Goal: Task Accomplishment & Management: Manage account settings

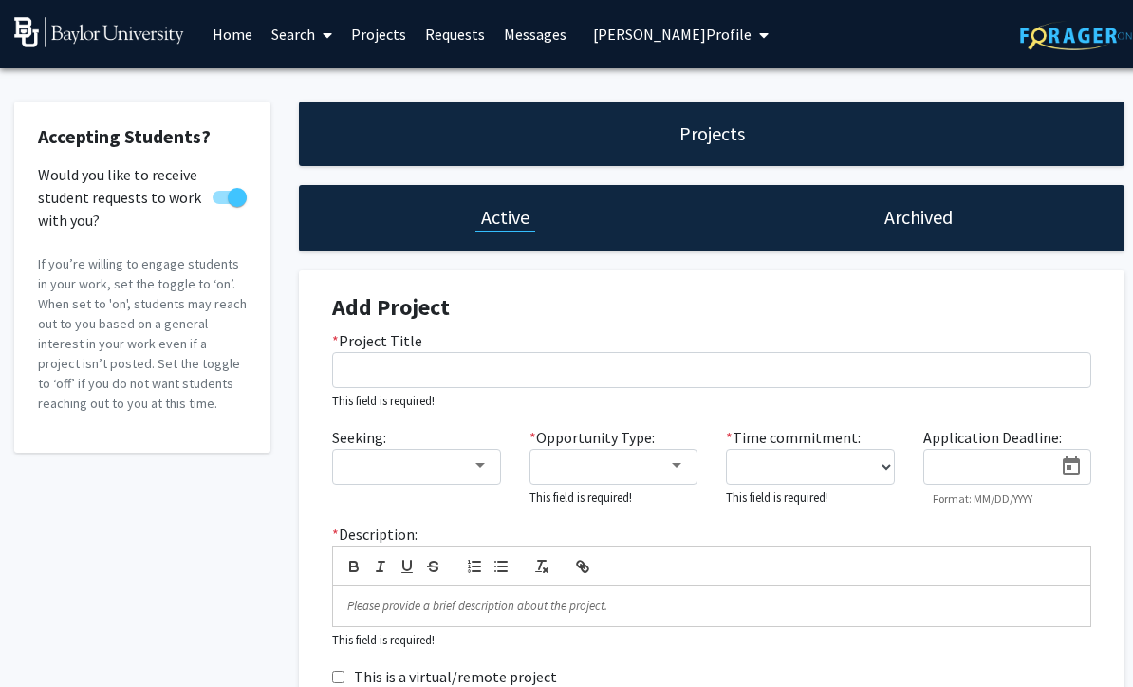
click at [389, 34] on link "Projects" at bounding box center [378, 34] width 74 height 66
click at [698, 25] on span "[PERSON_NAME] Profile" at bounding box center [672, 34] width 158 height 19
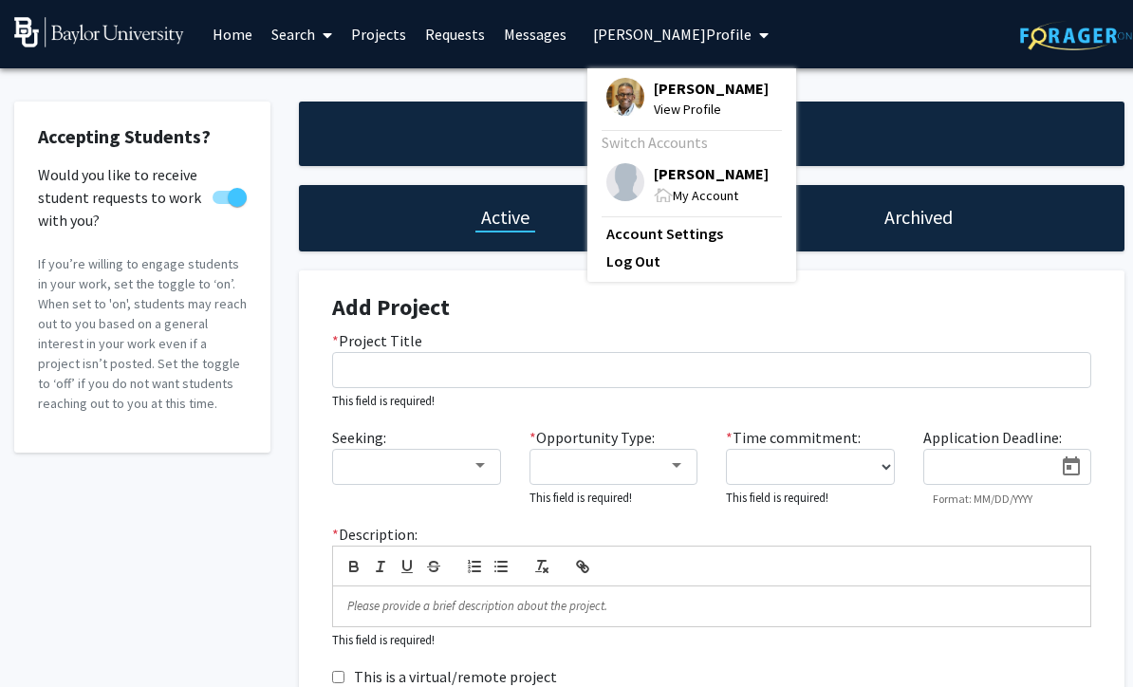
click at [698, 96] on span "[PERSON_NAME]" at bounding box center [711, 88] width 115 height 21
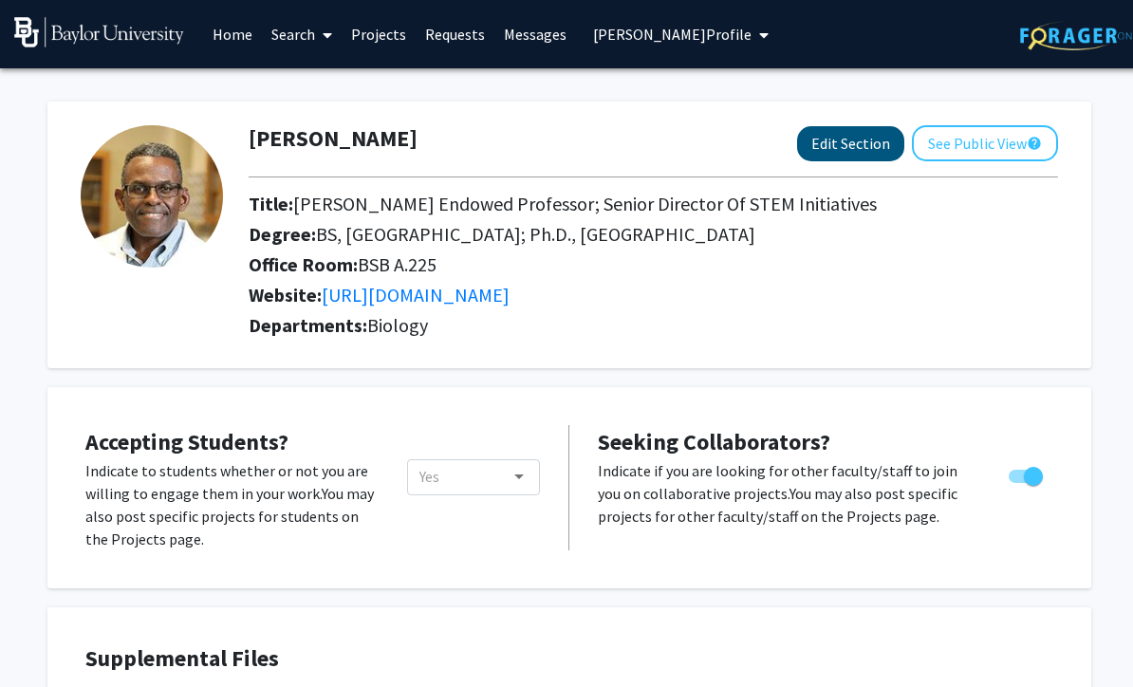
click at [853, 147] on button "Edit Section" at bounding box center [850, 143] width 107 height 35
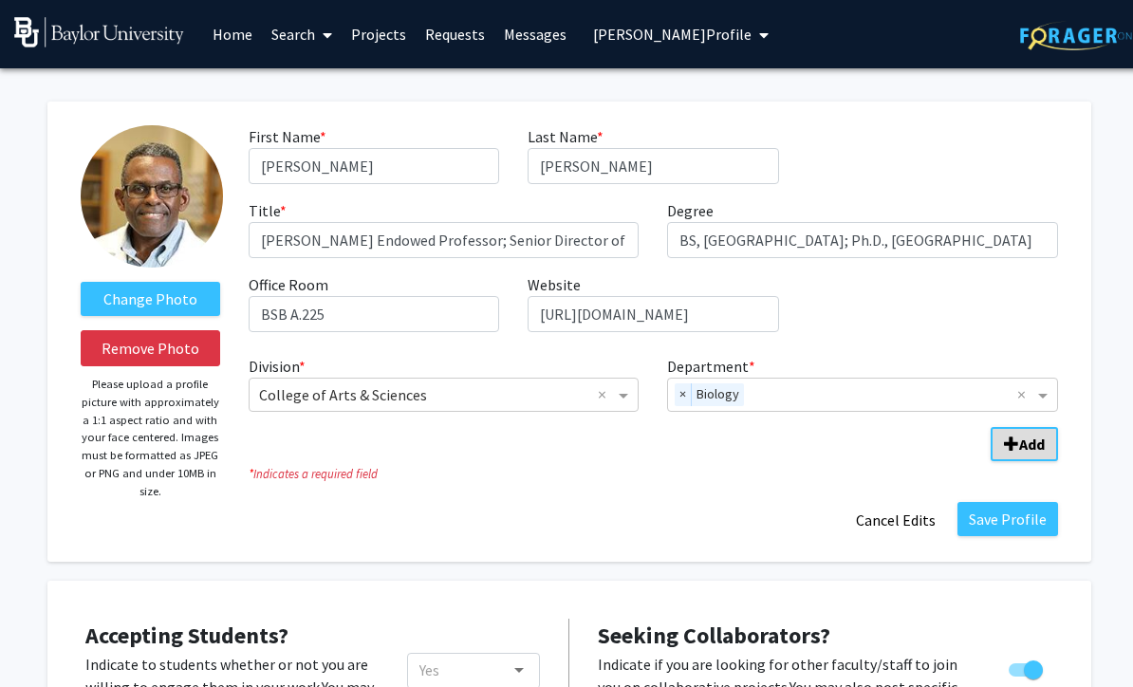
click at [1023, 440] on b "Add" at bounding box center [1032, 443] width 26 height 19
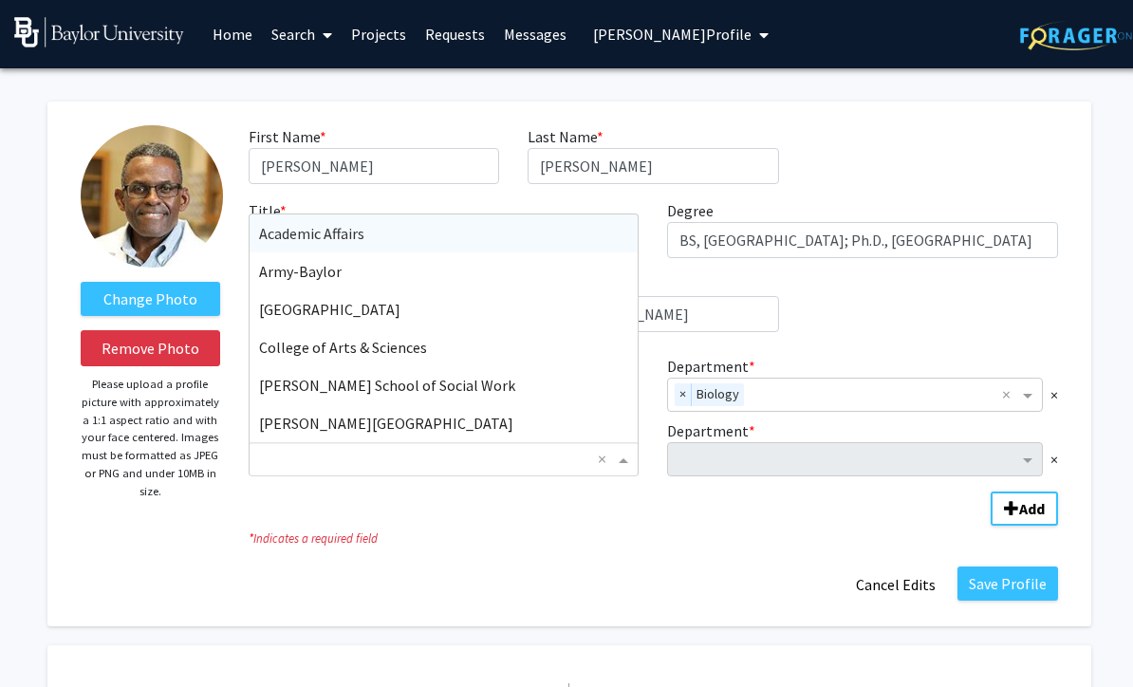
click at [621, 462] on span "Division" at bounding box center [626, 459] width 24 height 23
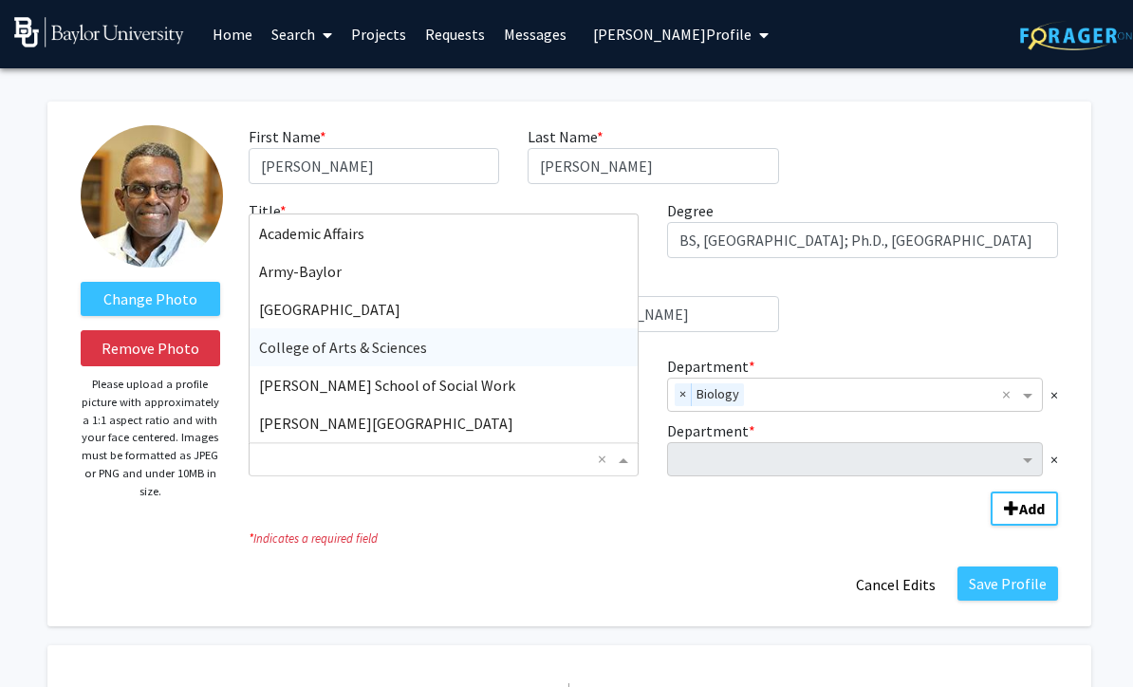
click at [397, 341] on span "College of Arts & Sciences" at bounding box center [343, 347] width 168 height 19
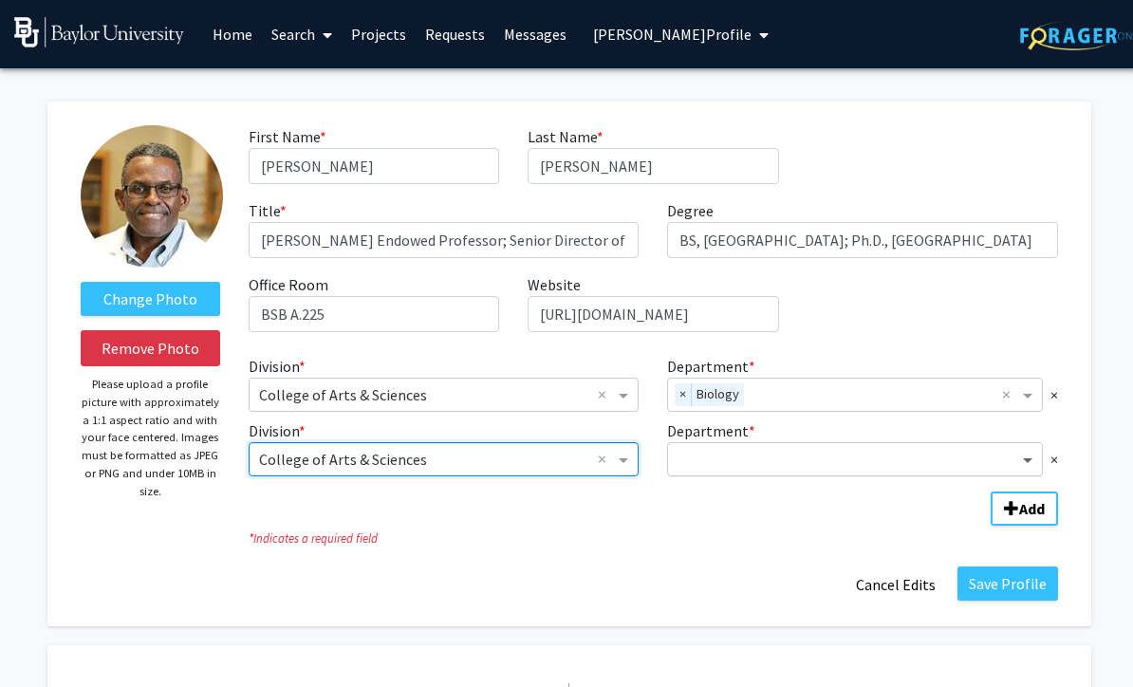
click at [1023, 460] on span "Department" at bounding box center [1030, 459] width 24 height 23
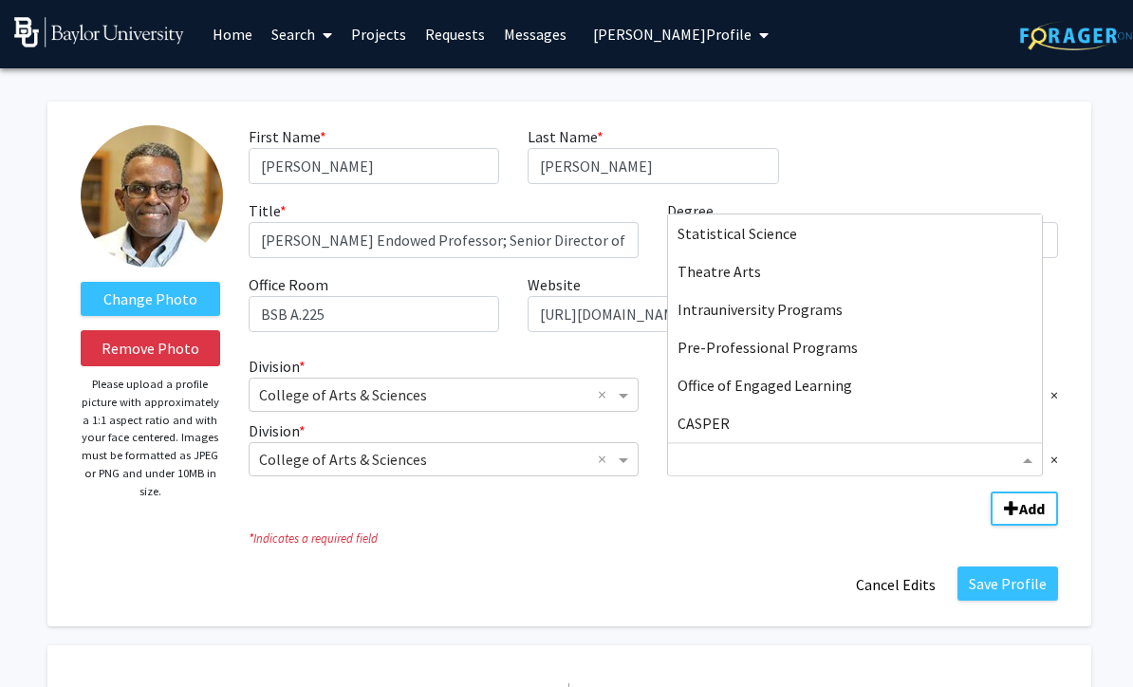
scroll to position [1024, 0]
click at [821, 392] on span "Office of Engaged Learning" at bounding box center [764, 385] width 175 height 19
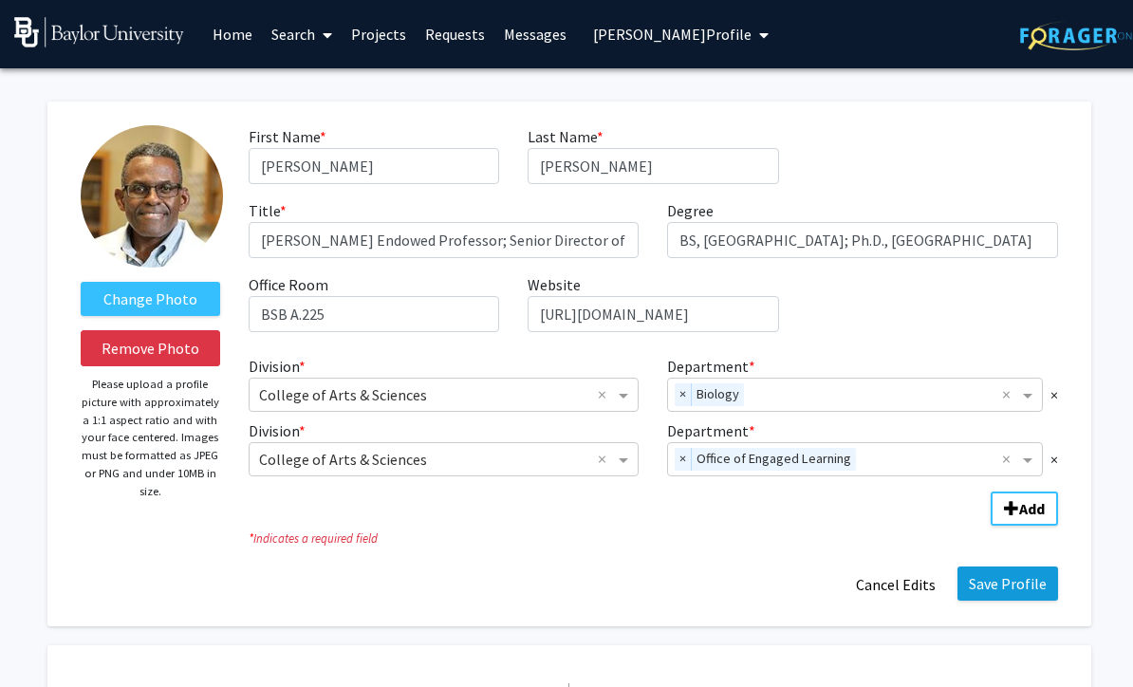
click at [988, 588] on button "Save Profile" at bounding box center [1007, 583] width 101 height 34
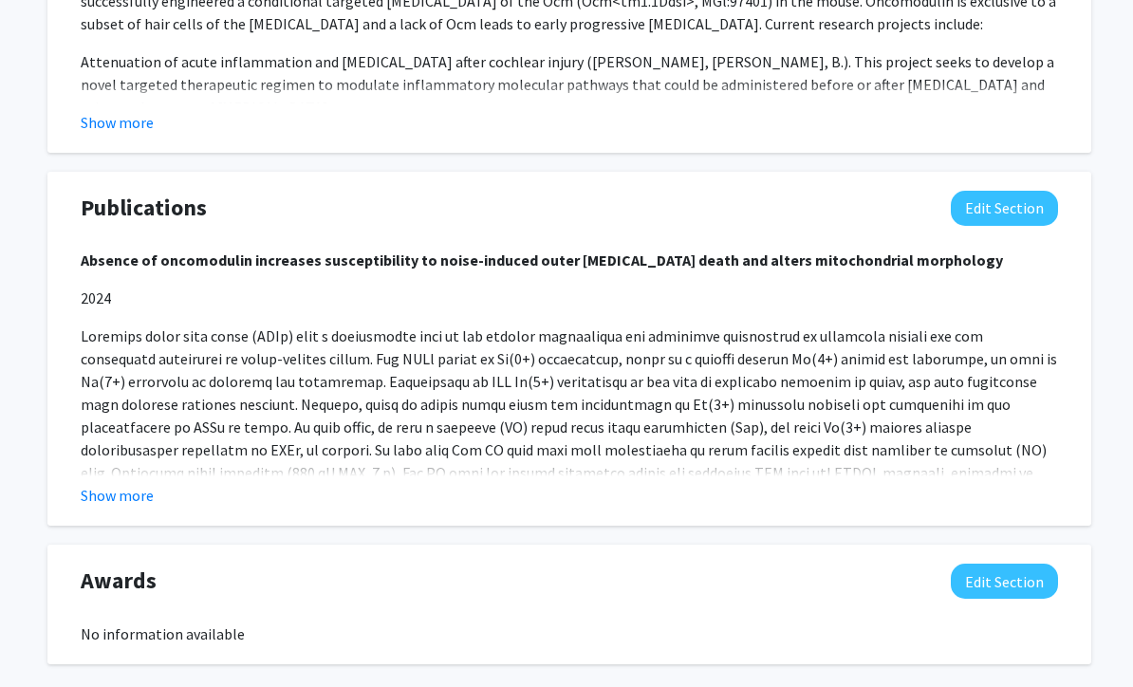
scroll to position [1613, 0]
click at [972, 583] on button "Edit Section" at bounding box center [1003, 580] width 107 height 35
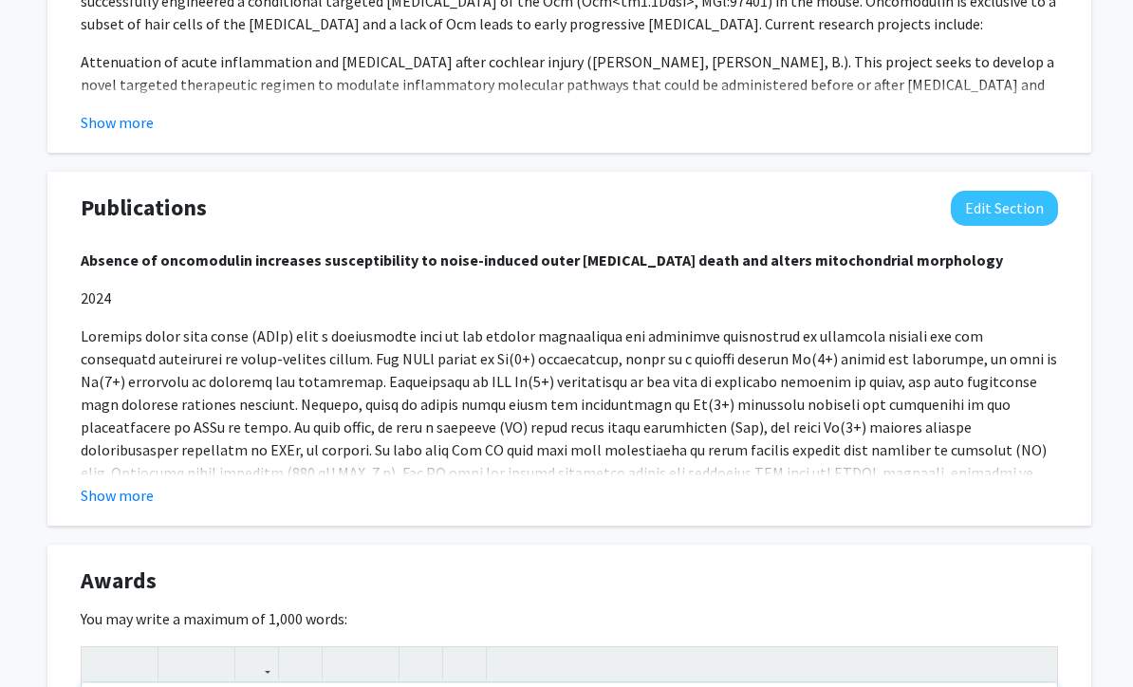
scroll to position [1559, 0]
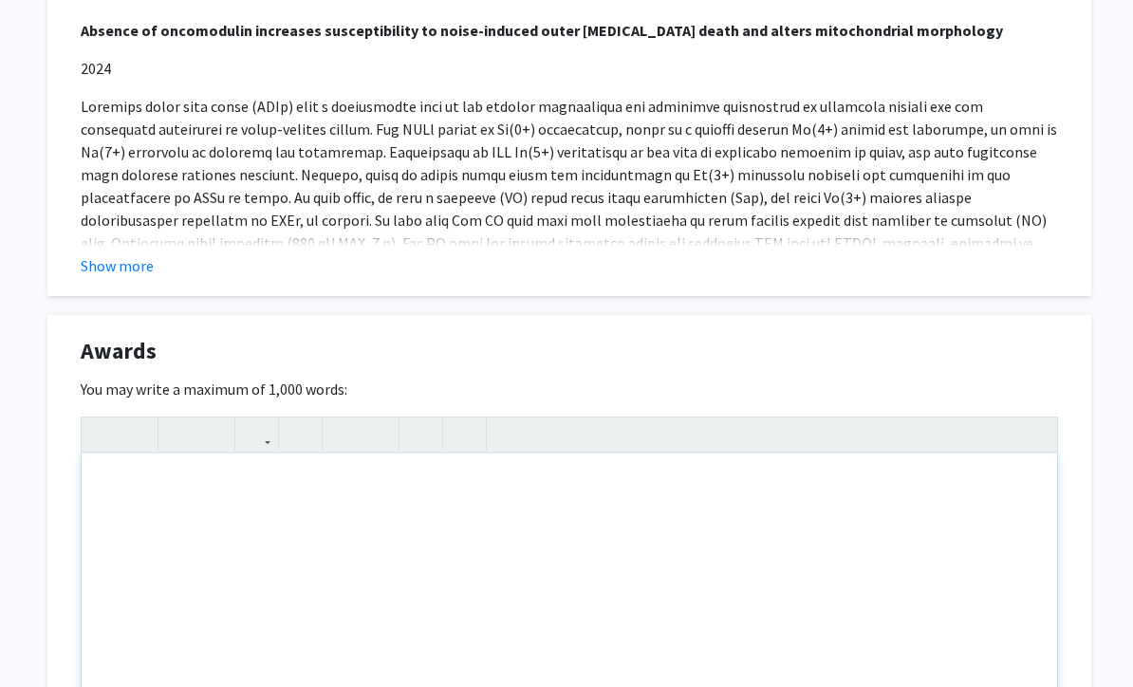
click at [137, 490] on div "Note to users with screen readers: Please deactivate our accessibility plugin f…" at bounding box center [569, 595] width 975 height 285
paste div "Note to users with screen readers: Please deactivate our accessibility plugin f…"
type textarea "<p>1996-01 Independent Scientist Award (Career Development Award, K02), Nationa…"
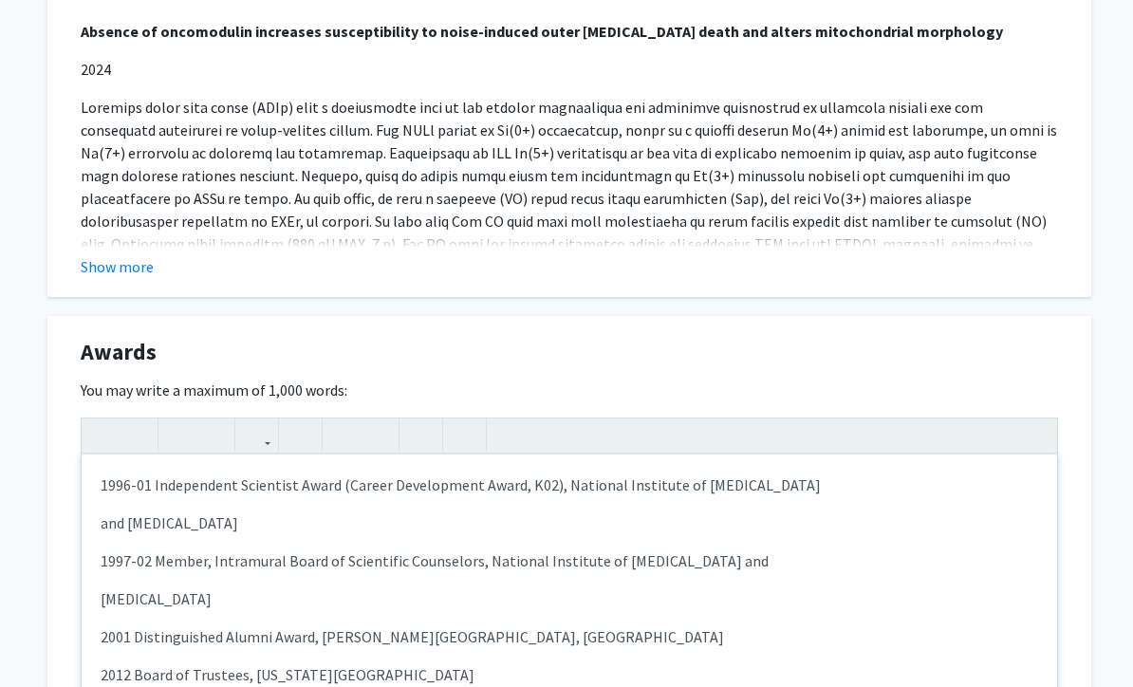
click at [96, 517] on div "1996-01 Independent Scientist Award (Career Development Award, K02), National I…" at bounding box center [569, 596] width 975 height 285
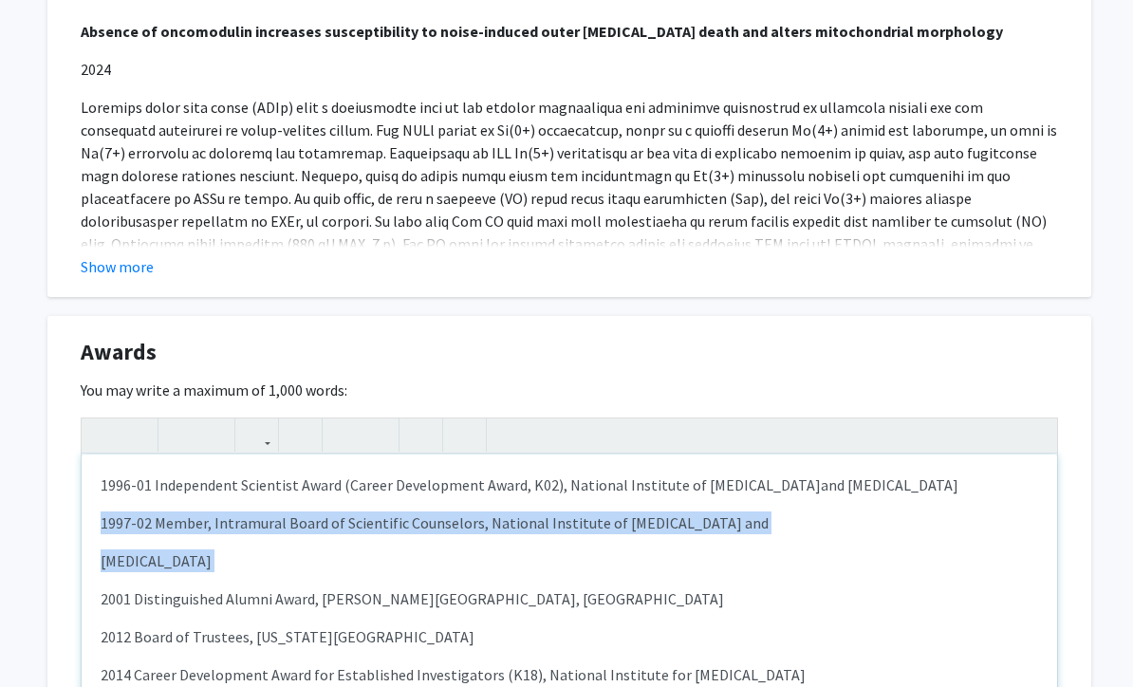
drag, startPoint x: 94, startPoint y: 518, endPoint x: 94, endPoint y: 573, distance: 55.0
click at [94, 573] on div "1996-01 Independent Scientist Award (Career Development Award, K02), National I…" at bounding box center [569, 596] width 975 height 285
click at [94, 574] on div "1996-01 Independent Scientist Award (Career Development Award, K02), National I…" at bounding box center [569, 596] width 975 height 285
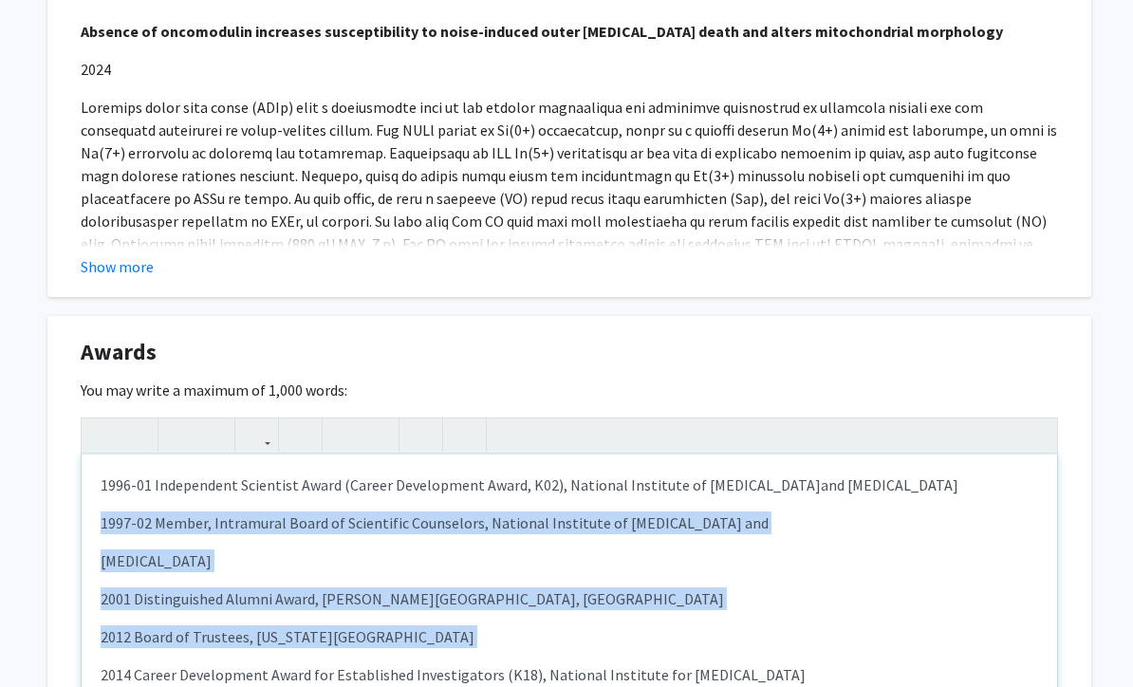
drag, startPoint x: 90, startPoint y: 514, endPoint x: 88, endPoint y: 655, distance: 141.3
click at [88, 655] on div "1996-01 Independent Scientist Award (Career Development Award, K02), National I…" at bounding box center [569, 596] width 975 height 285
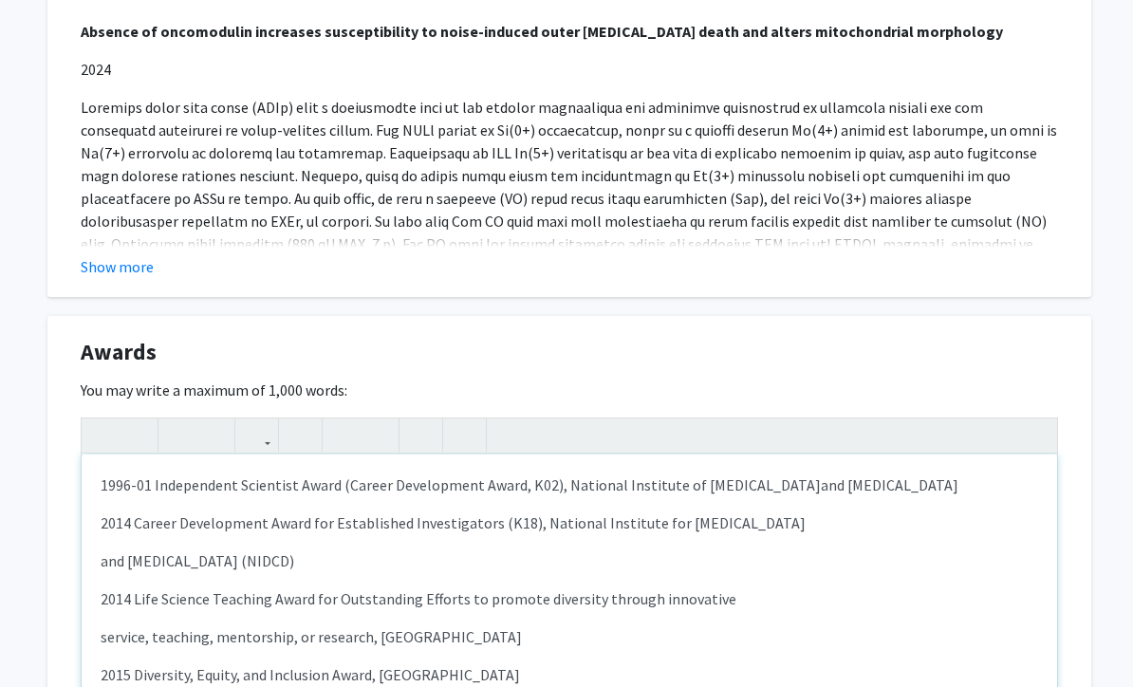
click at [95, 562] on div "1996-01 Independent Scientist Award (Career Development Award, K02), National I…" at bounding box center [569, 596] width 975 height 285
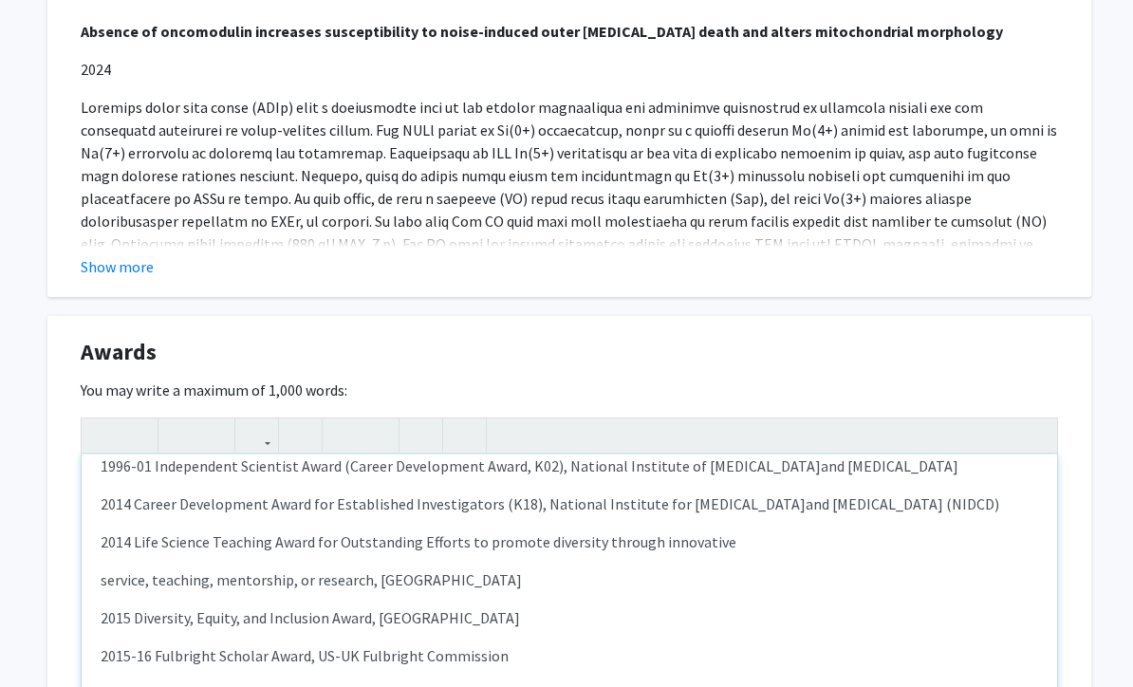
scroll to position [19, 0]
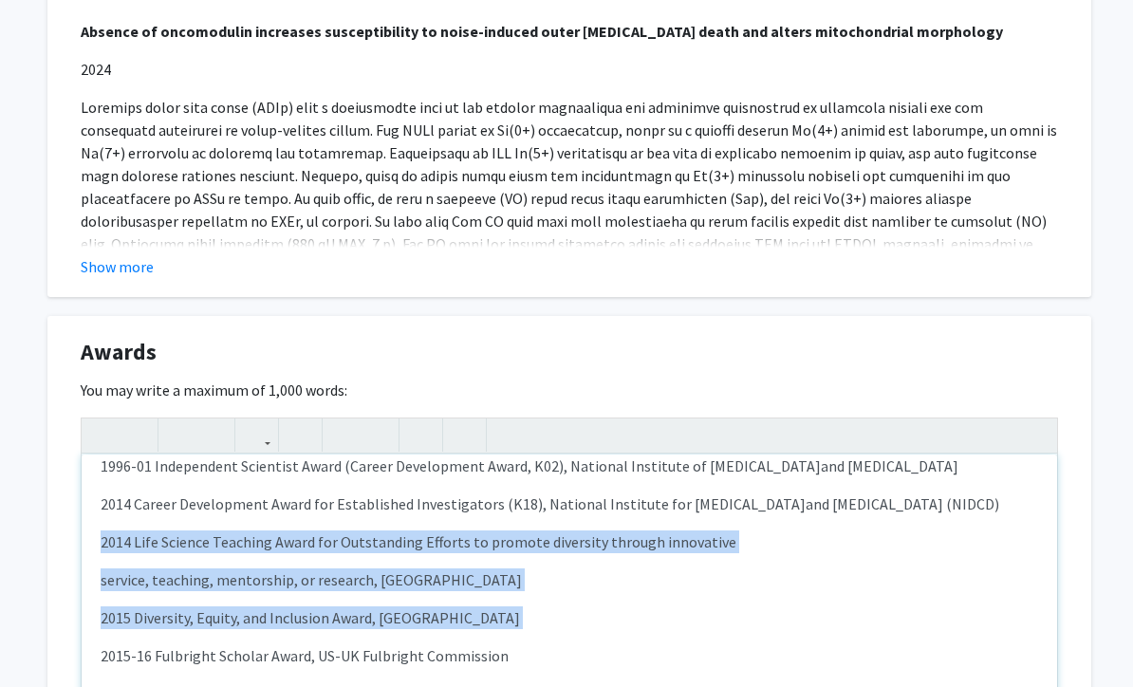
drag, startPoint x: 91, startPoint y: 535, endPoint x: 97, endPoint y: 629, distance: 94.1
click at [97, 629] on div "1996-01 Independent Scientist Award (Career Development Award, K02), National I…" at bounding box center [569, 596] width 975 height 285
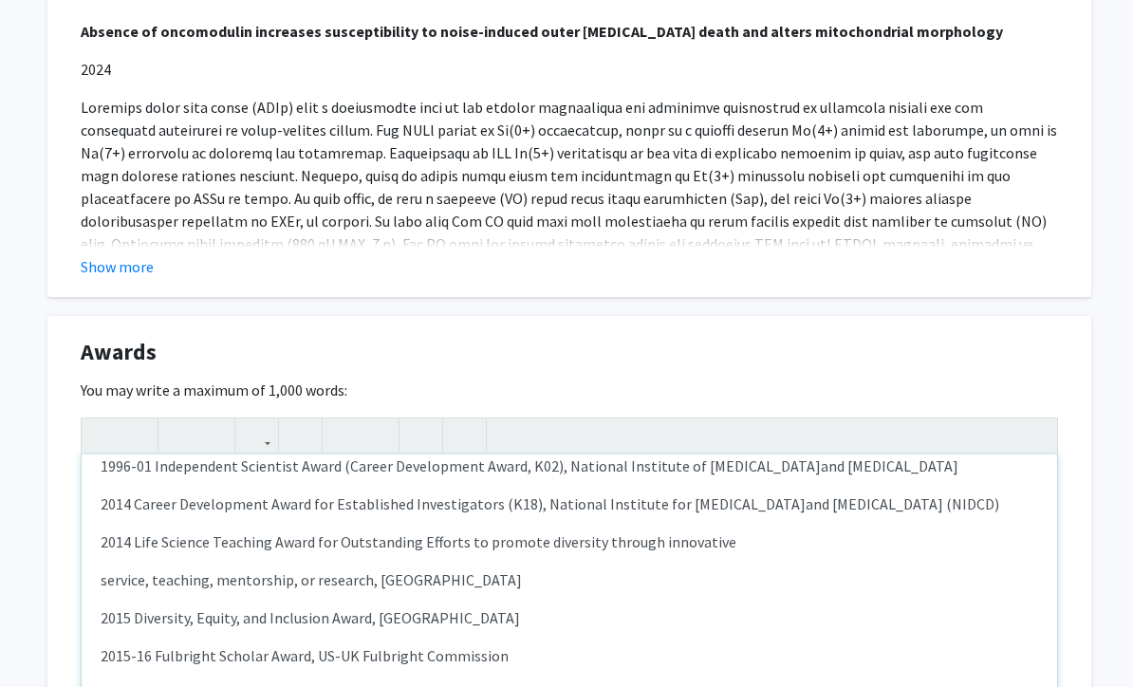
scroll to position [0, 0]
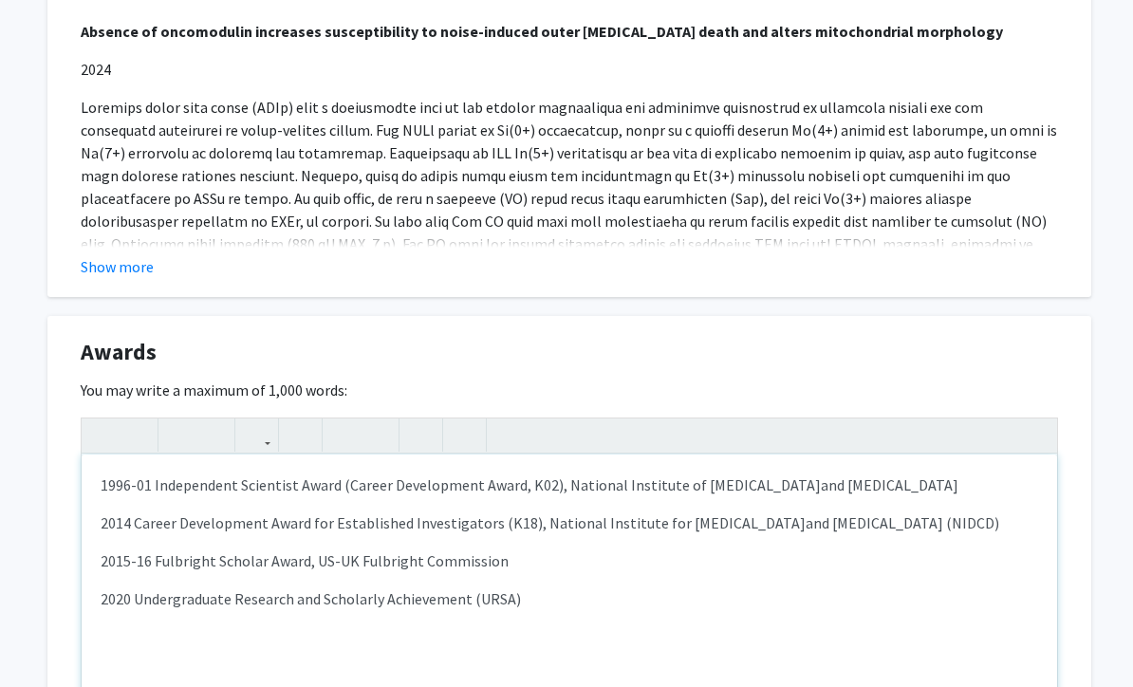
drag, startPoint x: 86, startPoint y: 590, endPoint x: 86, endPoint y: 615, distance: 24.7
click at [86, 615] on div "1996-01 Independent Scientist Award (Career Development Award, K02), National I…" at bounding box center [569, 596] width 975 height 285
click at [150, 484] on p "1996-01 Independent Scientist Award (Career Development Award, K02), National I…" at bounding box center [569, 484] width 937 height 23
click at [150, 473] on p "1996-01Independent Scientist Award (Career Development Award, K02), National In…" at bounding box center [569, 484] width 937 height 23
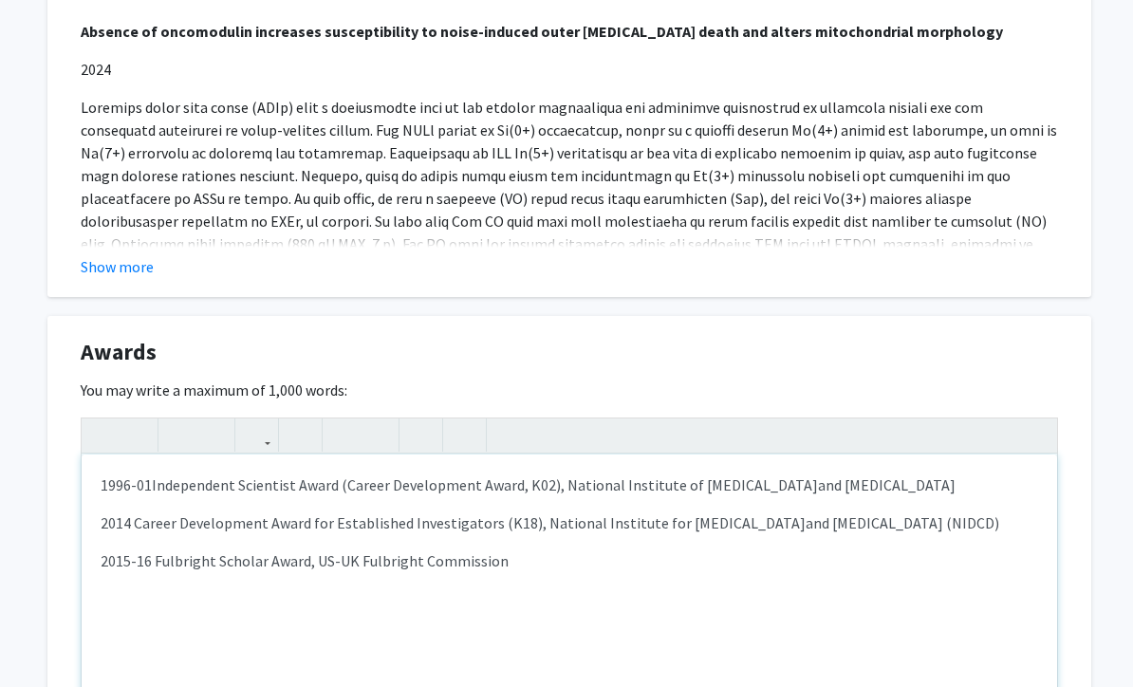
click at [148, 476] on p "1996-01Independent Scientist Award (Career Development Award, K02), National In…" at bounding box center [569, 484] width 937 height 23
click at [154, 488] on p "1996-01Independent Scientist Award (Career Development Award, K02), National In…" at bounding box center [569, 484] width 937 height 23
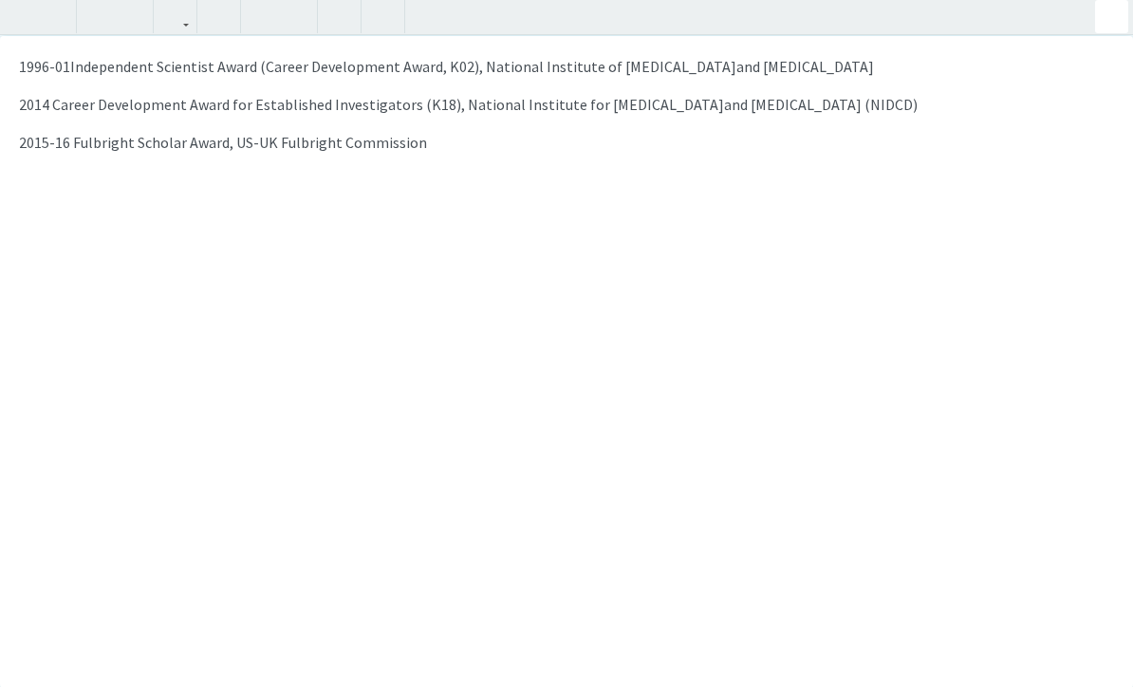
scroll to position [1703, 0]
click at [1039, 433] on div "<p>1996-01Independent Scientist Award (Career Development Award, K02), National…" at bounding box center [566, 343] width 1133 height 687
click at [68, 67] on p "1996-01Independent Scientist Award (Career Development Award, K02), National In…" at bounding box center [566, 66] width 1095 height 23
type textarea "<p>1996-01</p><p><hr></p><p>Independent Scientist Award (Career Development Awa…"
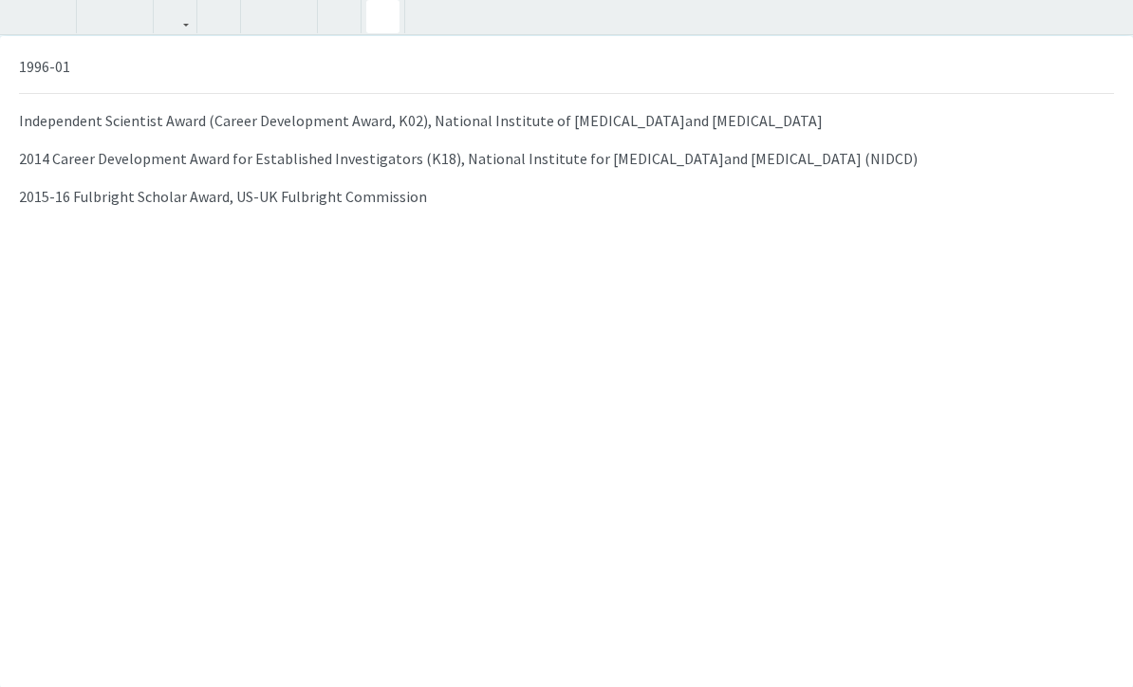
click at [384, 14] on icon "button" at bounding box center [383, 16] width 16 height 31
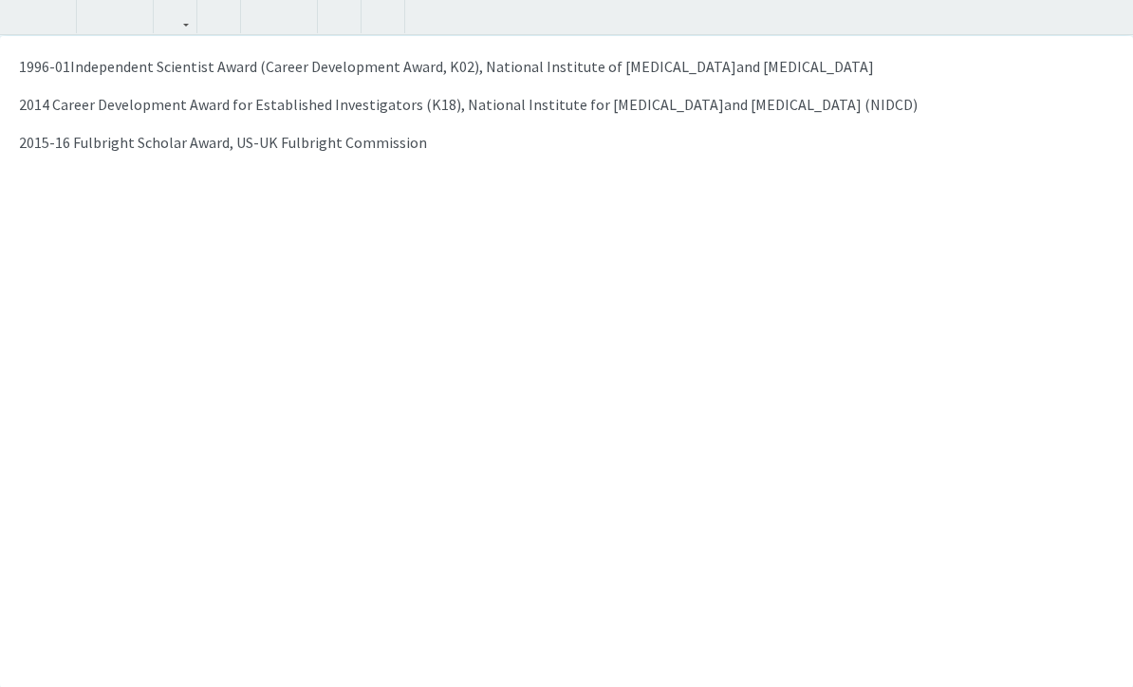
click at [67, 68] on p "1996-01Independent Scientist Award (Career Development Award, K02), National In…" at bounding box center [566, 66] width 1095 height 23
drag, startPoint x: 50, startPoint y: 106, endPoint x: 89, endPoint y: 106, distance: 38.9
click at [50, 106] on span "2014 Career Development Award for Established Investigators (K18), National Ins…" at bounding box center [371, 104] width 705 height 19
click at [67, 64] on p "1996-01. Independent Scientist Award (Career Development Award, K02), National …" at bounding box center [566, 66] width 1095 height 23
click at [71, 143] on span "2015-16 Fulbright Scholar Award, US-UK Fulbright Commission" at bounding box center [223, 142] width 408 height 19
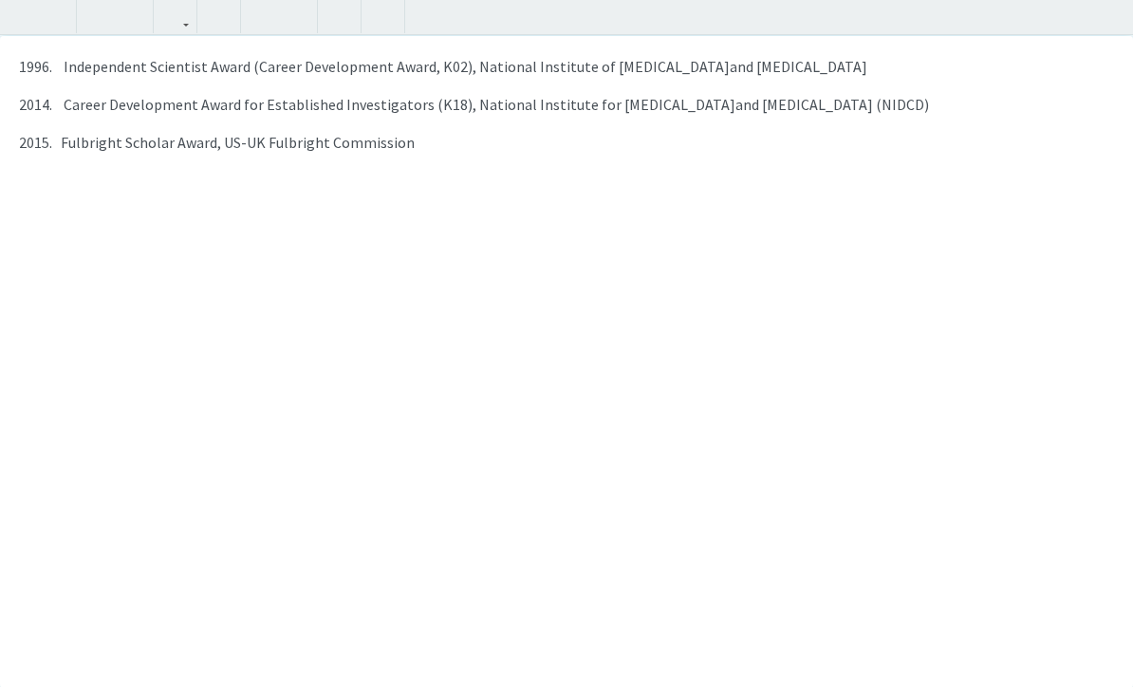
type textarea "<p>1996. &nbsp; &nbsp;Independent Scientist Award (Career Development Award, K0…"
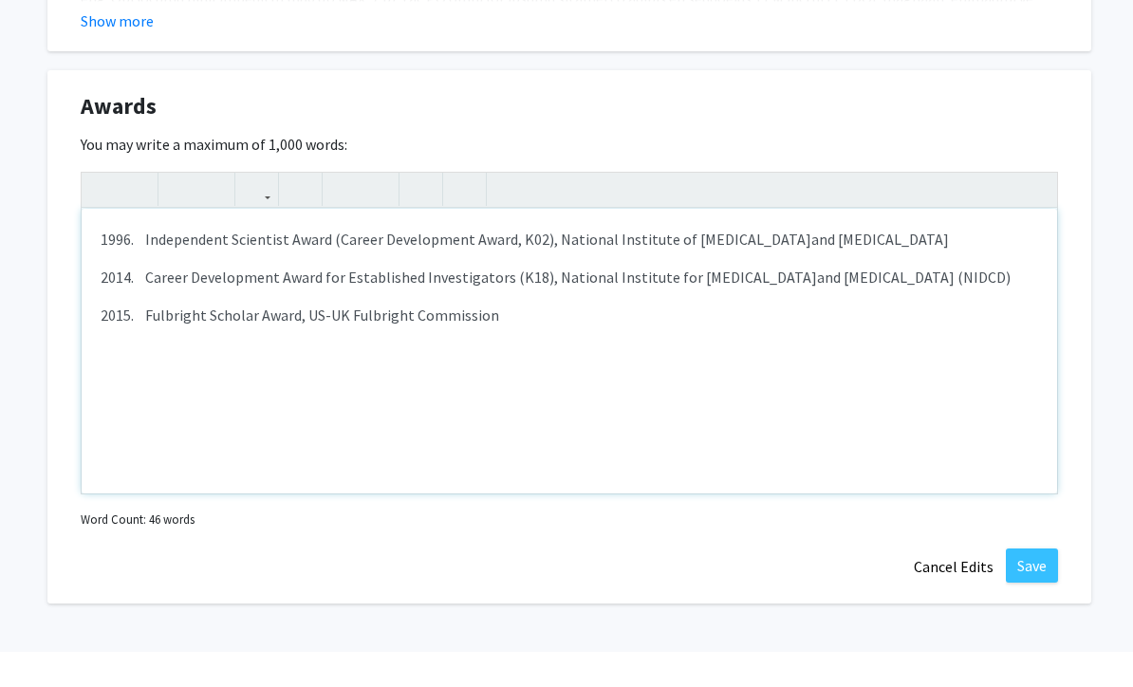
scroll to position [2120, 0]
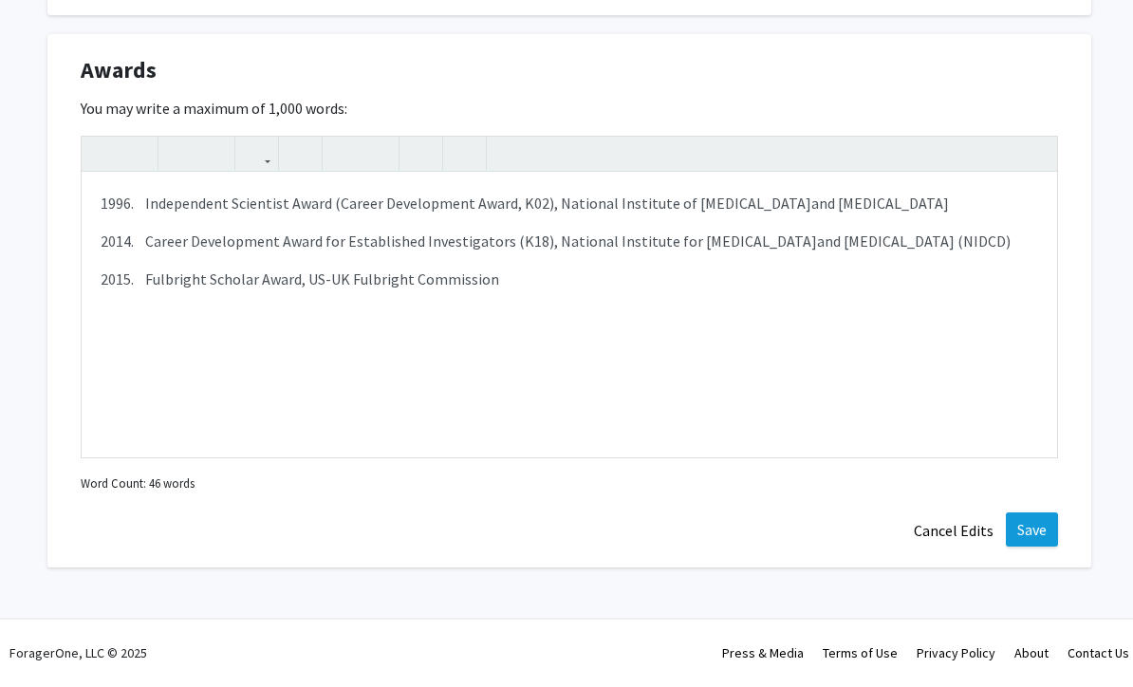
click at [1034, 525] on button "Save" at bounding box center [1031, 533] width 52 height 34
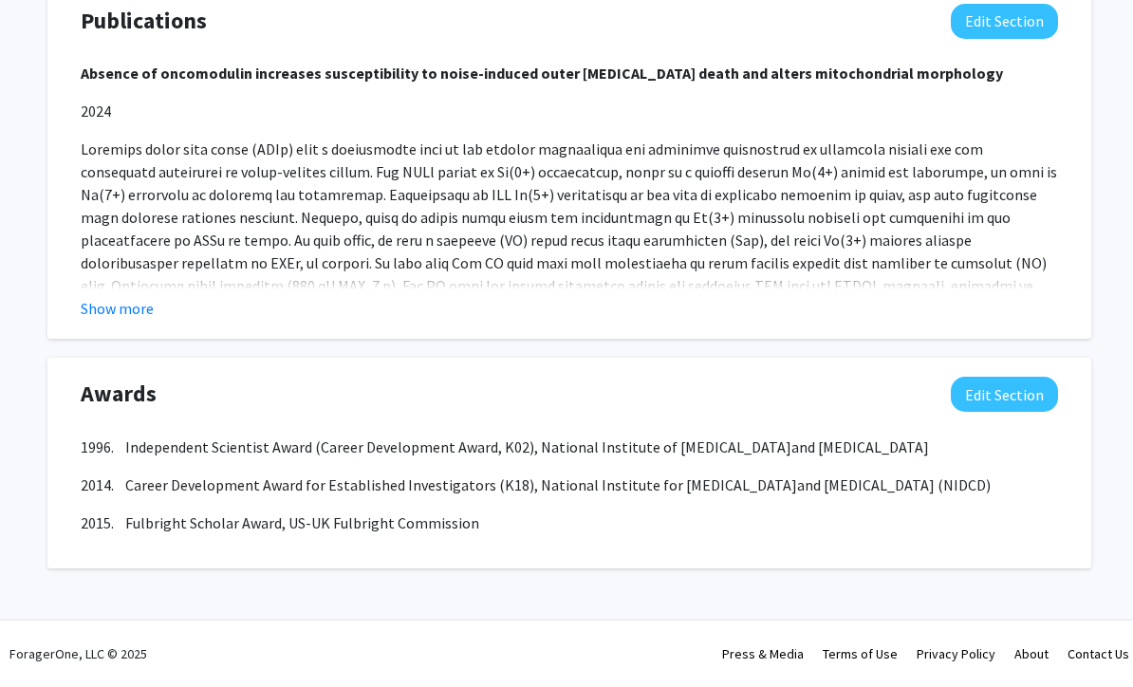
scroll to position [1735, 0]
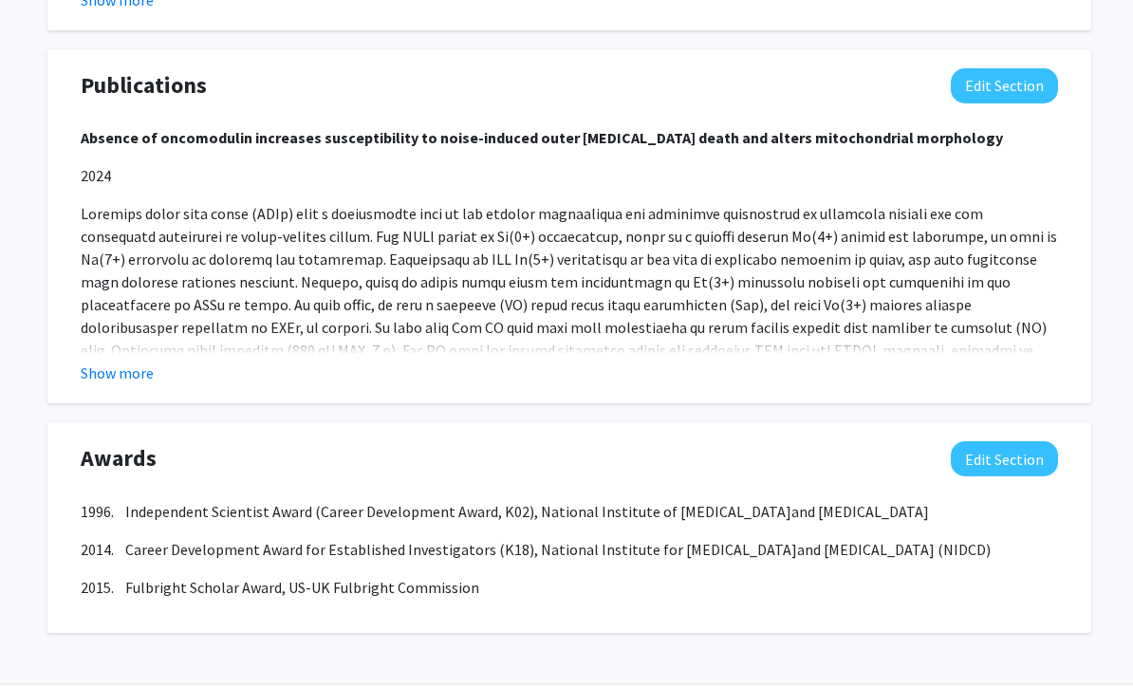
click at [108, 378] on button "Show more" at bounding box center [117, 373] width 73 height 23
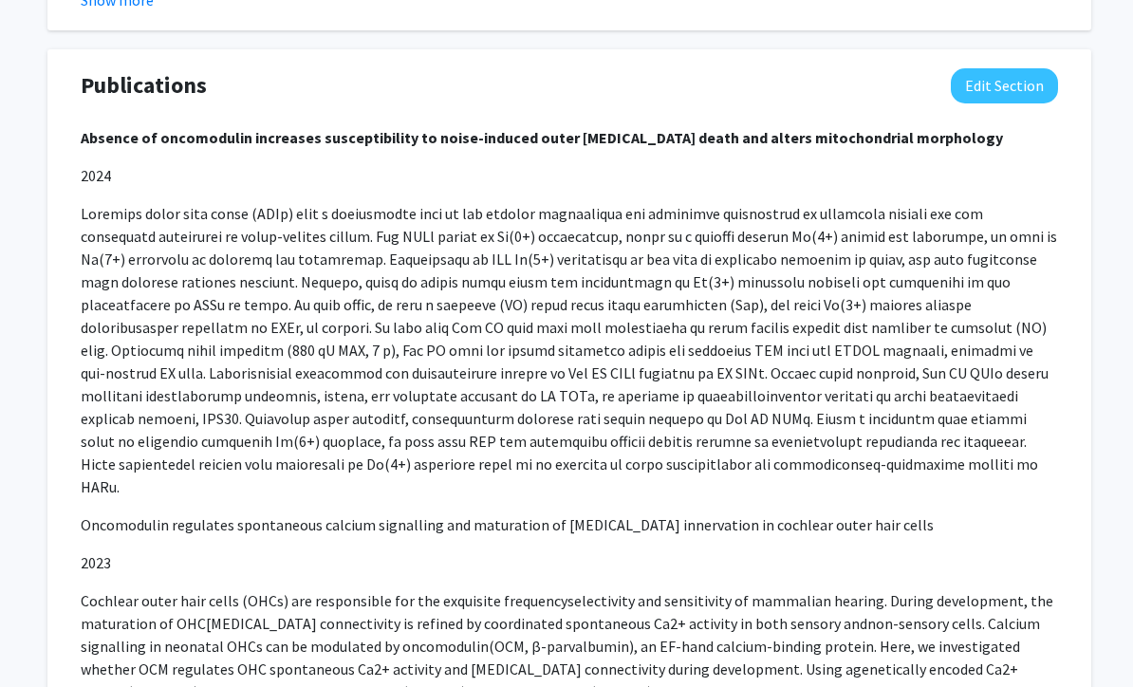
click at [980, 84] on button "Edit Section" at bounding box center [1003, 85] width 107 height 35
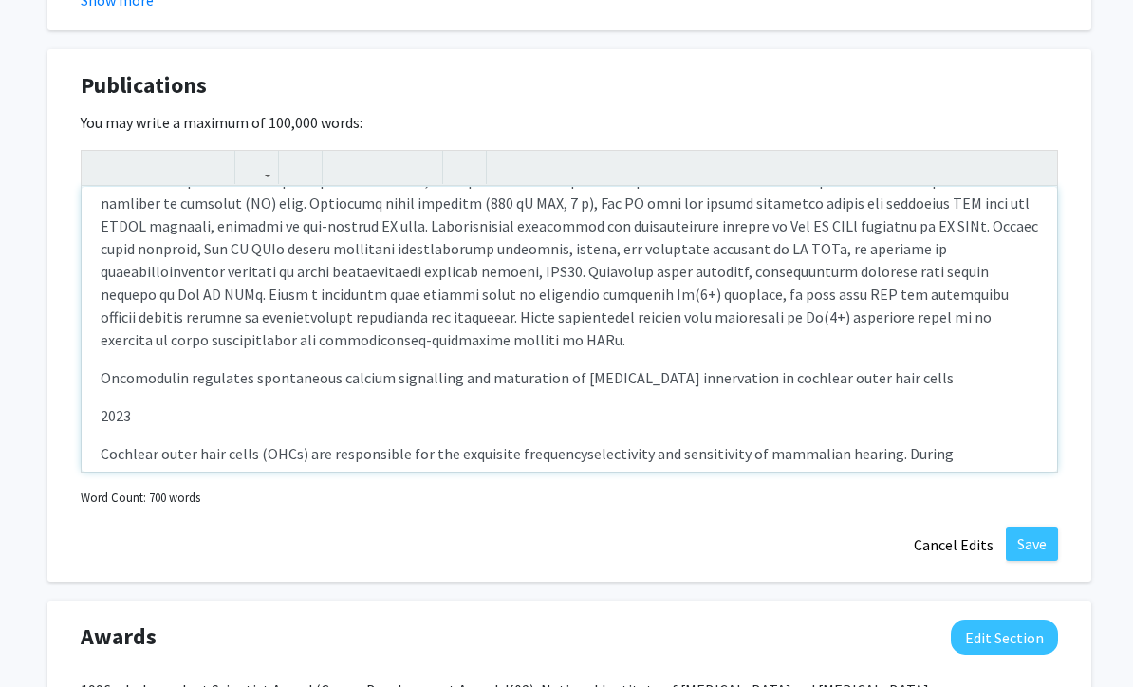
scroll to position [272, 0]
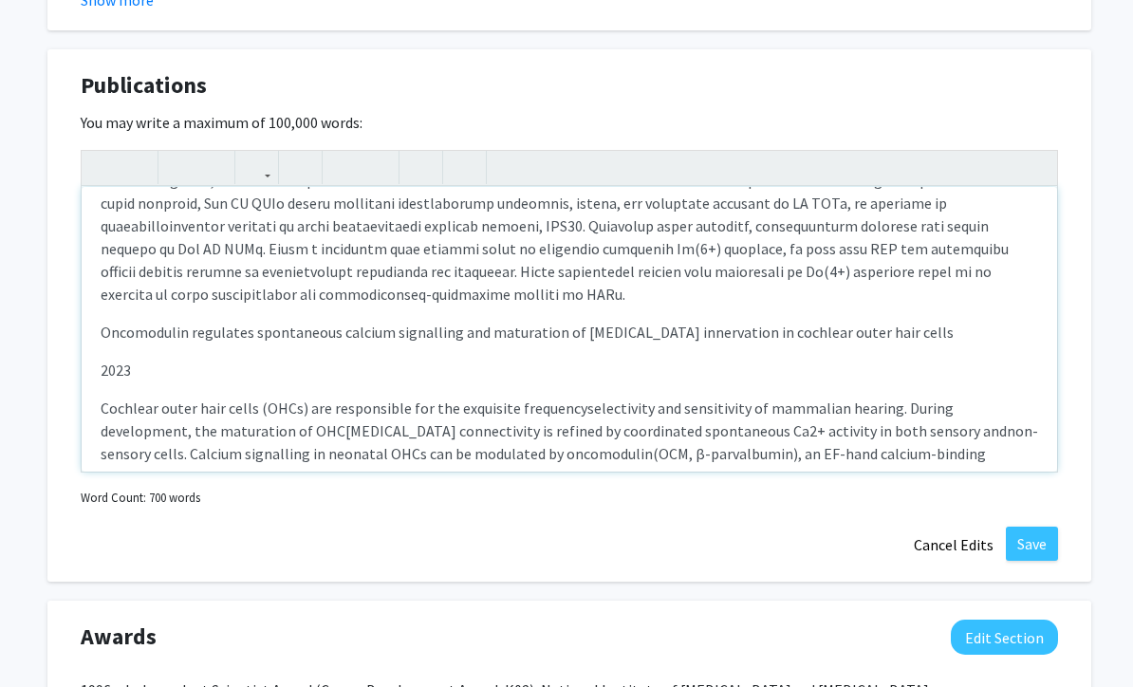
click at [99, 373] on div "Absence of oncomodulin increases susceptibility to noise-induced outer [MEDICAL…" at bounding box center [569, 329] width 975 height 285
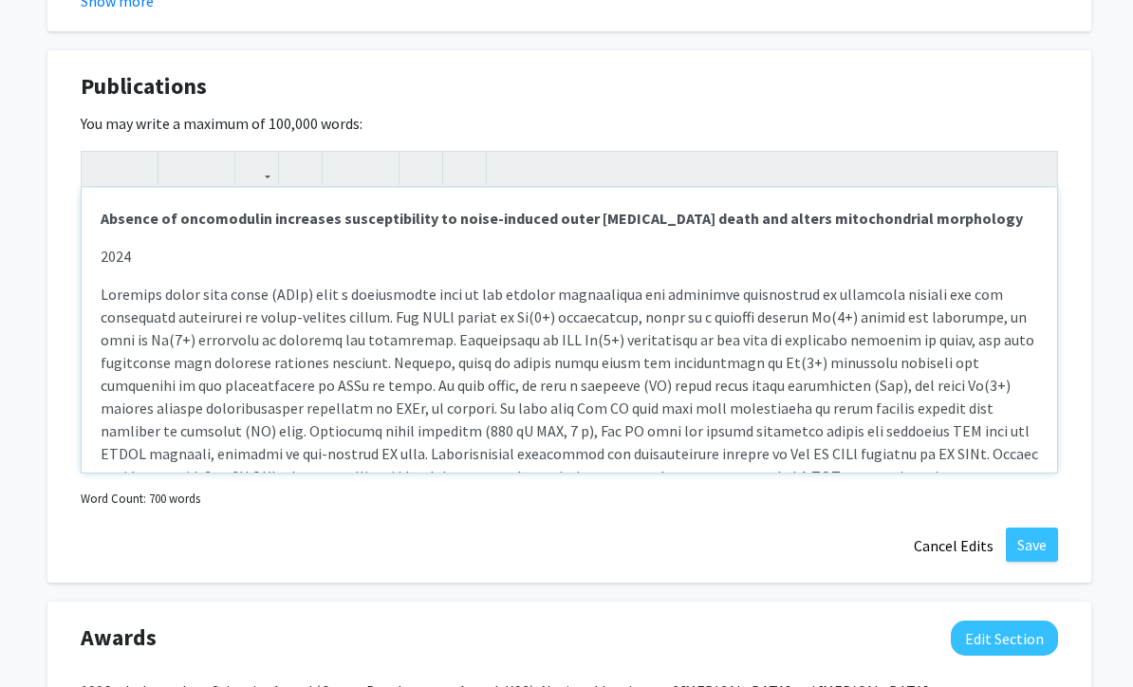
scroll to position [0, 0]
click at [95, 251] on div "Absence of oncomodulin increases susceptibility to noise-induced outer [MEDICAL…" at bounding box center [569, 330] width 975 height 285
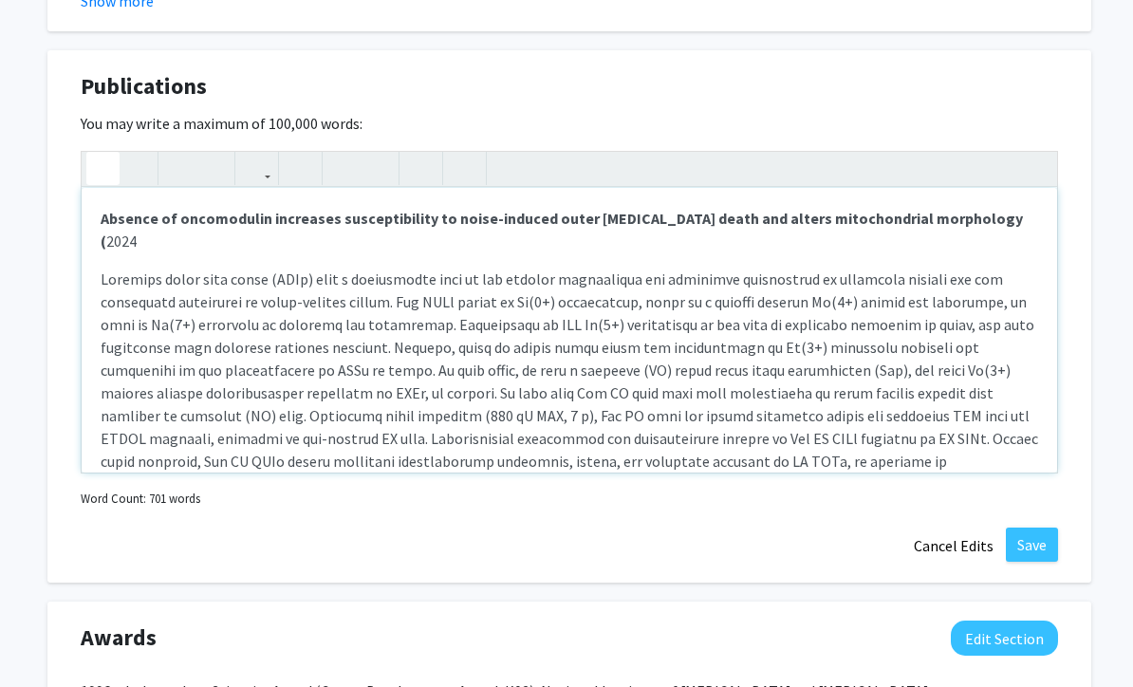
click at [980, 215] on p "Absence of oncomodulin increases susceptibility to noise-induced outer [MEDICAL…" at bounding box center [569, 230] width 937 height 46
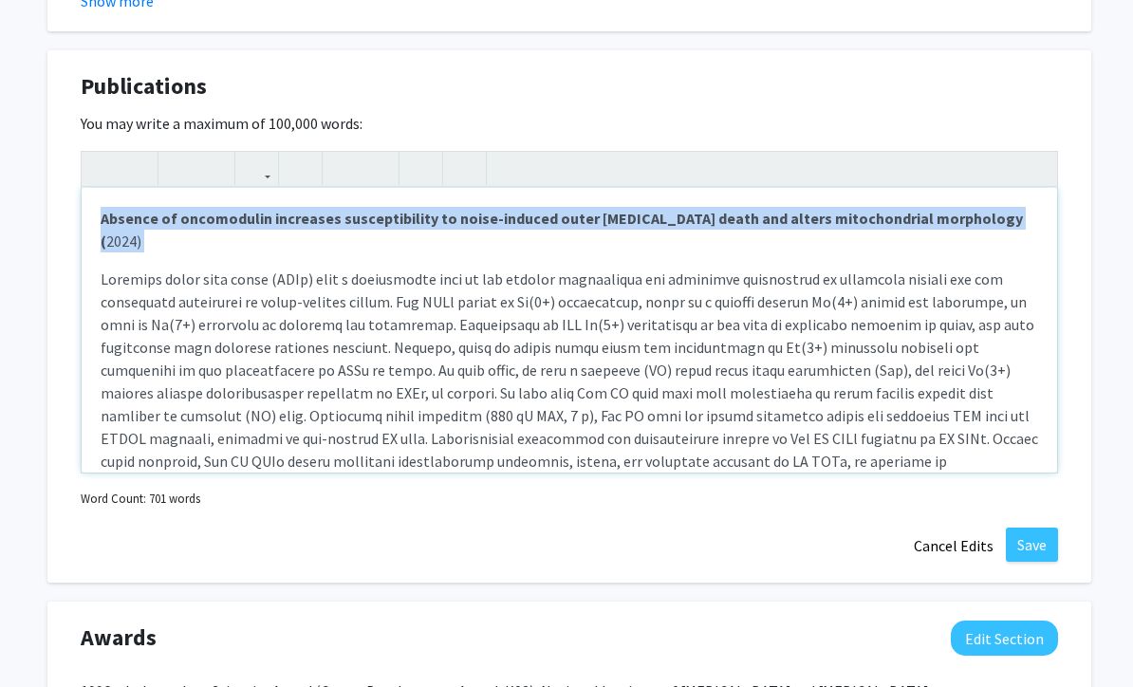
drag, startPoint x: 86, startPoint y: 212, endPoint x: 86, endPoint y: 241, distance: 28.5
click at [86, 241] on div "Absence of oncomodulin increases susceptibility to noise-induced outer [MEDICAL…" at bounding box center [569, 330] width 975 height 285
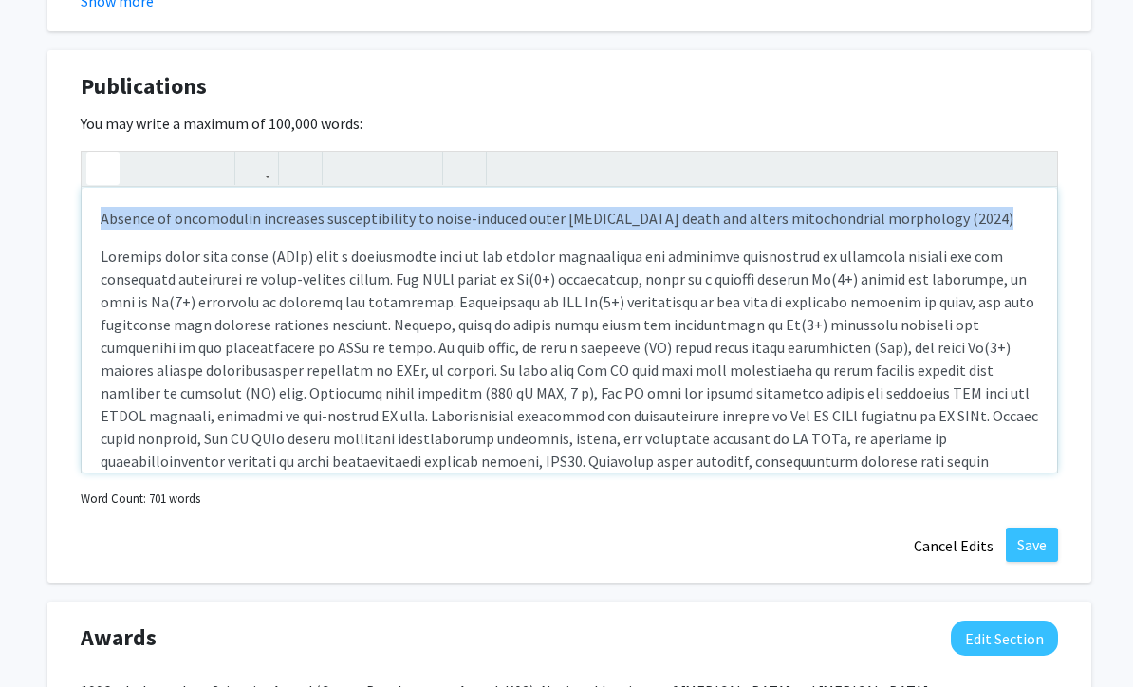
click at [101, 163] on icon "button" at bounding box center [103, 168] width 16 height 31
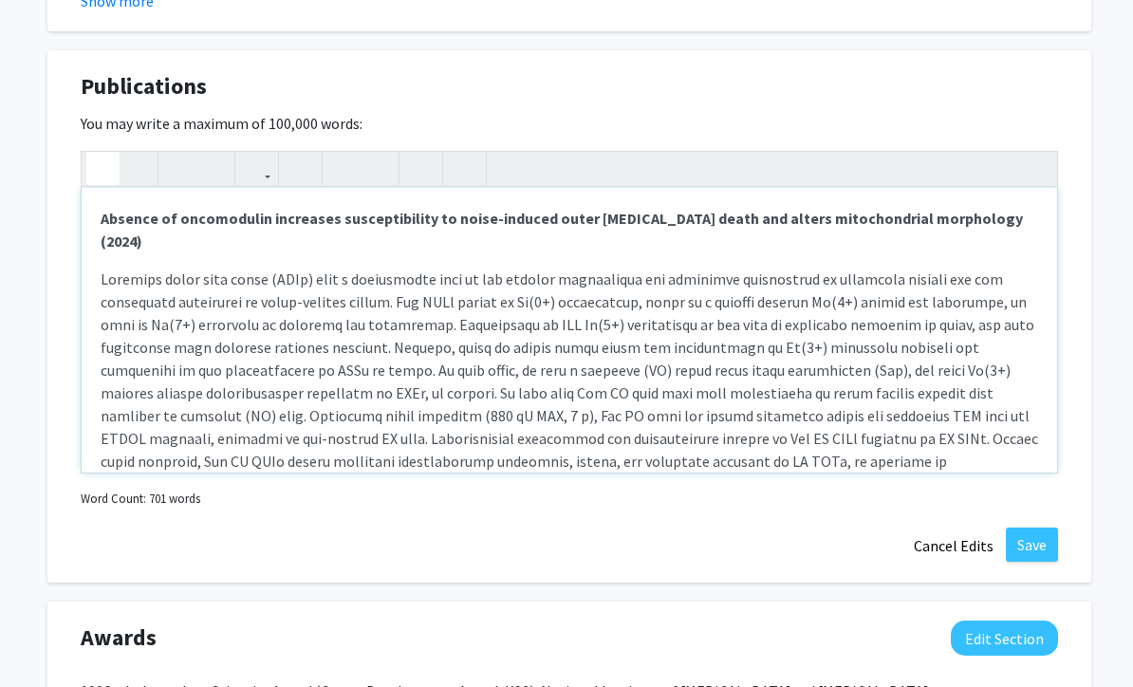
click at [101, 163] on icon "button" at bounding box center [103, 168] width 16 height 31
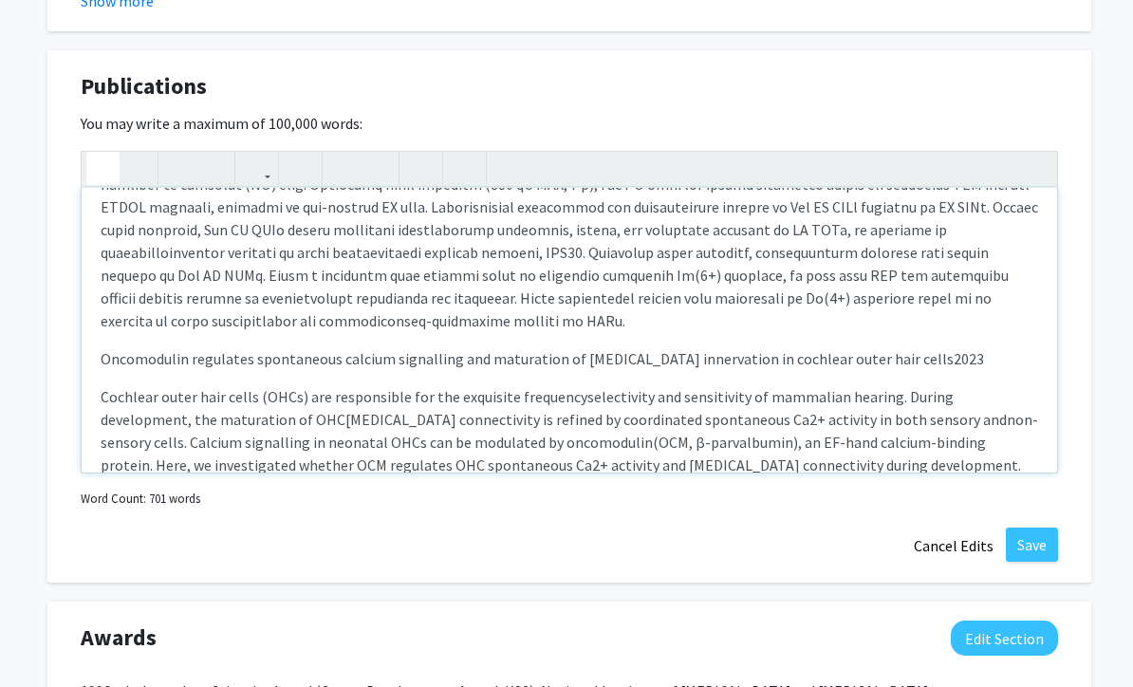
scroll to position [236, 0]
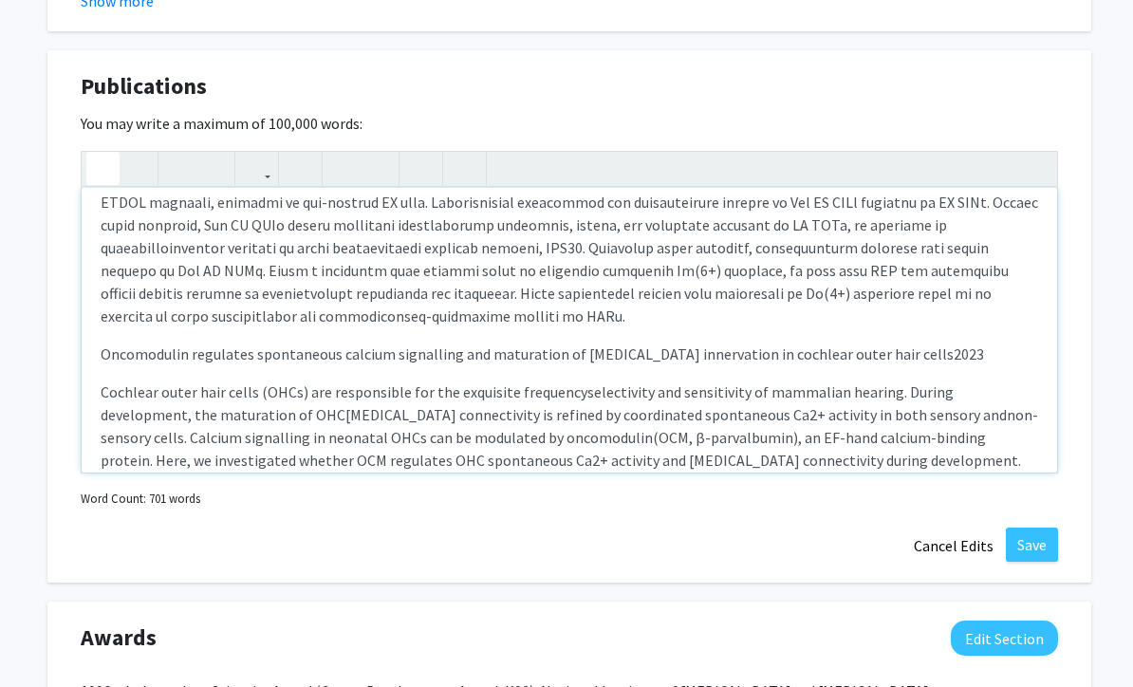
click at [953, 344] on span "2023" at bounding box center [968, 353] width 30 height 19
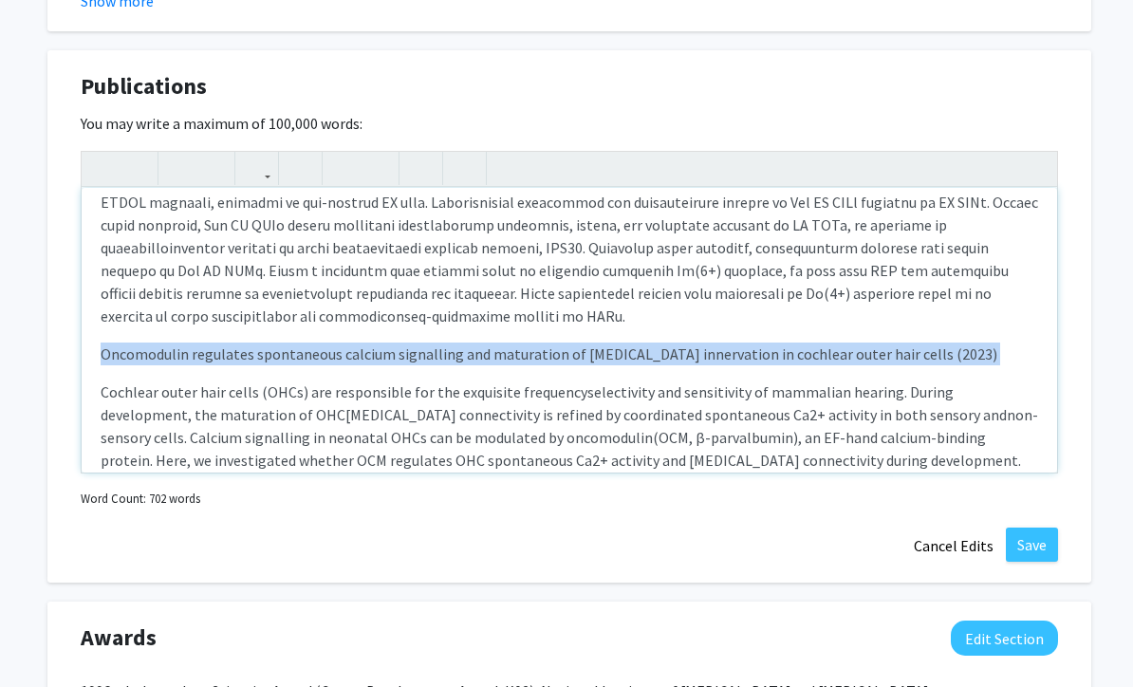
click at [100, 341] on div "Absence of oncomodulin increases susceptibility to noise-induced outer [MEDICAL…" at bounding box center [569, 330] width 975 height 285
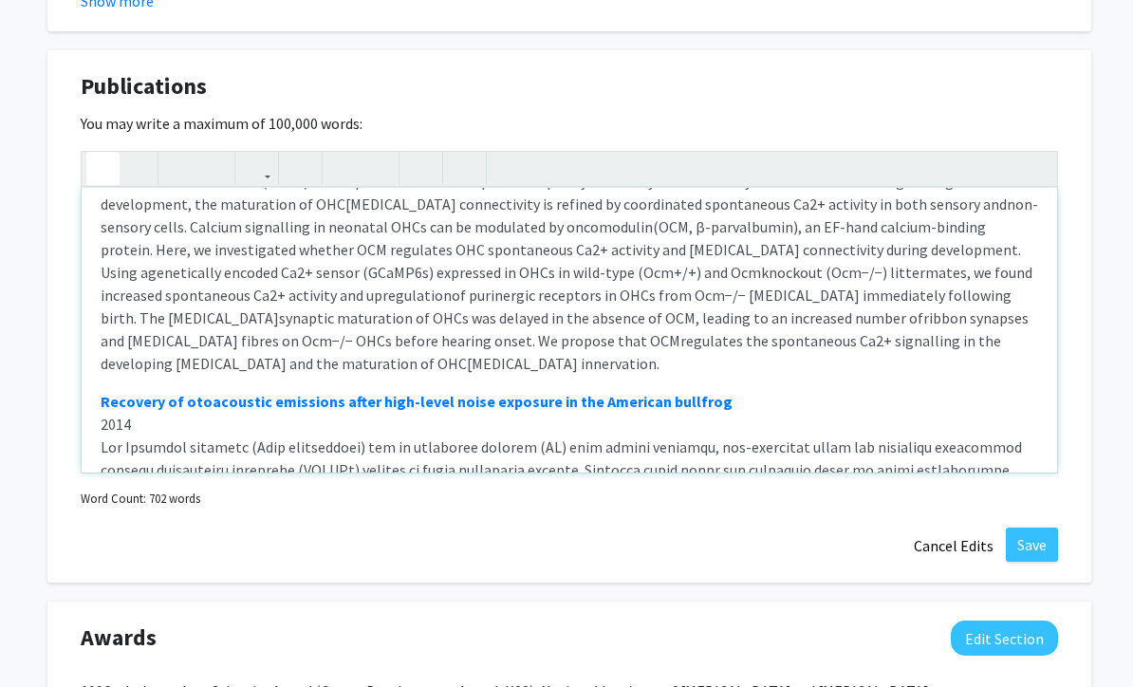
scroll to position [476, 0]
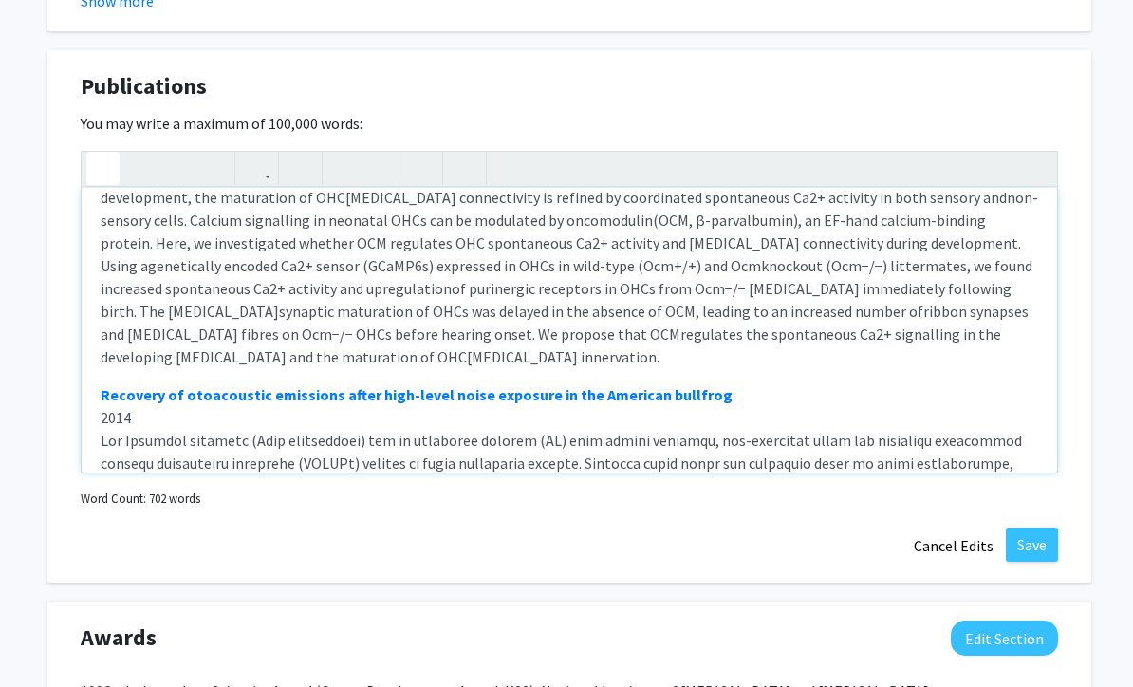
click at [96, 345] on div "Absence of oncomodulin increases susceptibility to noise-induced outer [MEDICAL…" at bounding box center [569, 330] width 975 height 285
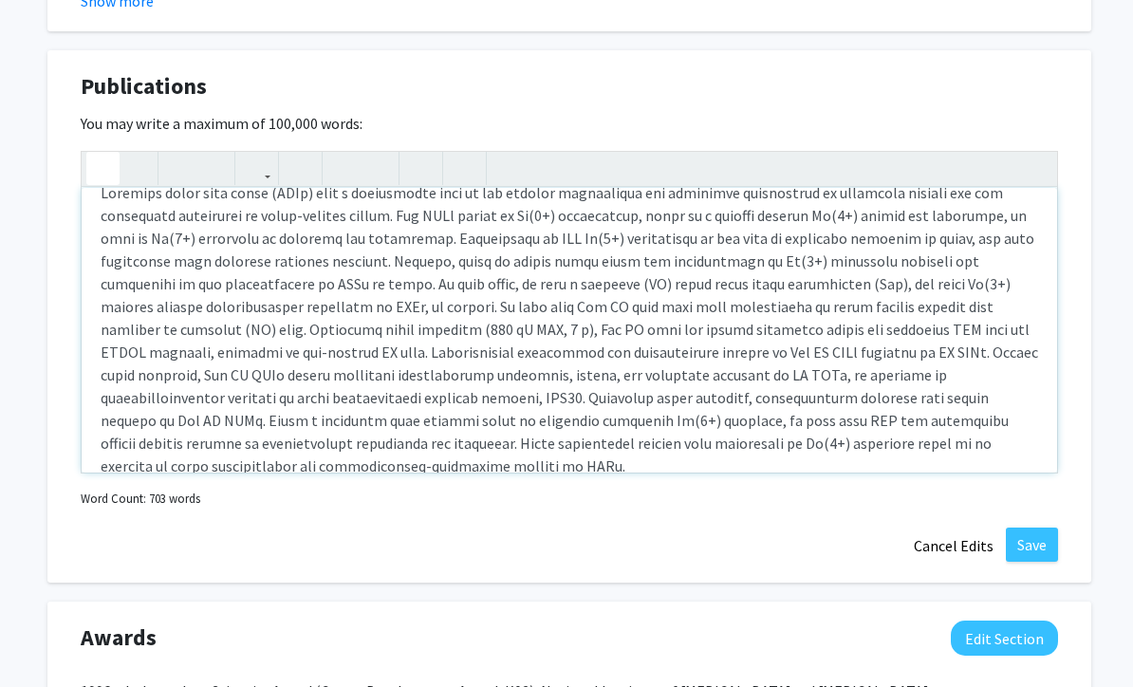
scroll to position [189, 0]
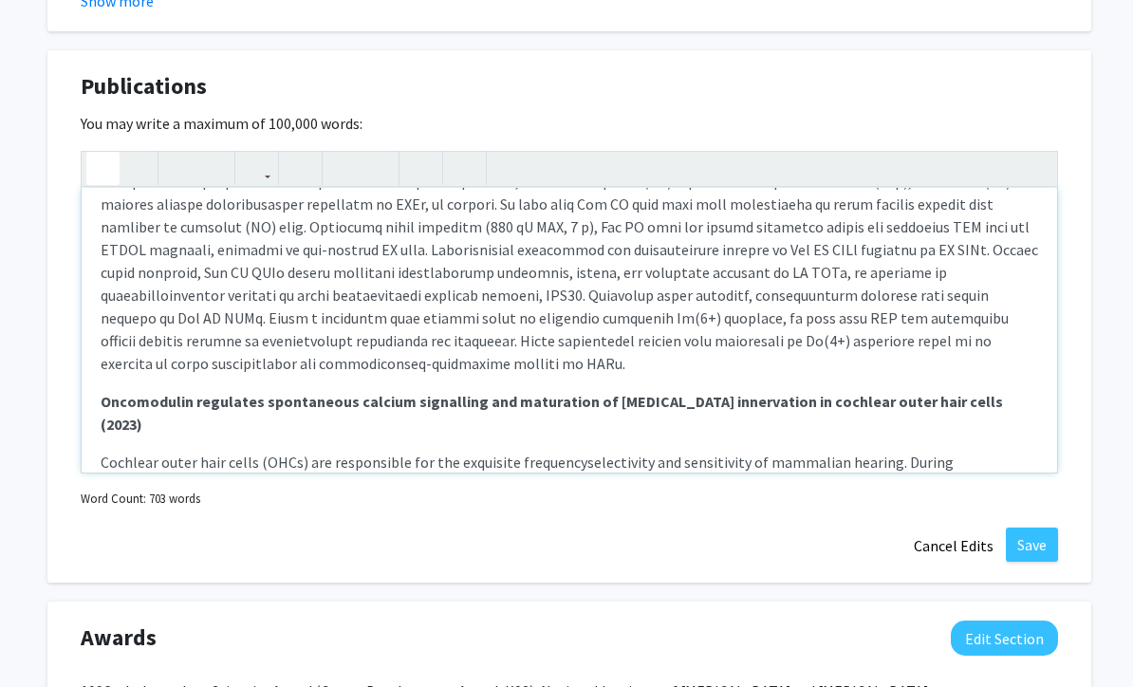
click at [99, 412] on div "Absence of oncomodulin increases susceptibility to noise-induced outer [MEDICAL…" at bounding box center [569, 330] width 975 height 285
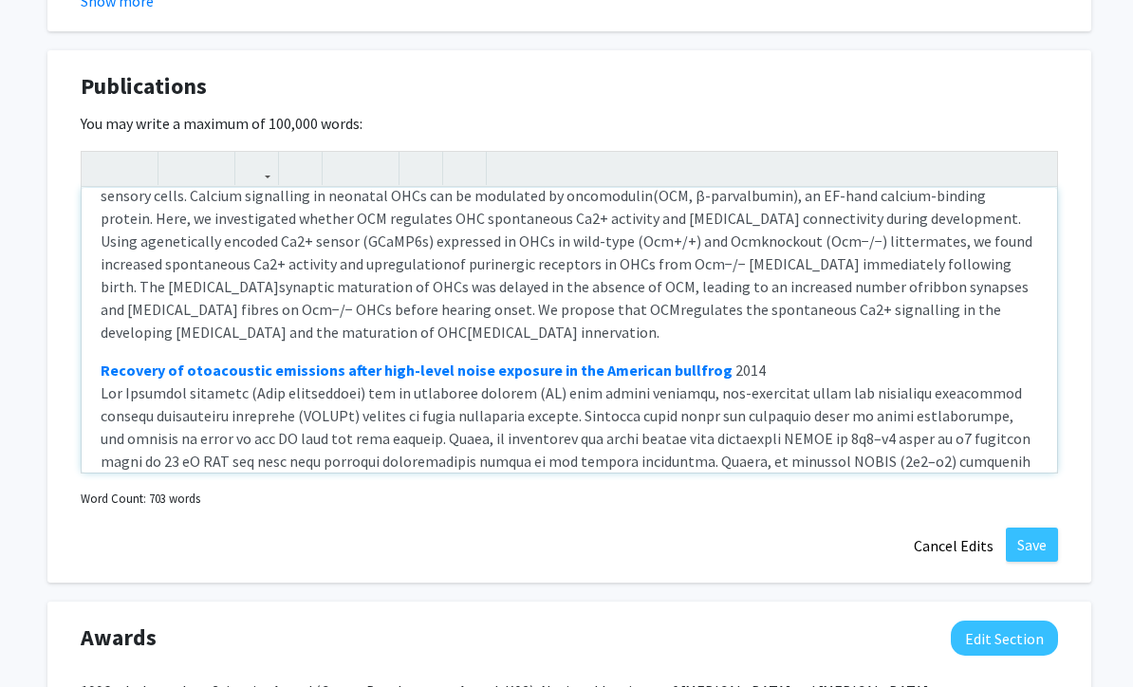
scroll to position [538, 0]
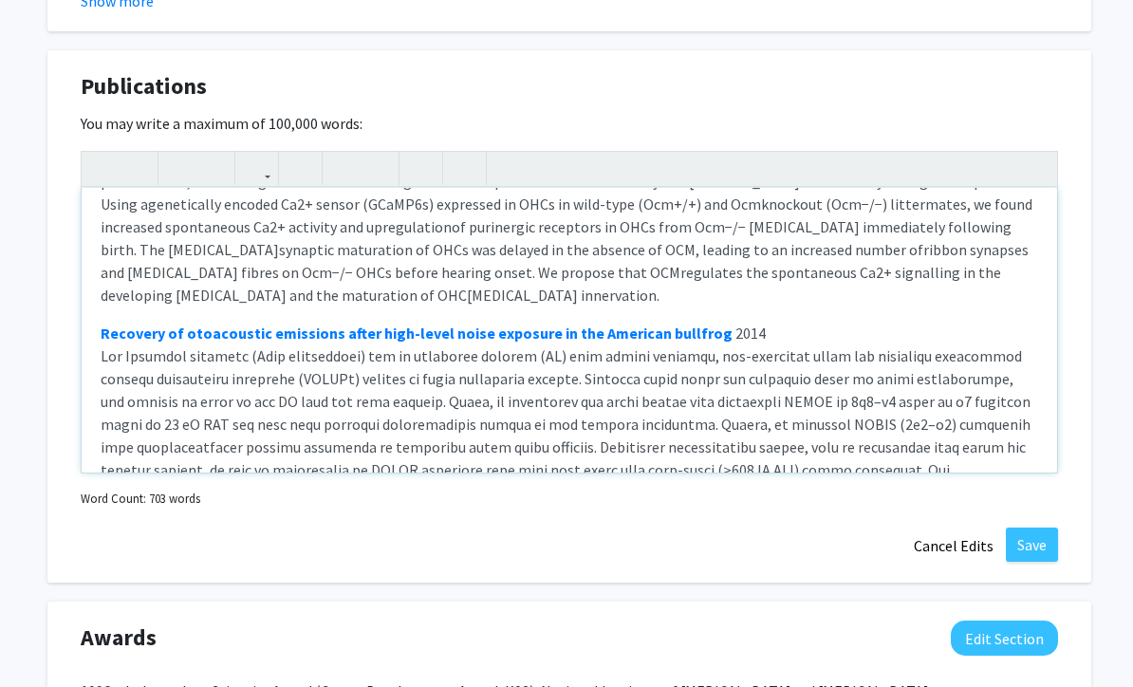
click at [704, 322] on p "Recovery of otoacoustic emissions after high-level noise exposure in the Americ…" at bounding box center [569, 470] width 937 height 296
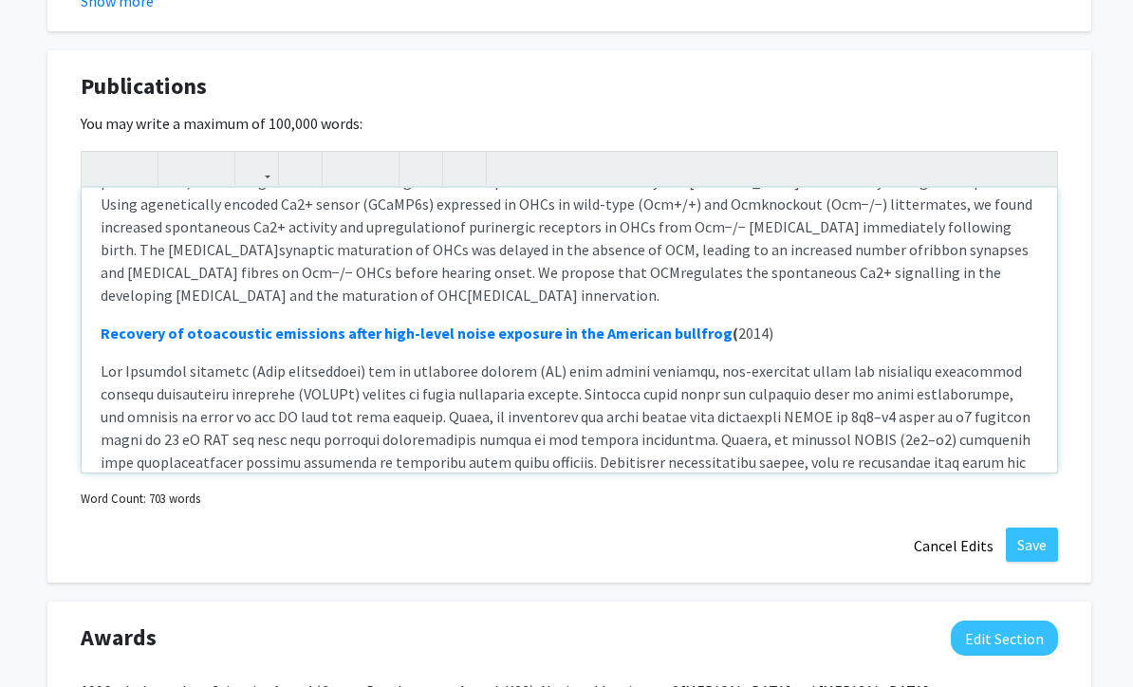
type textarea "<p><strong>Absence of oncomodulin increases susceptibility to noise-induced out…"
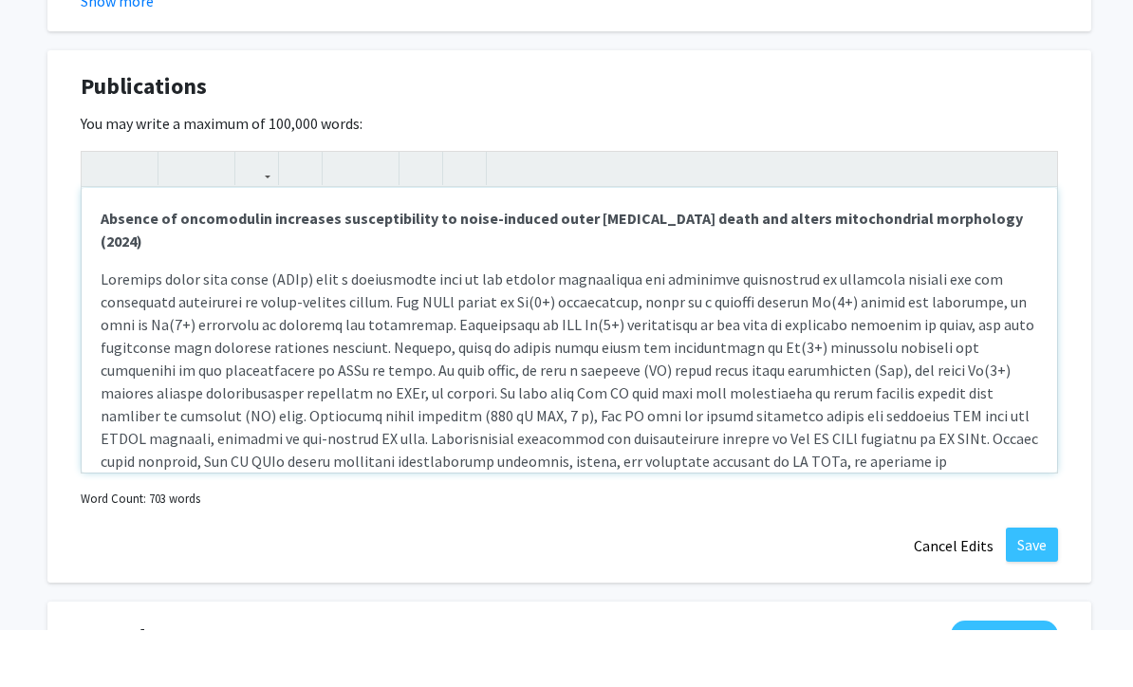
scroll to position [1678, 0]
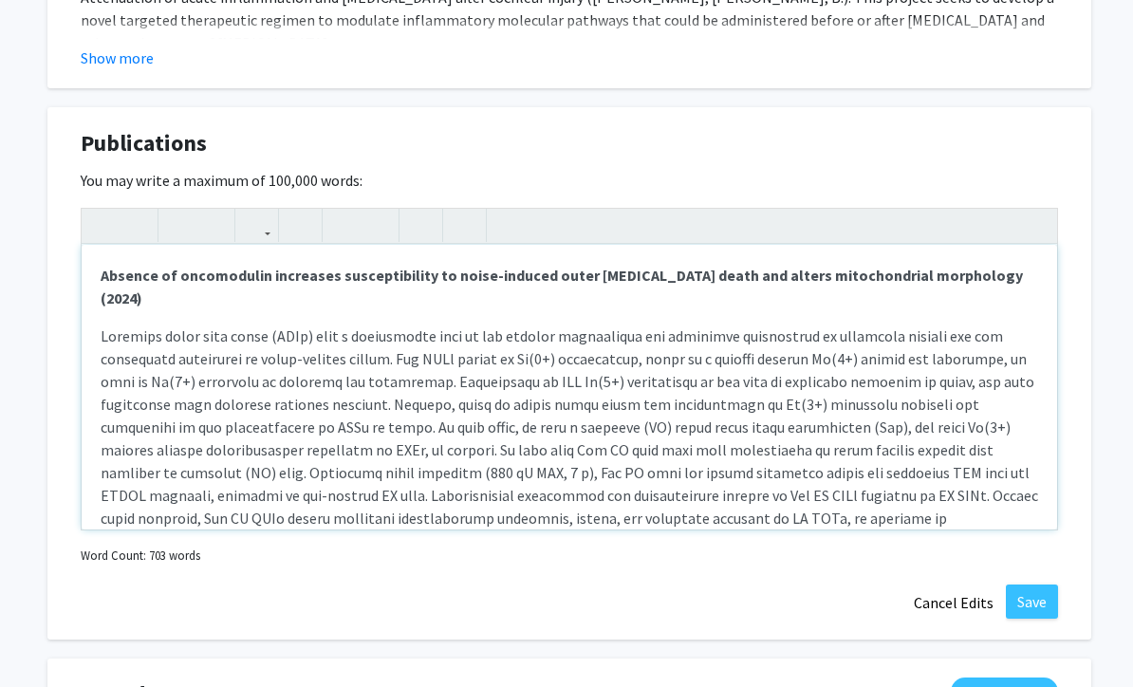
click at [107, 286] on div "Absence of oncomodulin increases susceptibility to noise-induced outer [MEDICAL…" at bounding box center [569, 387] width 975 height 285
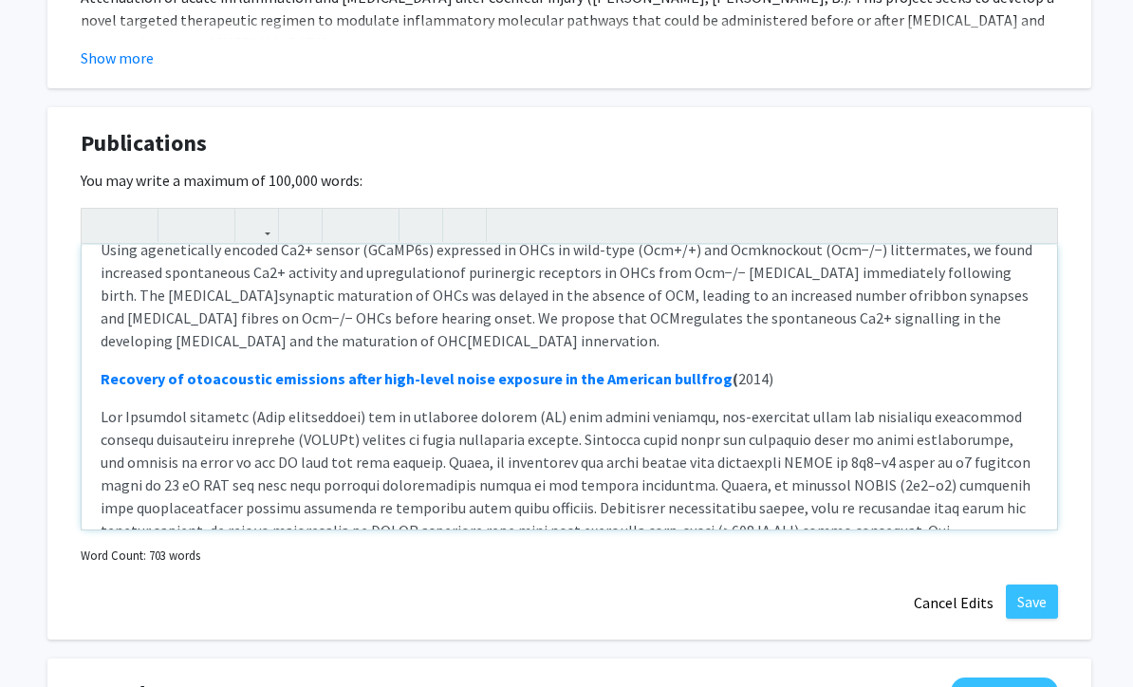
scroll to position [664, 0]
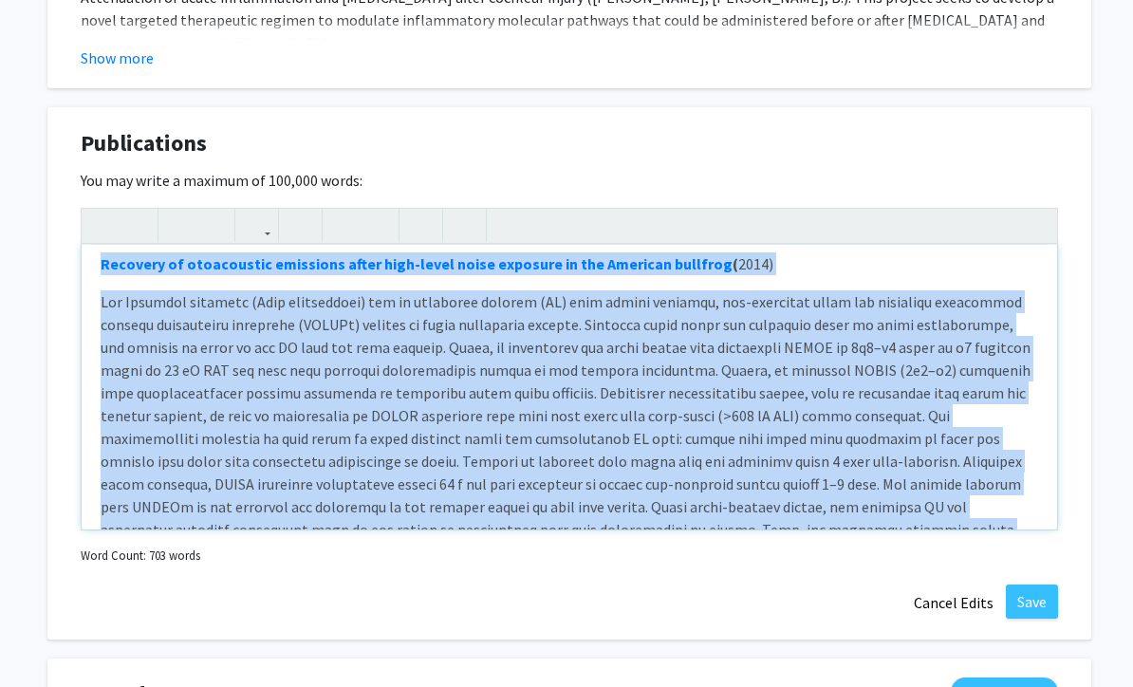
drag, startPoint x: 95, startPoint y: 274, endPoint x: 145, endPoint y: 544, distance: 275.0
click at [145, 544] on div "Absence of oncomodulin increases susceptibility to noise-induced outer [MEDICAL…" at bounding box center [569, 388] width 977 height 361
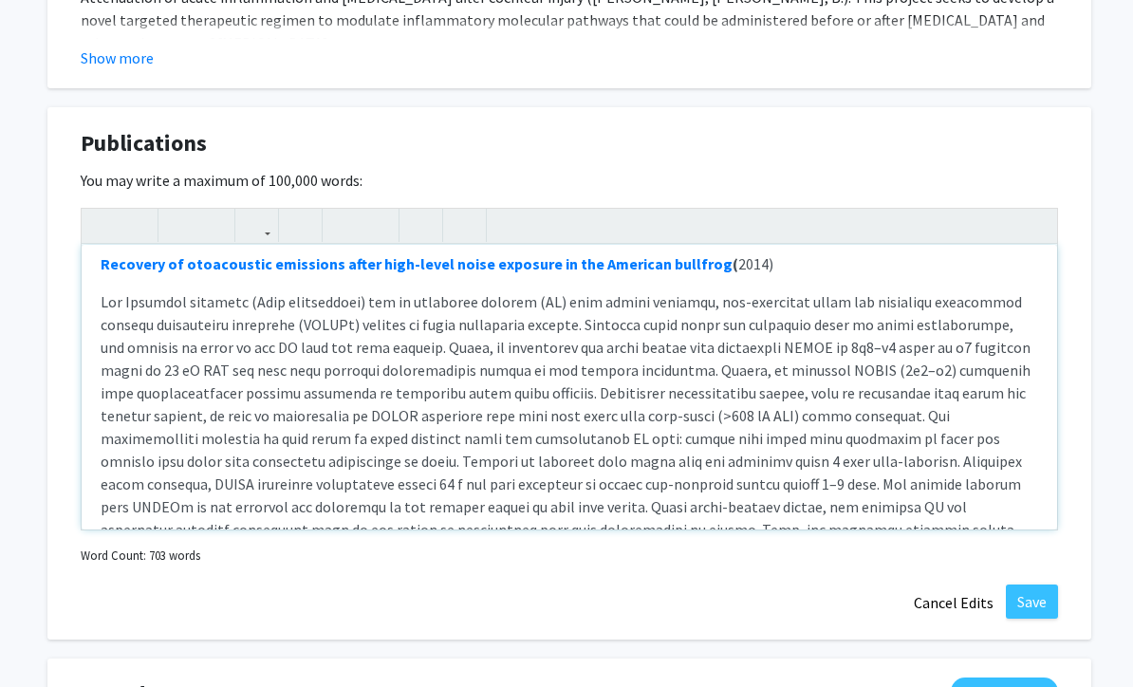
scroll to position [0, 0]
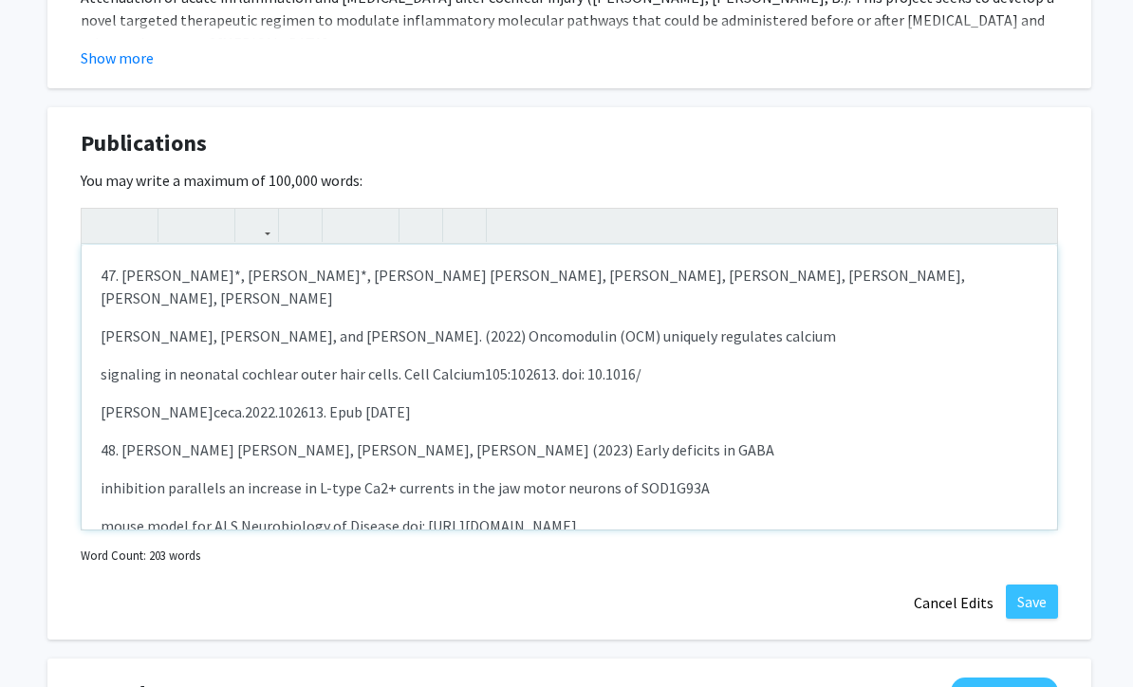
click at [93, 465] on div "47. [PERSON_NAME]*, [PERSON_NAME]*, [PERSON_NAME] [PERSON_NAME], [PERSON_NAME],…" at bounding box center [569, 387] width 975 height 285
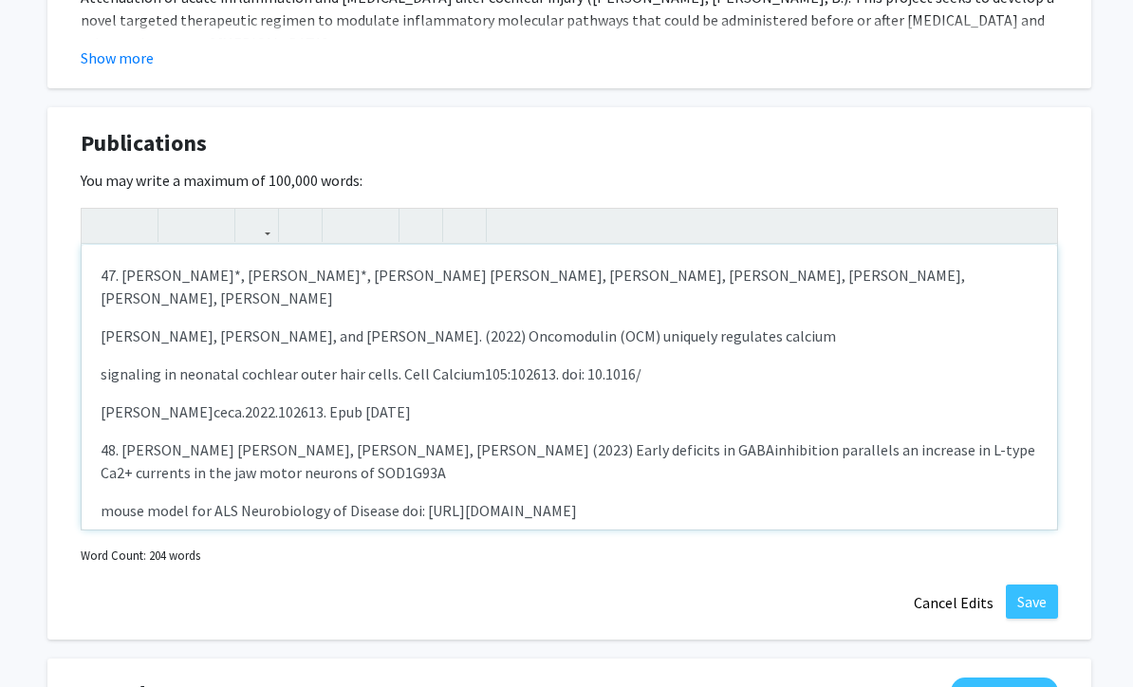
click at [96, 479] on div "47. [PERSON_NAME]*, [PERSON_NAME]*, [PERSON_NAME] [PERSON_NAME], [PERSON_NAME],…" at bounding box center [569, 387] width 975 height 285
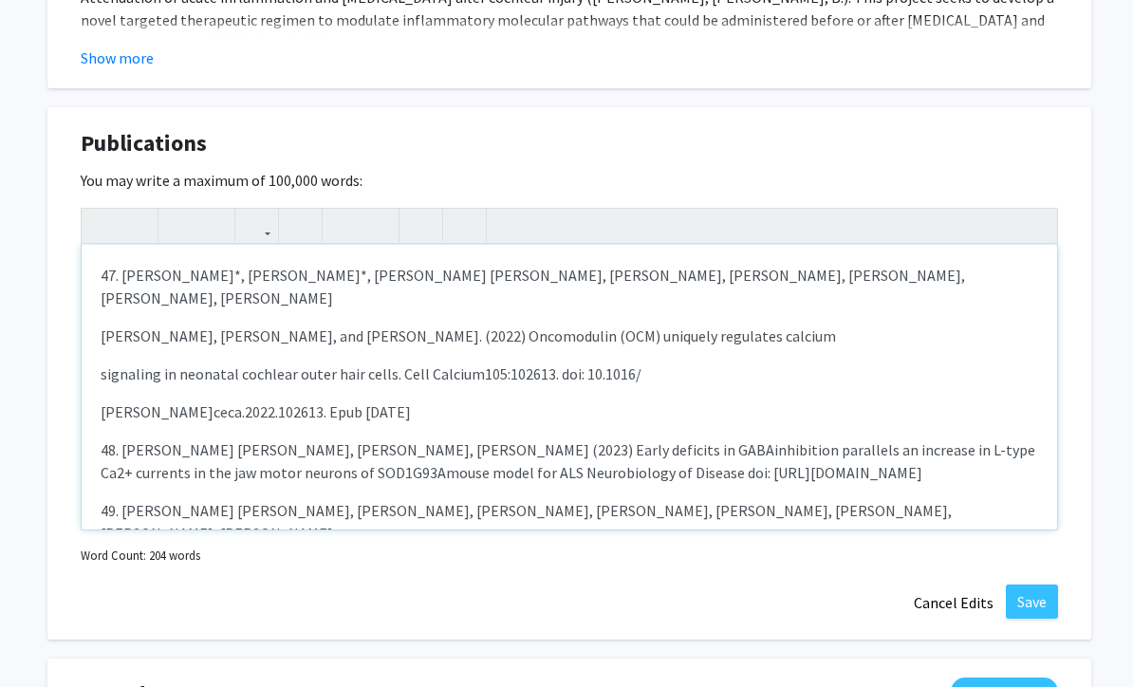
scroll to position [64, 0]
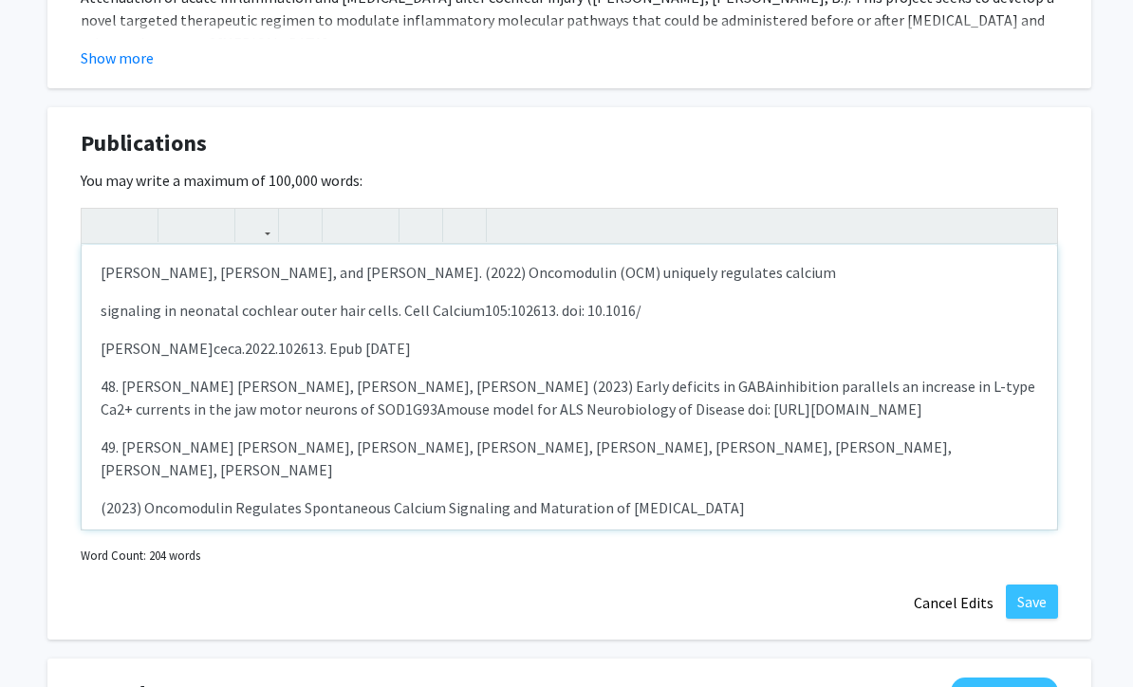
click at [94, 458] on div "47. [PERSON_NAME]*, [PERSON_NAME]*, [PERSON_NAME] [PERSON_NAME], [PERSON_NAME],…" at bounding box center [569, 387] width 975 height 285
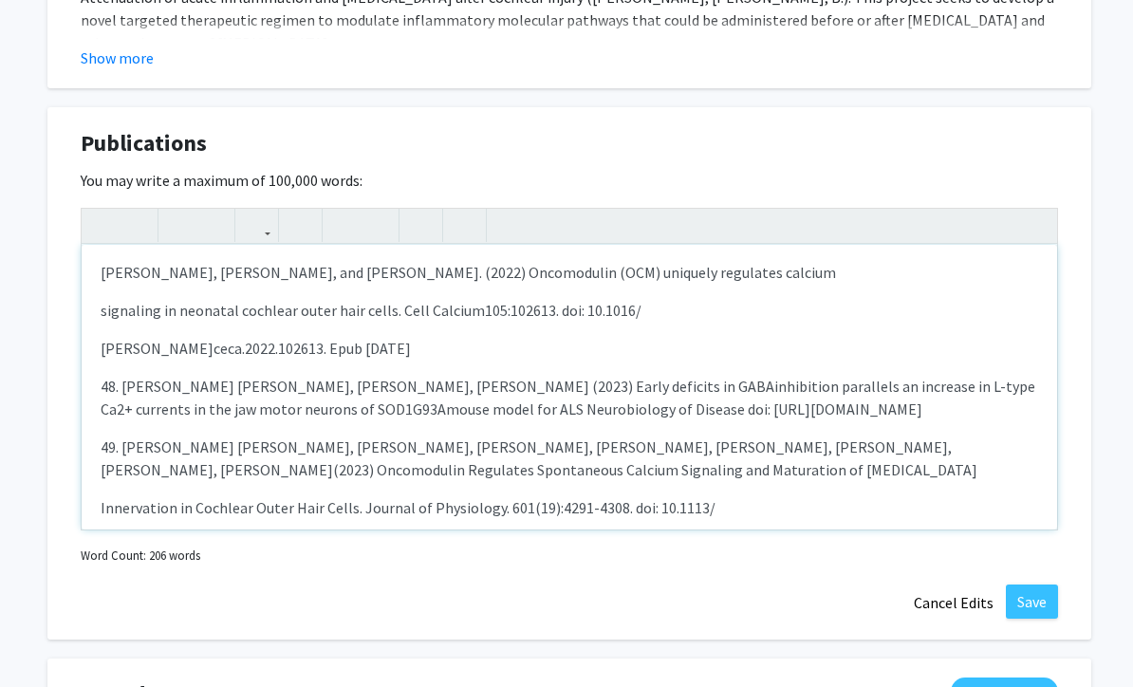
click at [92, 477] on div "47. [PERSON_NAME]*, [PERSON_NAME]*, [PERSON_NAME] [PERSON_NAME], [PERSON_NAME],…" at bounding box center [569, 387] width 975 height 285
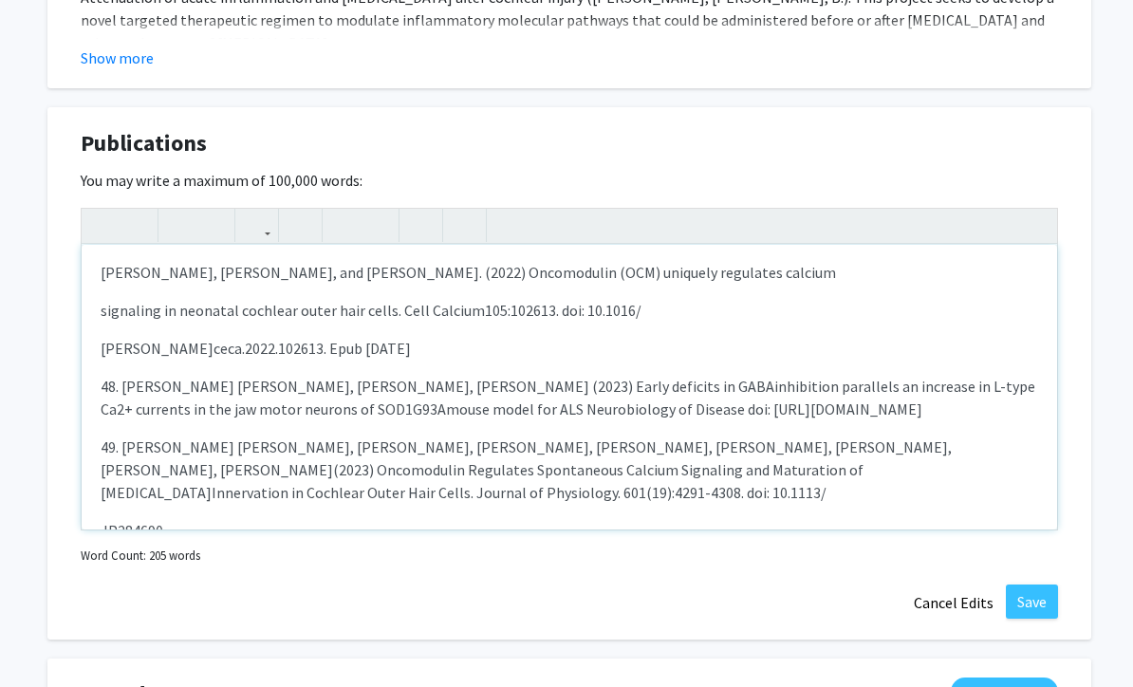
click at [101, 519] on p "JP284690." at bounding box center [569, 530] width 937 height 23
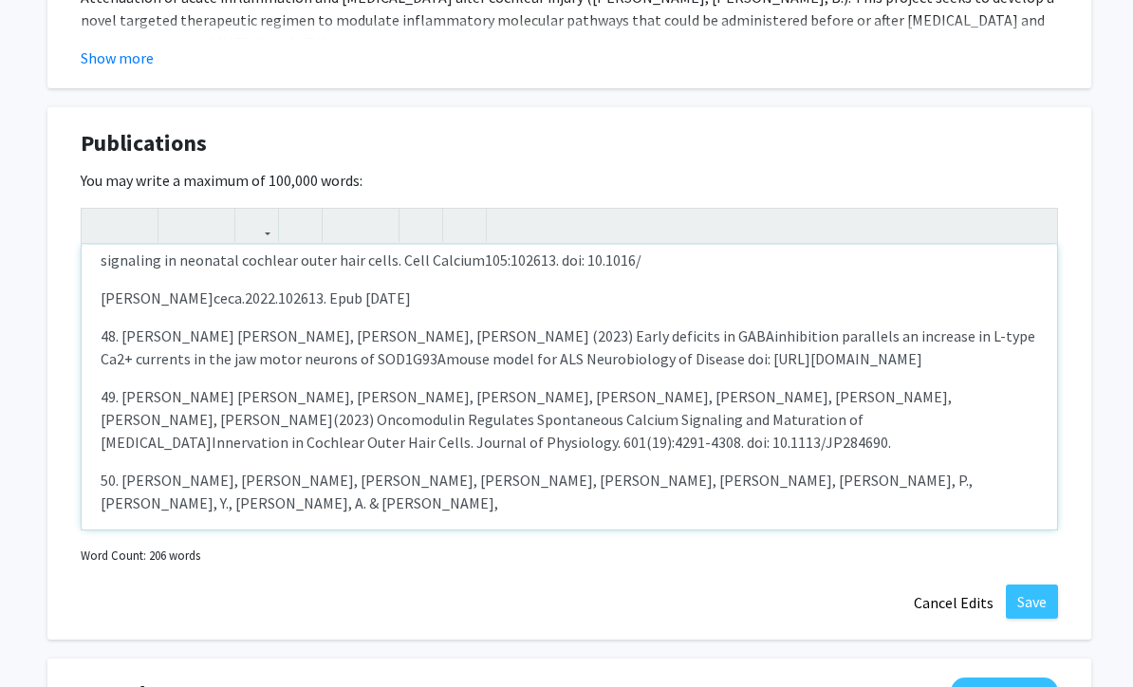
click at [84, 496] on div "47. [PERSON_NAME]*, [PERSON_NAME]*, [PERSON_NAME] [PERSON_NAME], [PERSON_NAME],…" at bounding box center [569, 387] width 975 height 285
click at [95, 516] on div "47. [PERSON_NAME]*, [PERSON_NAME]*, [PERSON_NAME] [PERSON_NAME], [PERSON_NAME],…" at bounding box center [569, 387] width 975 height 285
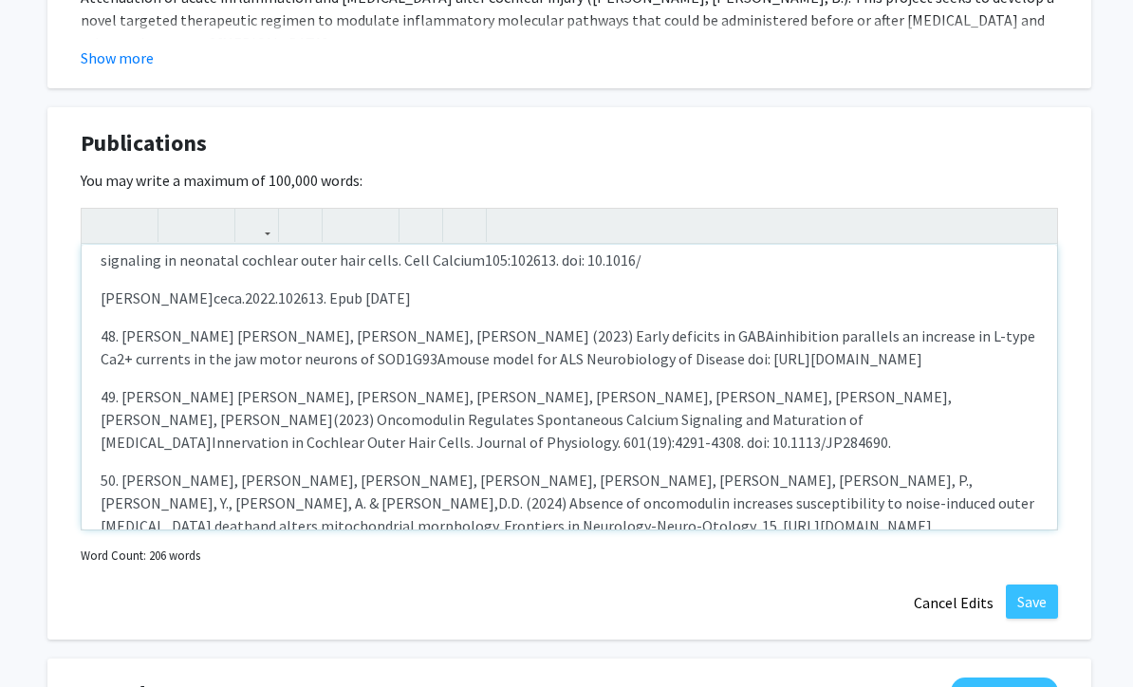
scroll to position [138, 0]
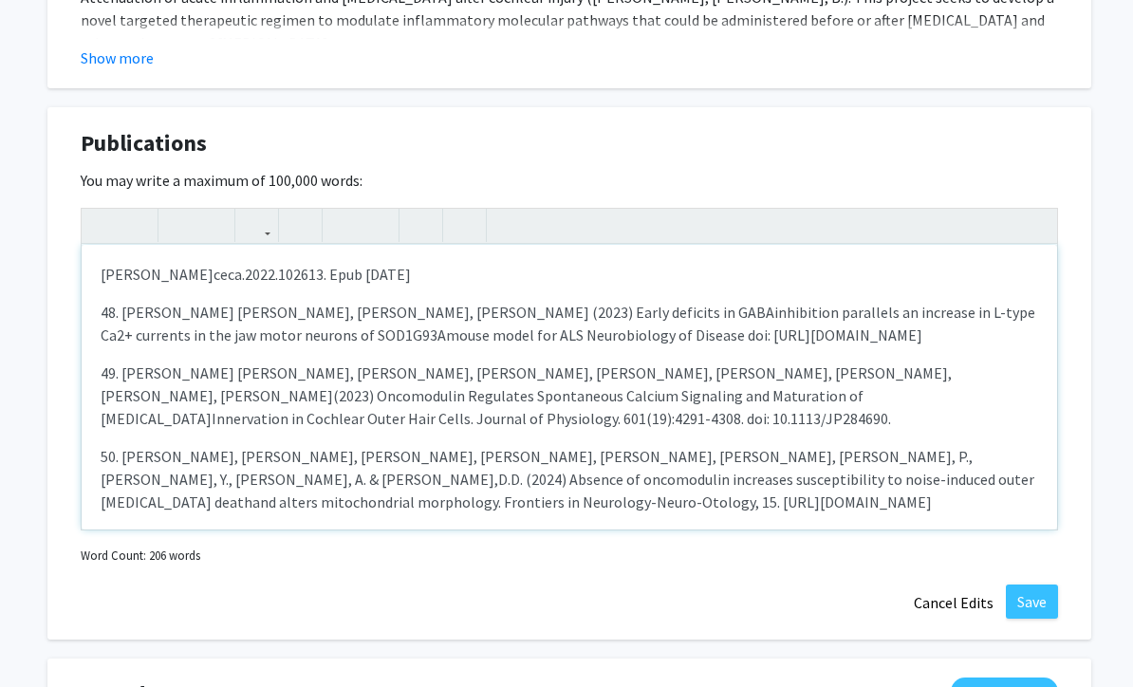
click at [89, 489] on div "47. [PERSON_NAME]*, [PERSON_NAME]*, [PERSON_NAME] [PERSON_NAME], [PERSON_NAME],…" at bounding box center [569, 387] width 975 height 285
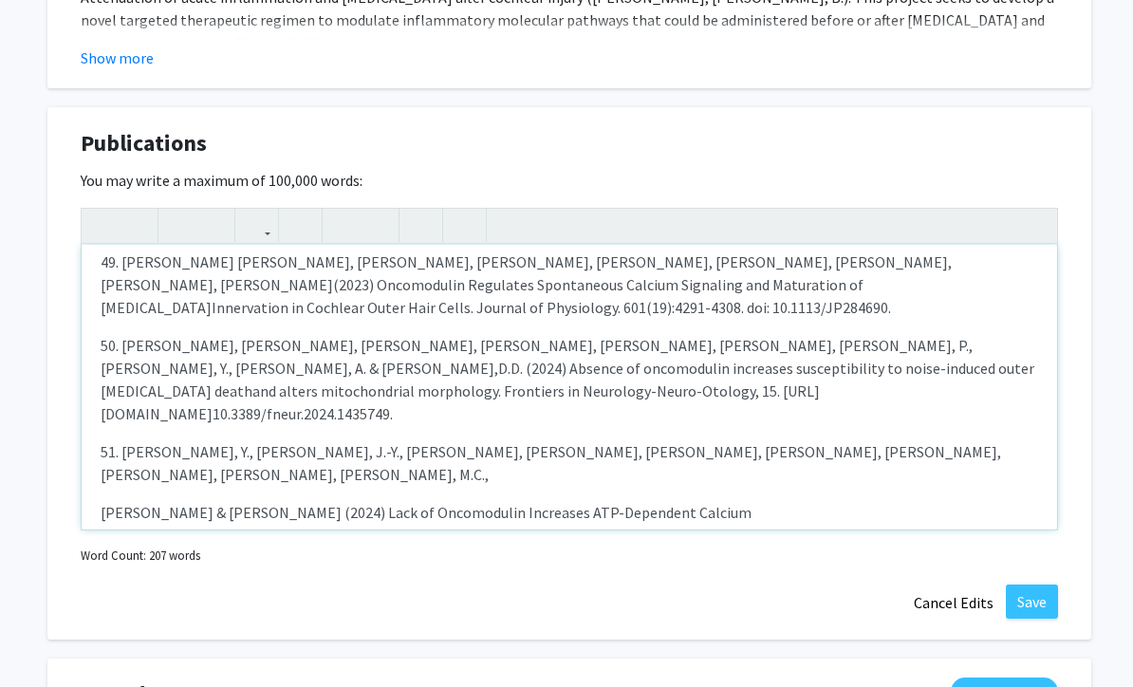
scroll to position [247, 0]
click at [89, 445] on div "47. [PERSON_NAME]*, [PERSON_NAME]*, [PERSON_NAME] [PERSON_NAME], [PERSON_NAME],…" at bounding box center [569, 387] width 975 height 285
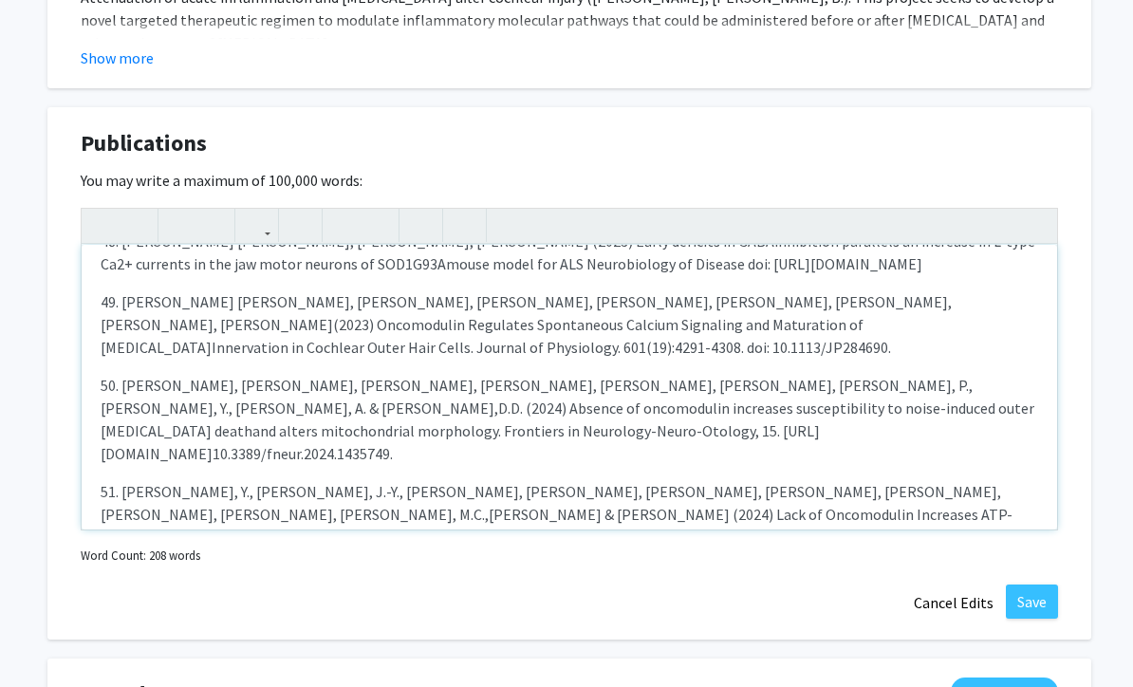
click at [91, 506] on div "47. [PERSON_NAME]*, [PERSON_NAME]*, [PERSON_NAME] [PERSON_NAME], [PERSON_NAME],…" at bounding box center [569, 387] width 975 height 285
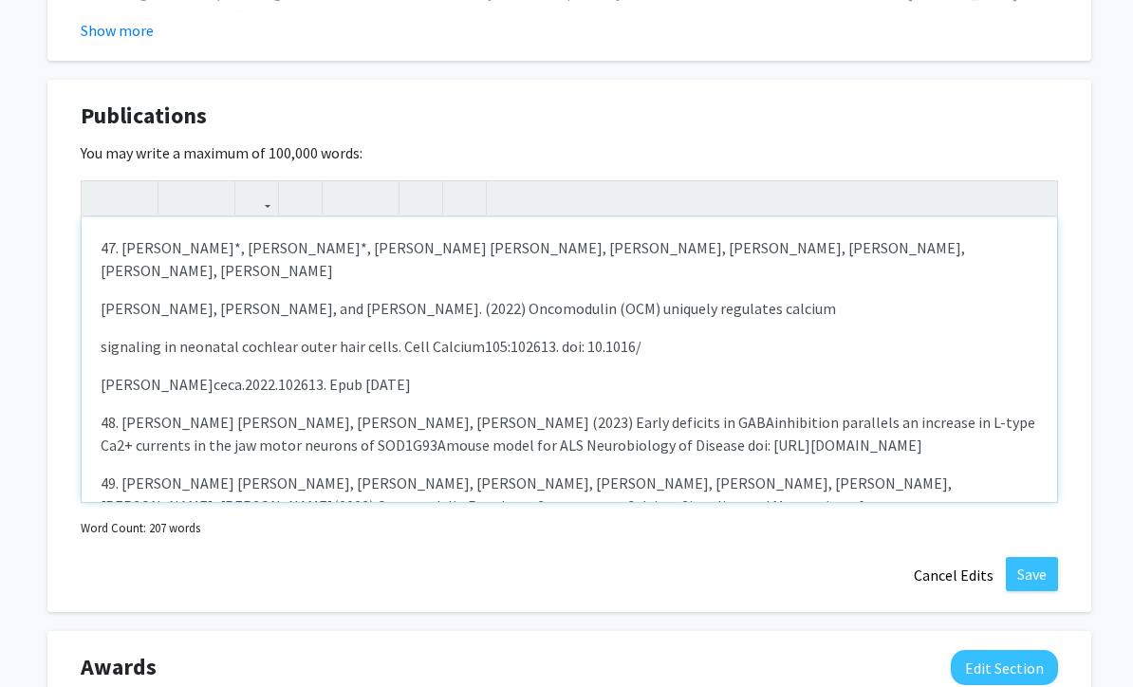
scroll to position [0, 0]
click at [89, 358] on div "47. [PERSON_NAME]*, [PERSON_NAME]*, [PERSON_NAME] [PERSON_NAME], [PERSON_NAME],…" at bounding box center [569, 359] width 975 height 285
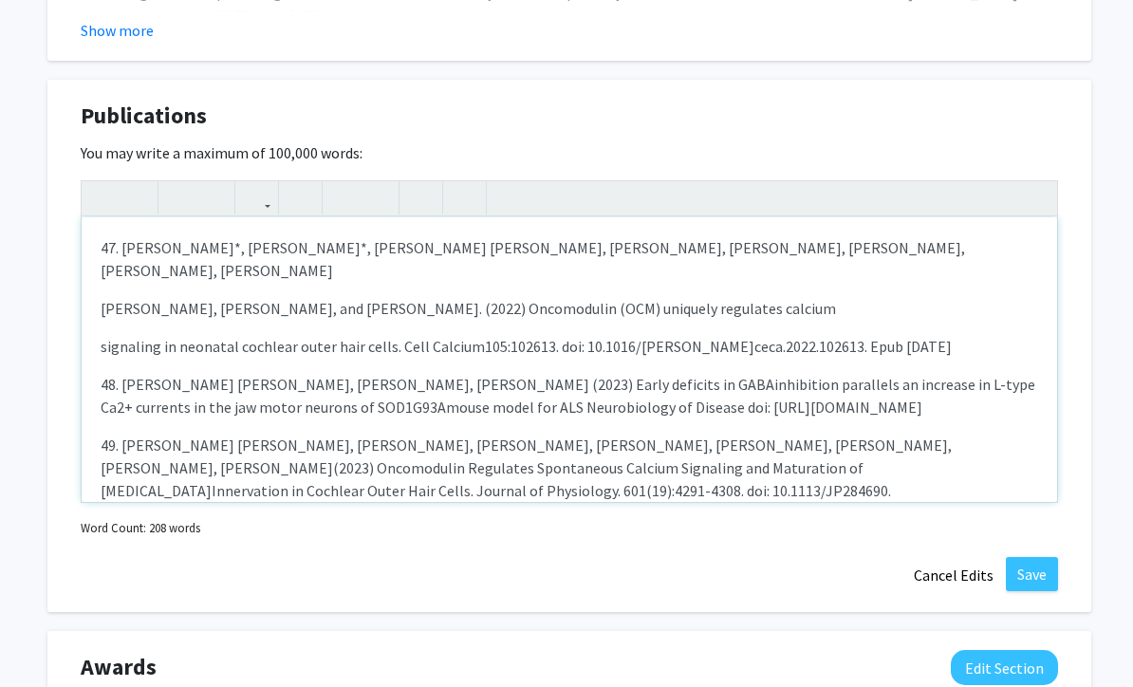
click at [101, 335] on p "signaling in neonatal cochlear outer hair cells. Cell Calcium105:102613. doi: 1…" at bounding box center [569, 346] width 937 height 23
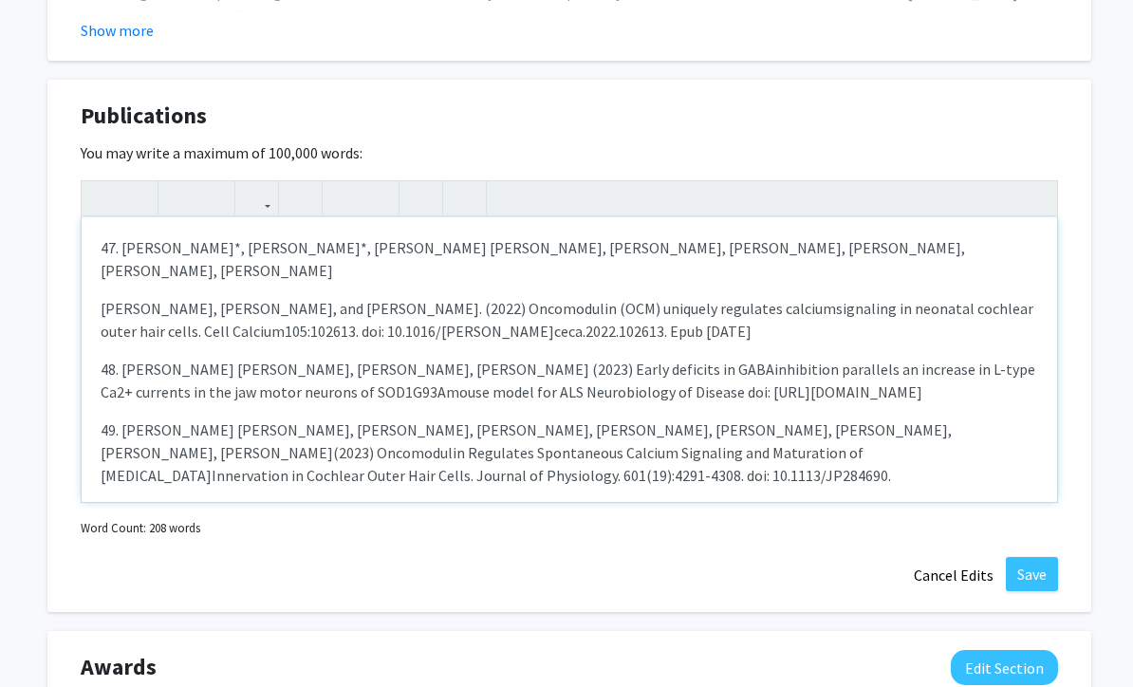
click at [97, 280] on div "47. [PERSON_NAME]*, [PERSON_NAME]*, [PERSON_NAME] [PERSON_NAME], [PERSON_NAME],…" at bounding box center [569, 359] width 975 height 285
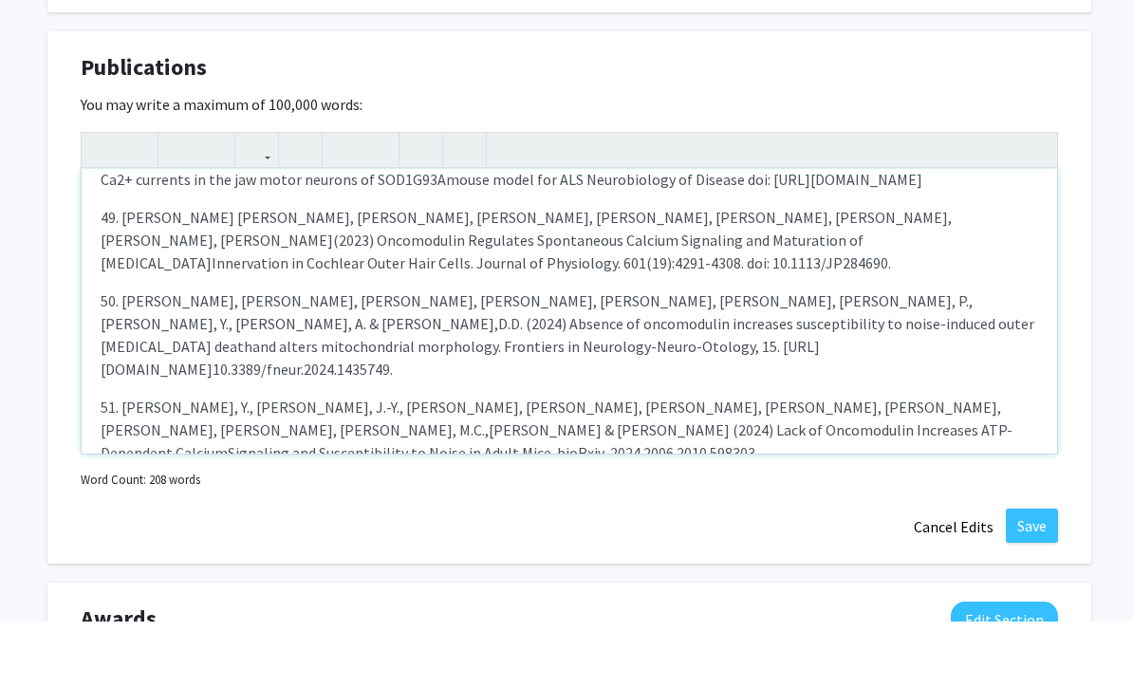
scroll to position [125, 0]
drag, startPoint x: 120, startPoint y: 380, endPoint x: 84, endPoint y: 382, distance: 35.1
click at [84, 382] on div "47. [PERSON_NAME]*, [PERSON_NAME]*, [PERSON_NAME] [PERSON_NAME], [PERSON_NAME],…" at bounding box center [569, 376] width 975 height 285
click at [122, 356] on p "50. [PERSON_NAME], [PERSON_NAME], [PERSON_NAME], [PERSON_NAME], [PERSON_NAME], …" at bounding box center [569, 401] width 937 height 91
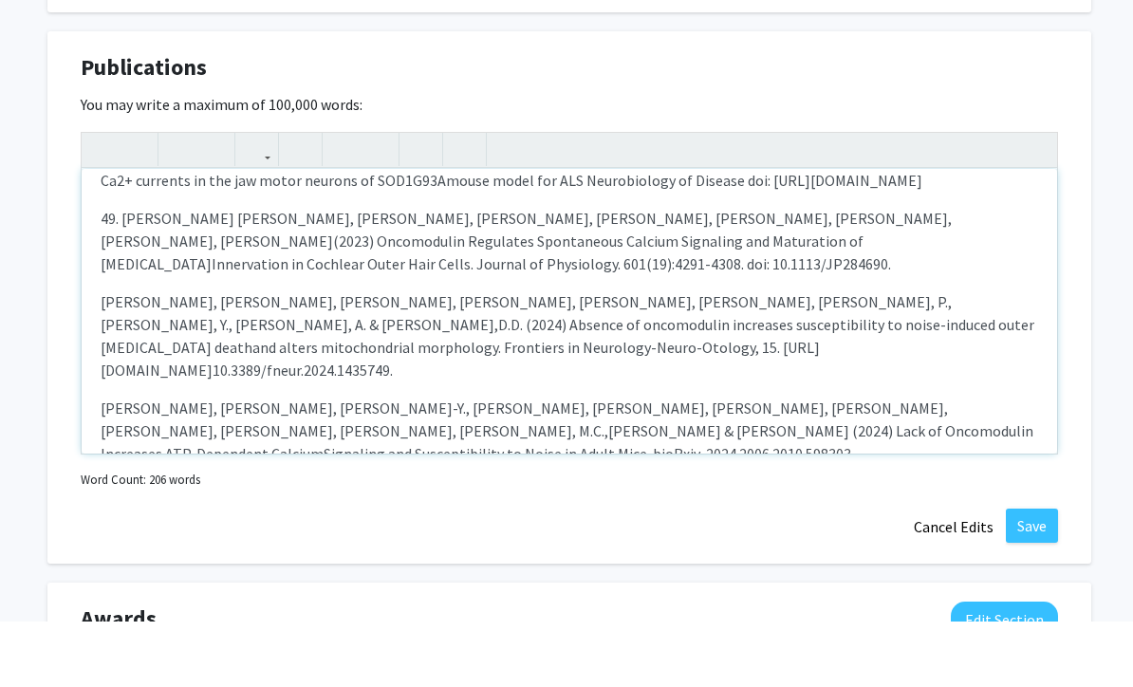
click at [120, 272] on p "49. [PERSON_NAME] [PERSON_NAME], [PERSON_NAME], [PERSON_NAME], [PERSON_NAME], […" at bounding box center [569, 306] width 937 height 68
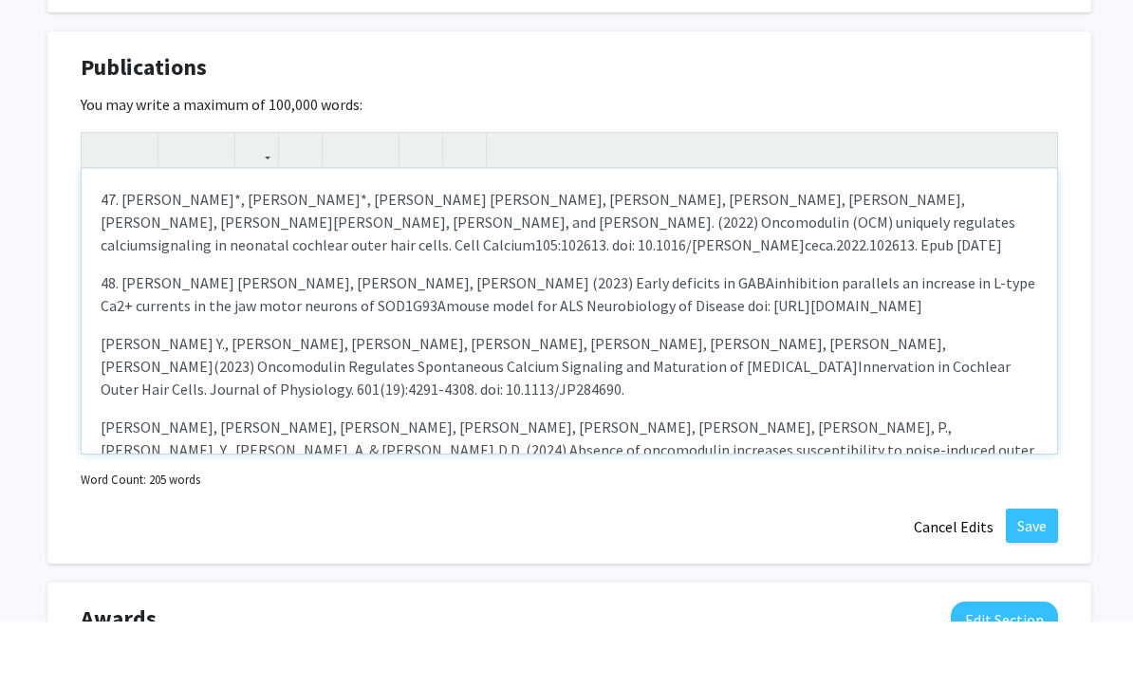
scroll to position [0, 0]
click at [125, 337] on p "48. [PERSON_NAME] [PERSON_NAME], [PERSON_NAME], [PERSON_NAME] (2023) Early defi…" at bounding box center [569, 360] width 937 height 46
drag, startPoint x: 120, startPoint y: 195, endPoint x: 133, endPoint y: 221, distance: 28.4
click at [120, 253] on p "47. [PERSON_NAME]*, [PERSON_NAME]*, [PERSON_NAME] [PERSON_NAME], [PERSON_NAME],…" at bounding box center [569, 287] width 937 height 68
click at [1026, 574] on button "Save" at bounding box center [1031, 591] width 52 height 34
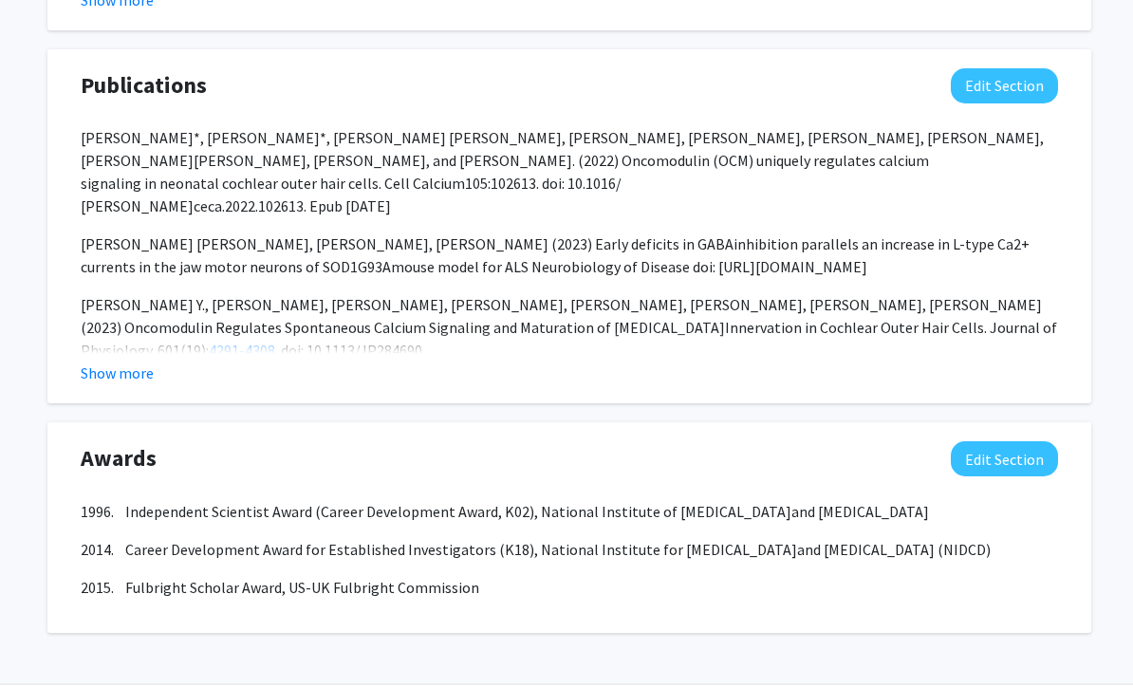
scroll to position [1681, 0]
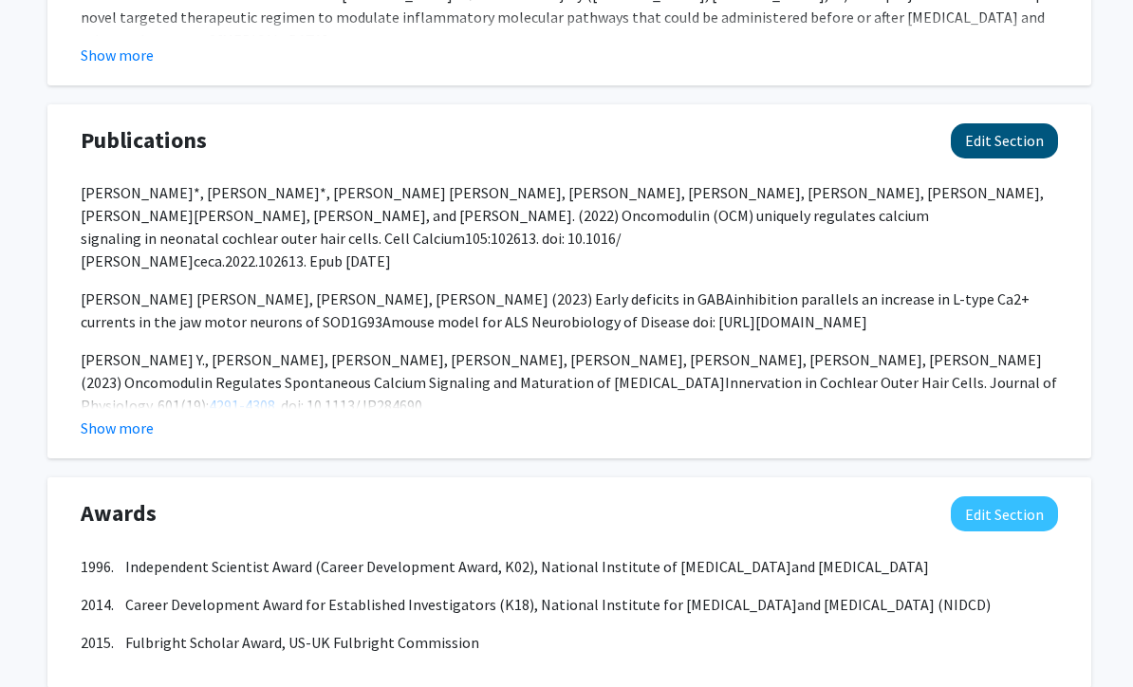
click at [1020, 136] on button "Edit Section" at bounding box center [1003, 140] width 107 height 35
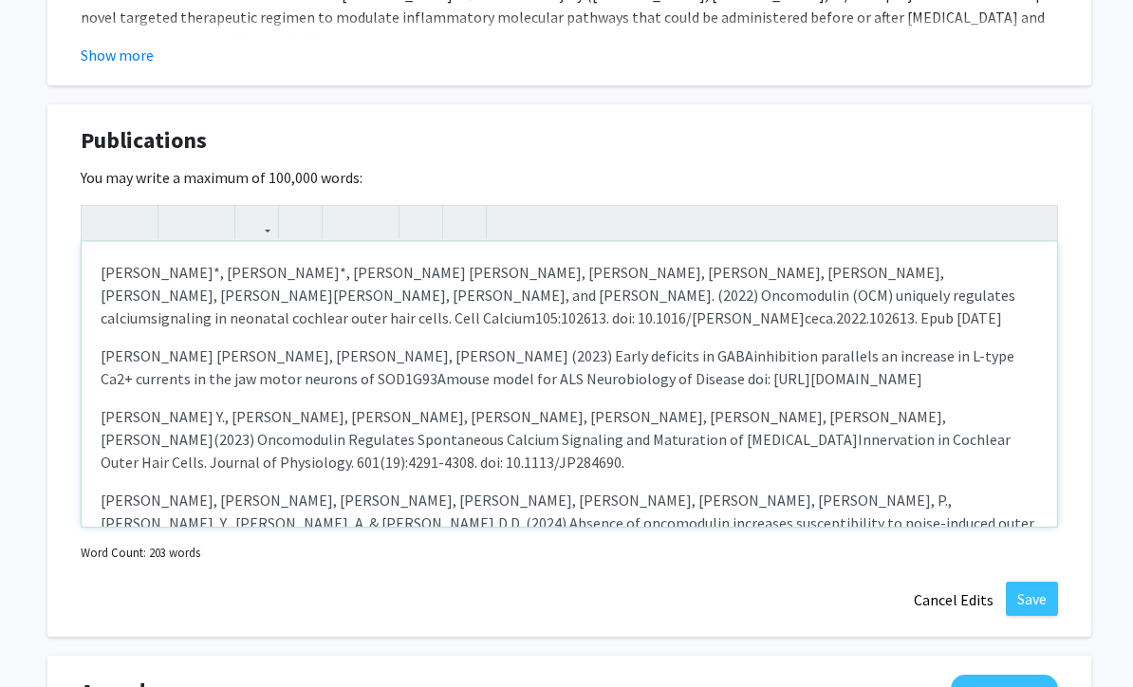
click at [96, 267] on div "[PERSON_NAME]*, [PERSON_NAME]*, [PERSON_NAME] [PERSON_NAME], [PERSON_NAME], [PE…" at bounding box center [569, 384] width 975 height 285
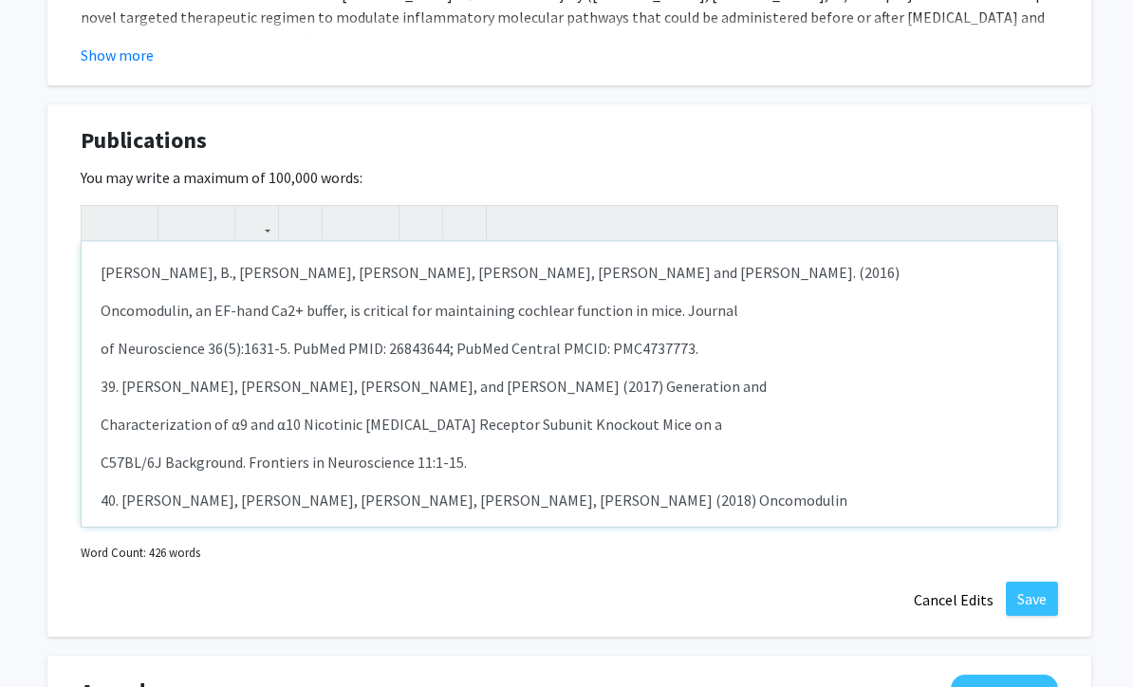
click at [98, 305] on div "[PERSON_NAME], B., [PERSON_NAME], [PERSON_NAME], [PERSON_NAME], [PERSON_NAME] a…" at bounding box center [569, 384] width 975 height 285
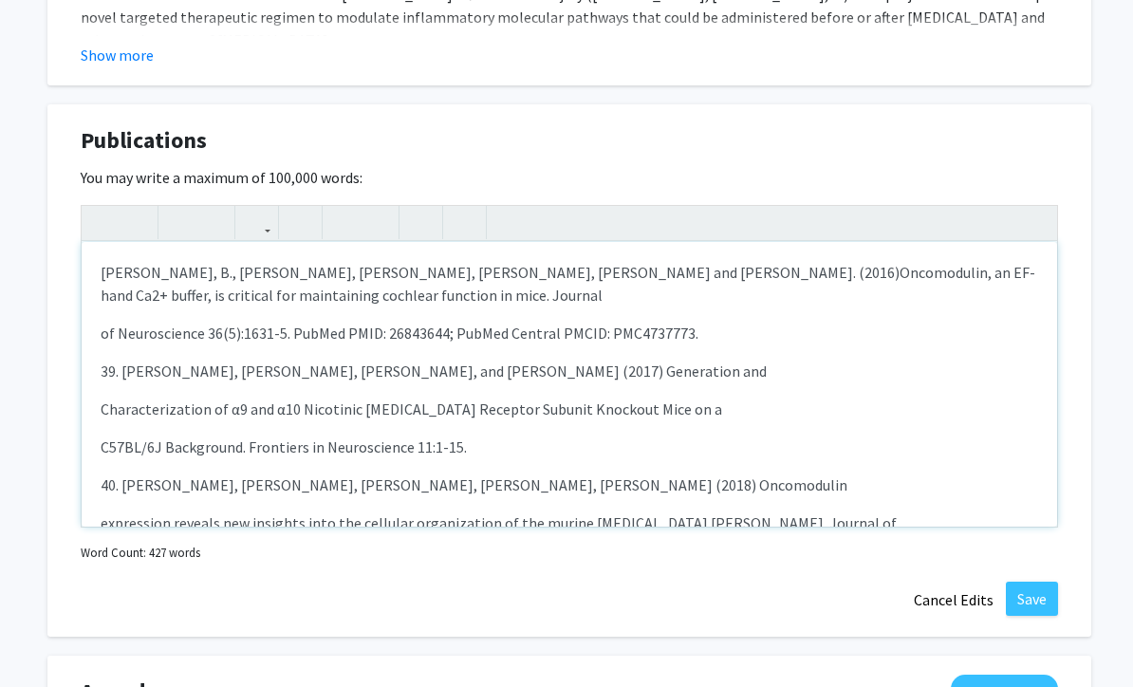
click at [96, 330] on div "[PERSON_NAME], B., [PERSON_NAME], [PERSON_NAME], [PERSON_NAME], [PERSON_NAME] a…" at bounding box center [569, 384] width 975 height 285
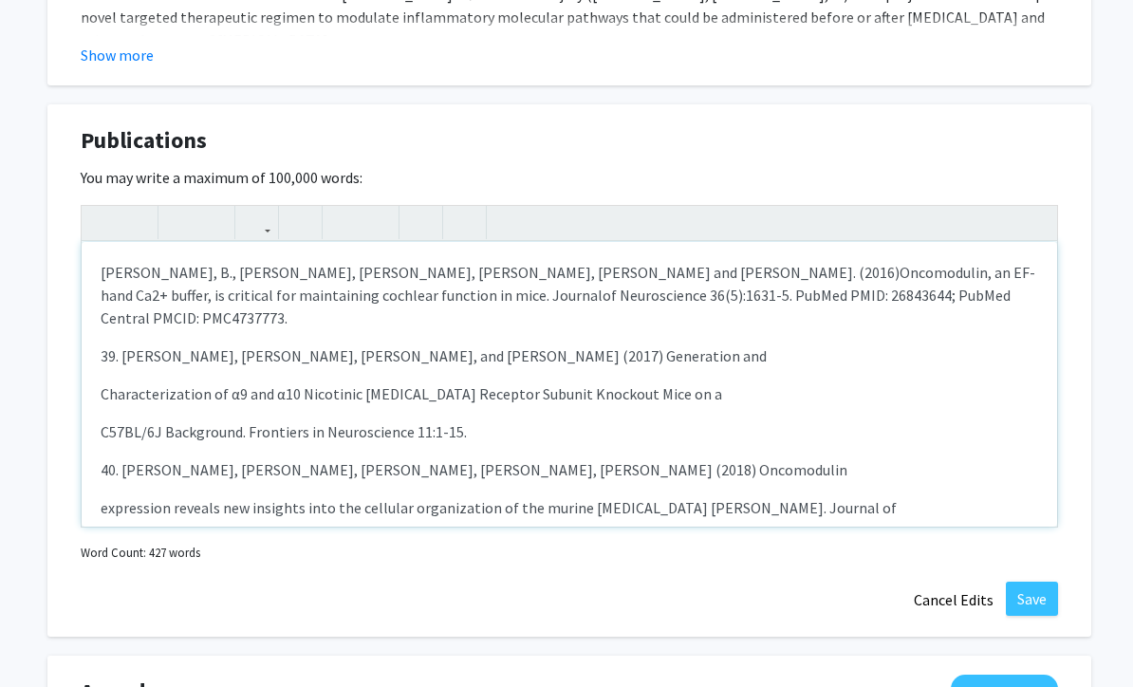
click at [122, 344] on p "39. [PERSON_NAME], [PERSON_NAME], [PERSON_NAME], and [PERSON_NAME] (2017) Gener…" at bounding box center [569, 355] width 937 height 23
click at [100, 371] on div "[PERSON_NAME], B., [PERSON_NAME], [PERSON_NAME], [PERSON_NAME], [PERSON_NAME] a…" at bounding box center [569, 384] width 975 height 285
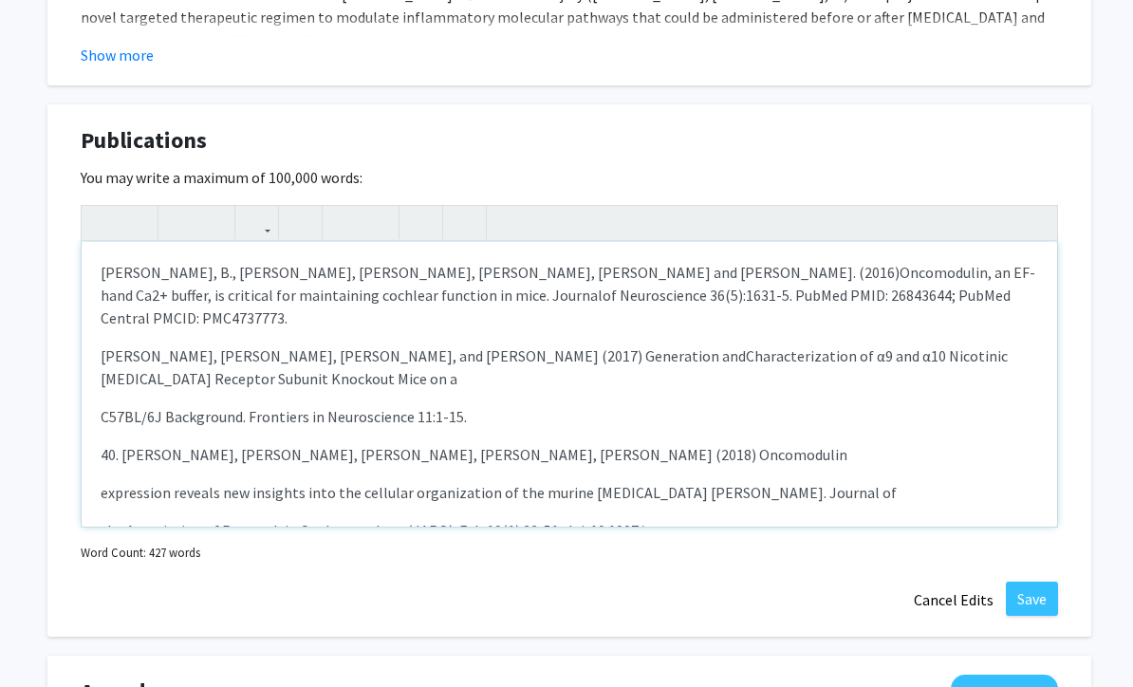
drag, startPoint x: 103, startPoint y: 401, endPoint x: 131, endPoint y: 401, distance: 27.5
click at [103, 405] on p "C57BL/6J Background. Frontiers in Neuroscience 11:1-15." at bounding box center [569, 416] width 937 height 23
click at [97, 395] on div "[PERSON_NAME], B., [PERSON_NAME], [PERSON_NAME], [PERSON_NAME], [PERSON_NAME] a…" at bounding box center [569, 384] width 975 height 285
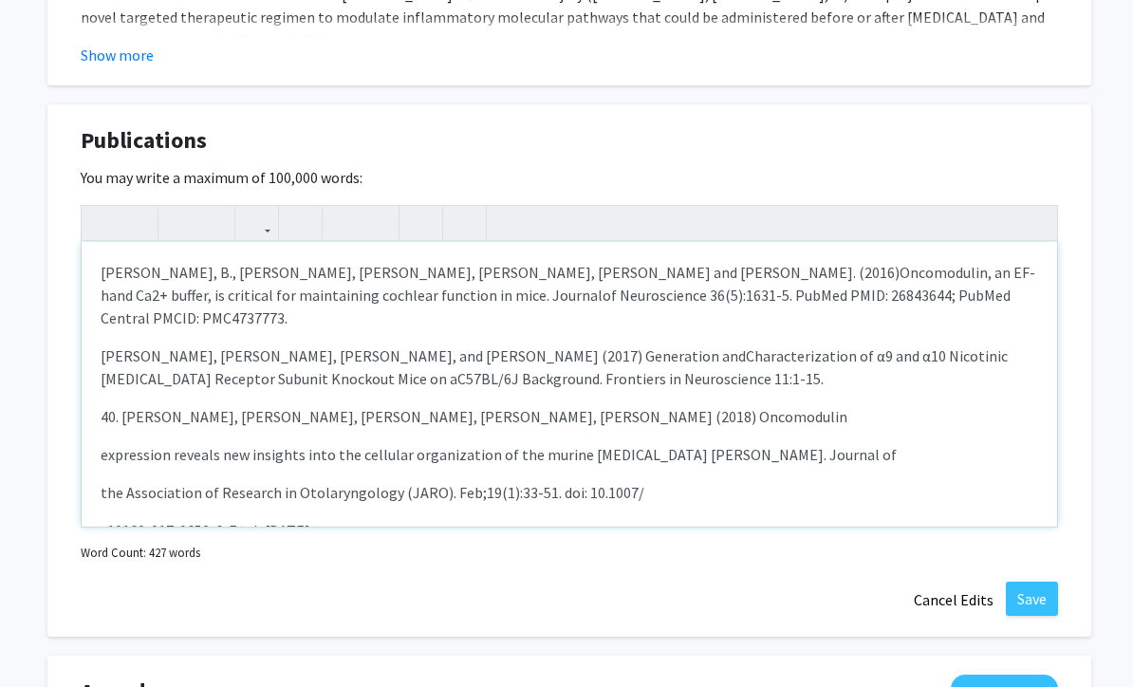
click at [125, 405] on p "40. [PERSON_NAME], [PERSON_NAME], [PERSON_NAME], [PERSON_NAME], [PERSON_NAME] (…" at bounding box center [569, 416] width 937 height 23
click at [98, 431] on div "[PERSON_NAME], B., [PERSON_NAME], [PERSON_NAME], [PERSON_NAME], [PERSON_NAME] a…" at bounding box center [569, 384] width 975 height 285
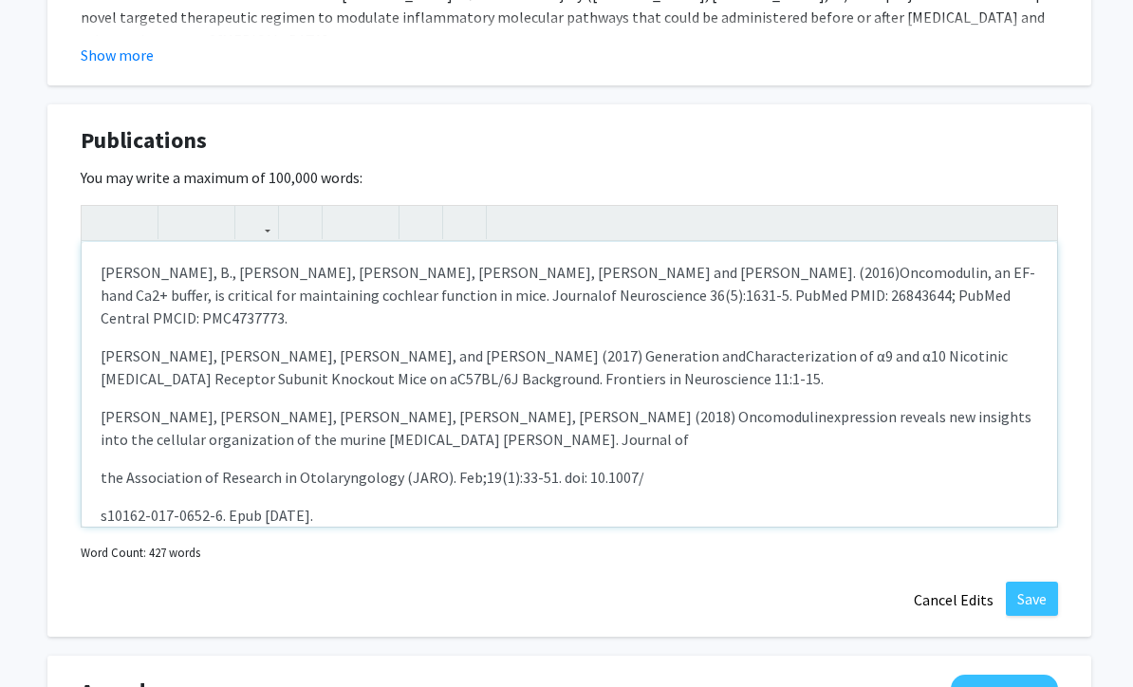
click at [104, 466] on p "the Association of Research in Otolaryngology (JARO). Feb;19(1):33-51. doi: 10.…" at bounding box center [569, 477] width 937 height 23
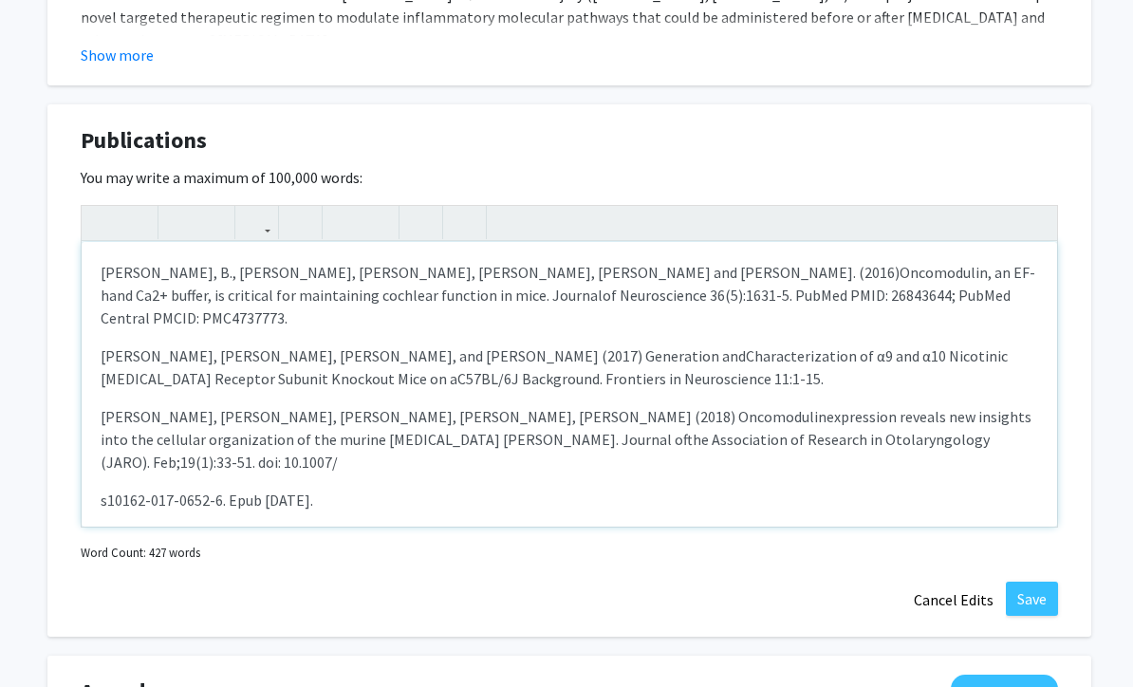
click at [99, 454] on div "[PERSON_NAME], B., [PERSON_NAME], [PERSON_NAME], [PERSON_NAME], [PERSON_NAME] a…" at bounding box center [569, 384] width 975 height 285
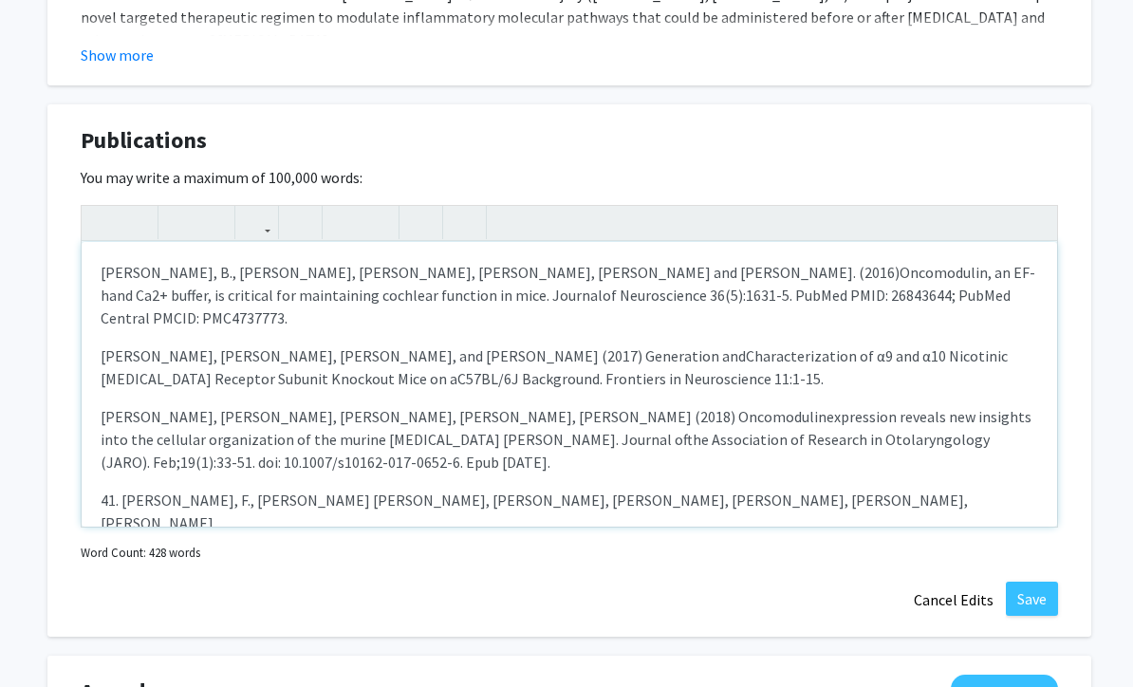
click at [122, 488] on p "41. [PERSON_NAME], F., [PERSON_NAME] [PERSON_NAME], [PERSON_NAME], [PERSON_NAME…" at bounding box center [569, 511] width 937 height 46
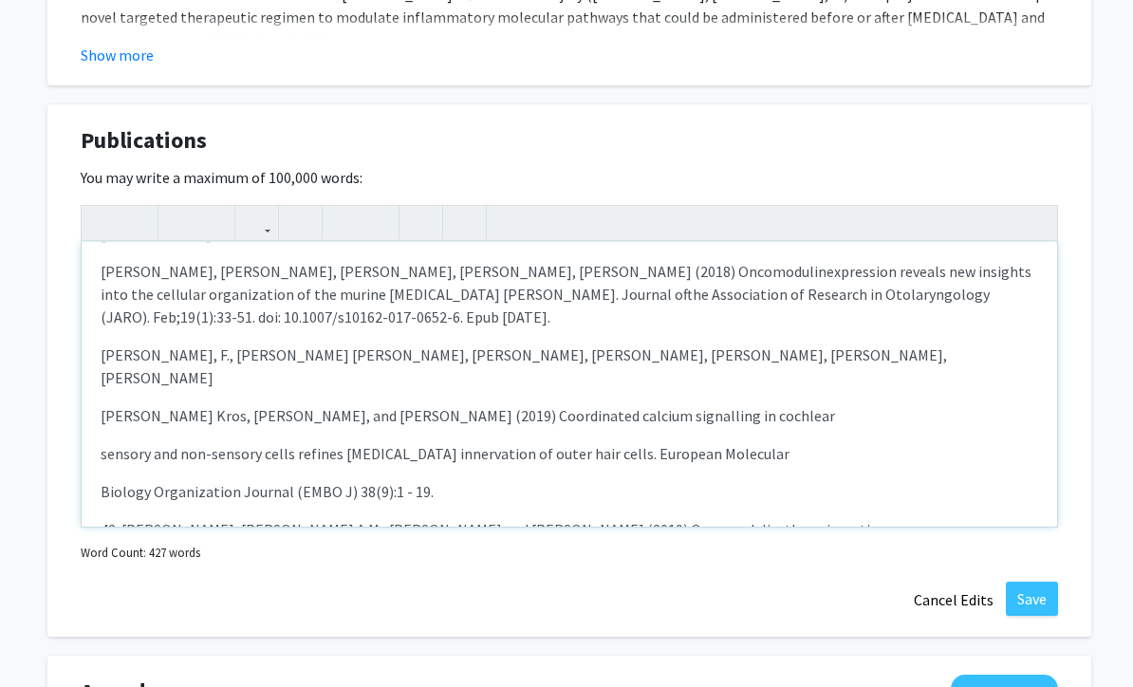
scroll to position [160, 0]
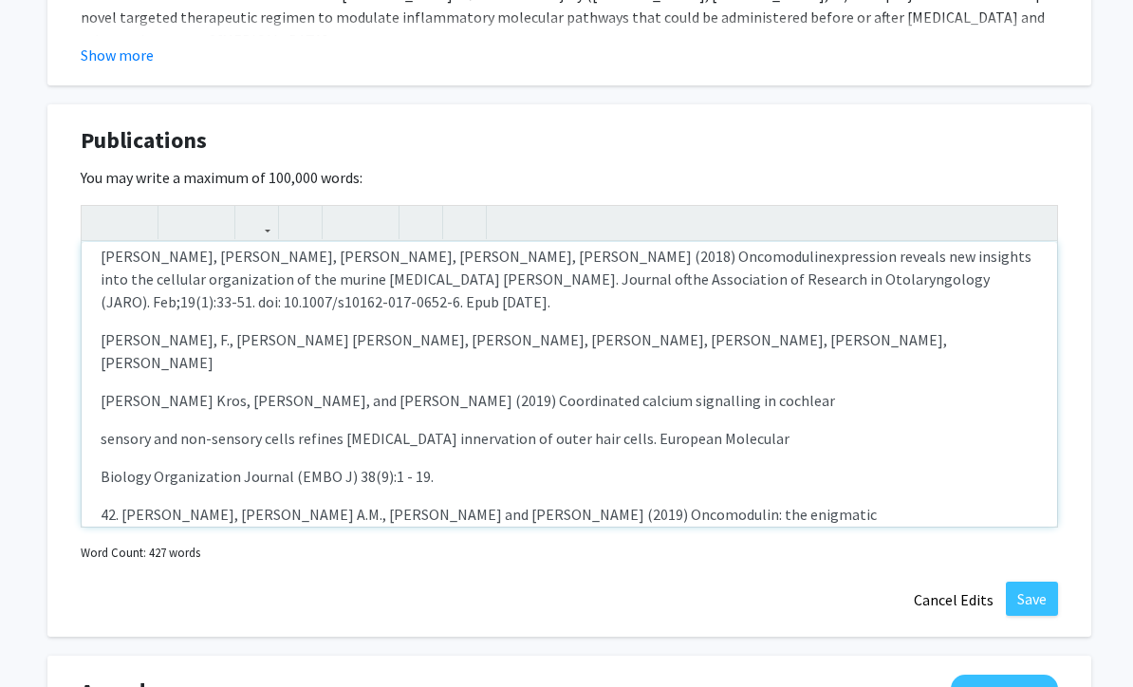
click at [100, 355] on div "[PERSON_NAME], B., [PERSON_NAME], [PERSON_NAME], [PERSON_NAME], [PERSON_NAME] a…" at bounding box center [569, 384] width 975 height 285
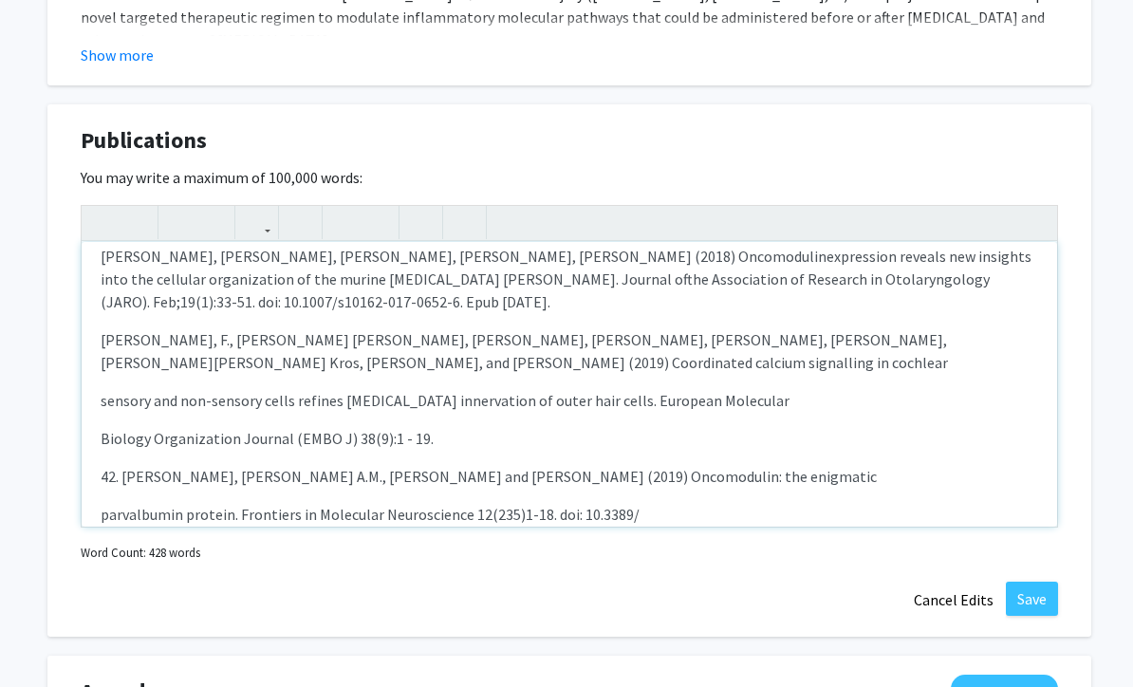
click at [99, 370] on div "[PERSON_NAME], B., [PERSON_NAME], [PERSON_NAME], [PERSON_NAME], [PERSON_NAME] a…" at bounding box center [569, 384] width 975 height 285
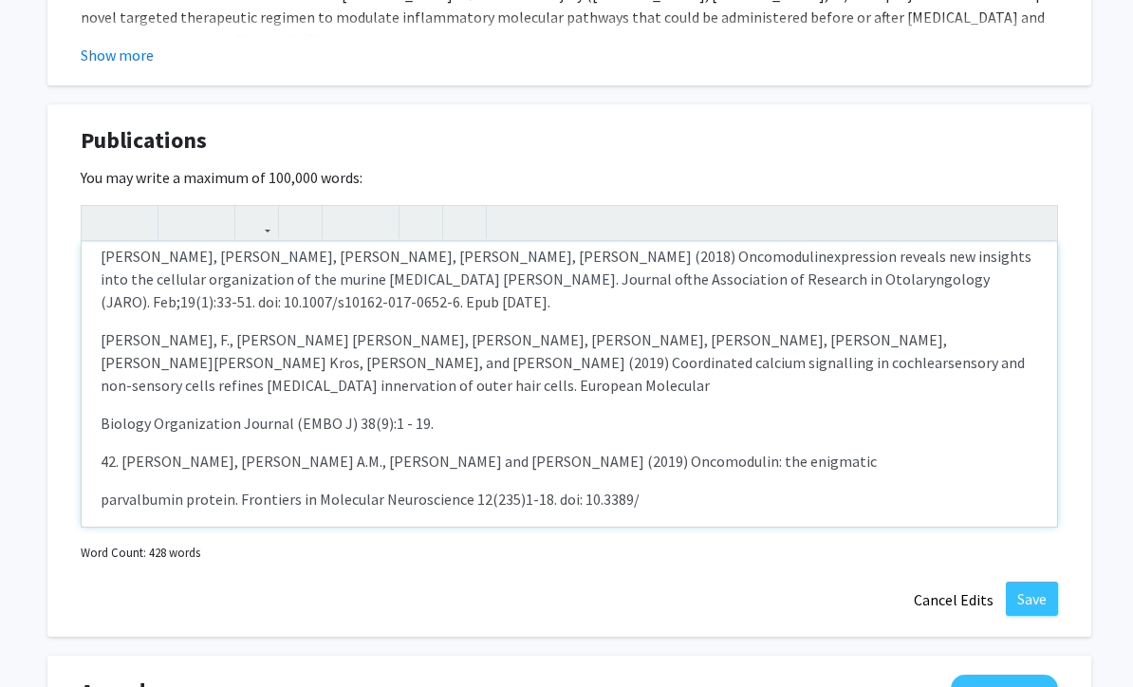
click at [101, 412] on p "Biology Organization Journal (EMBO J) 38(9):1 - 19." at bounding box center [569, 423] width 937 height 23
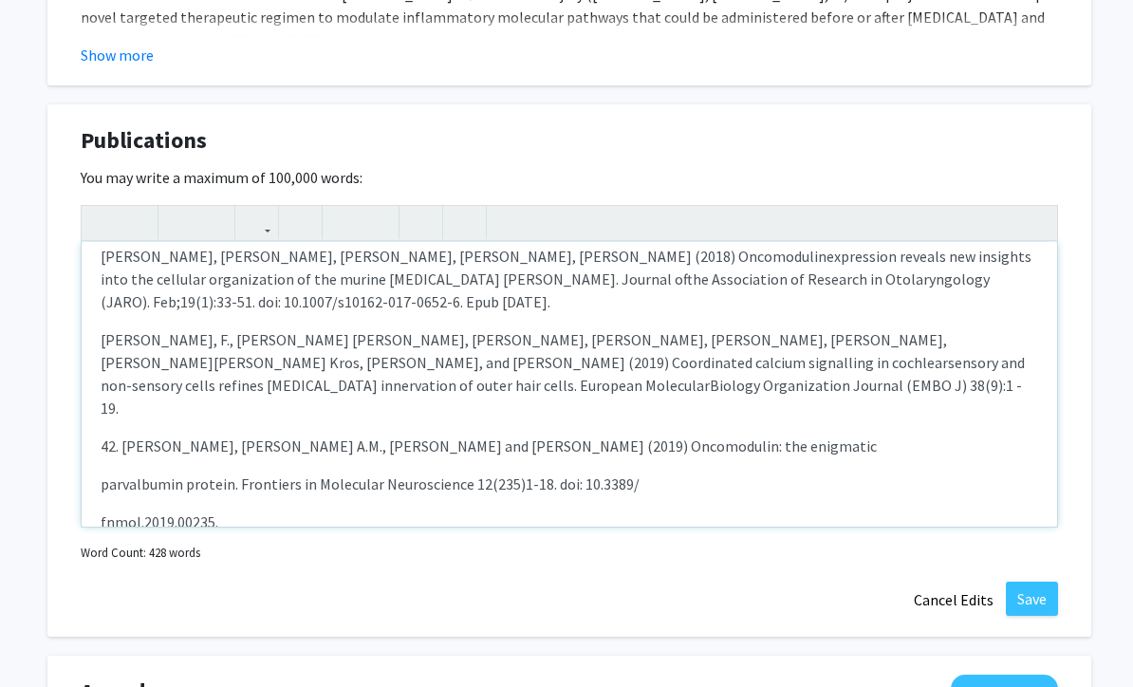
click at [122, 434] on p "42. [PERSON_NAME], [PERSON_NAME] A.M., [PERSON_NAME] and [PERSON_NAME] (2019) O…" at bounding box center [569, 445] width 937 height 23
click at [93, 434] on div "[PERSON_NAME], B., [PERSON_NAME], [PERSON_NAME], [PERSON_NAME], [PERSON_NAME] a…" at bounding box center [569, 384] width 975 height 285
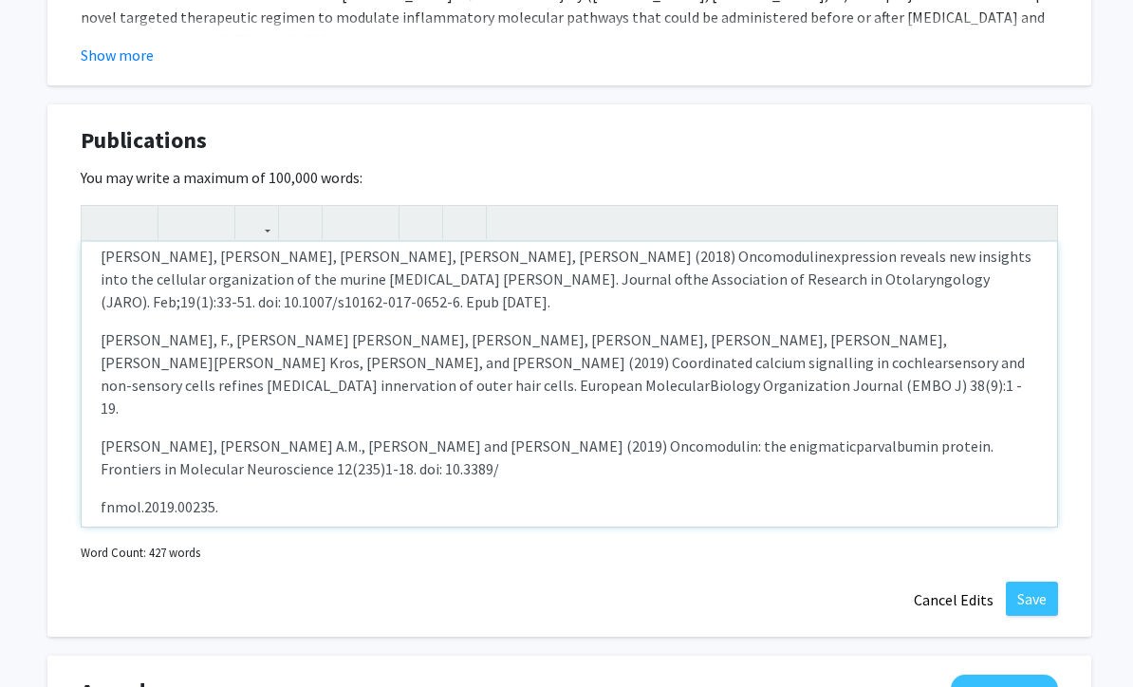
click at [92, 462] on div "[PERSON_NAME], B., [PERSON_NAME], [PERSON_NAME], [PERSON_NAME], [PERSON_NAME] a…" at bounding box center [569, 384] width 975 height 285
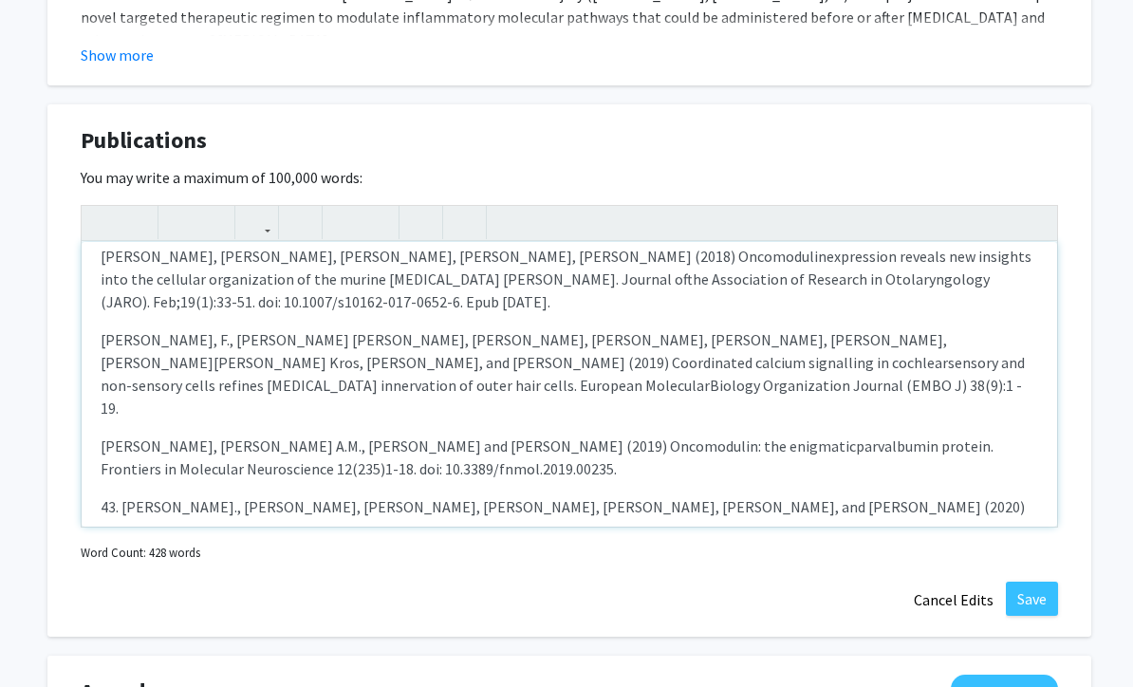
click at [123, 495] on p "43. [PERSON_NAME]., [PERSON_NAME], [PERSON_NAME], [PERSON_NAME], [PERSON_NAME],…" at bounding box center [569, 506] width 937 height 23
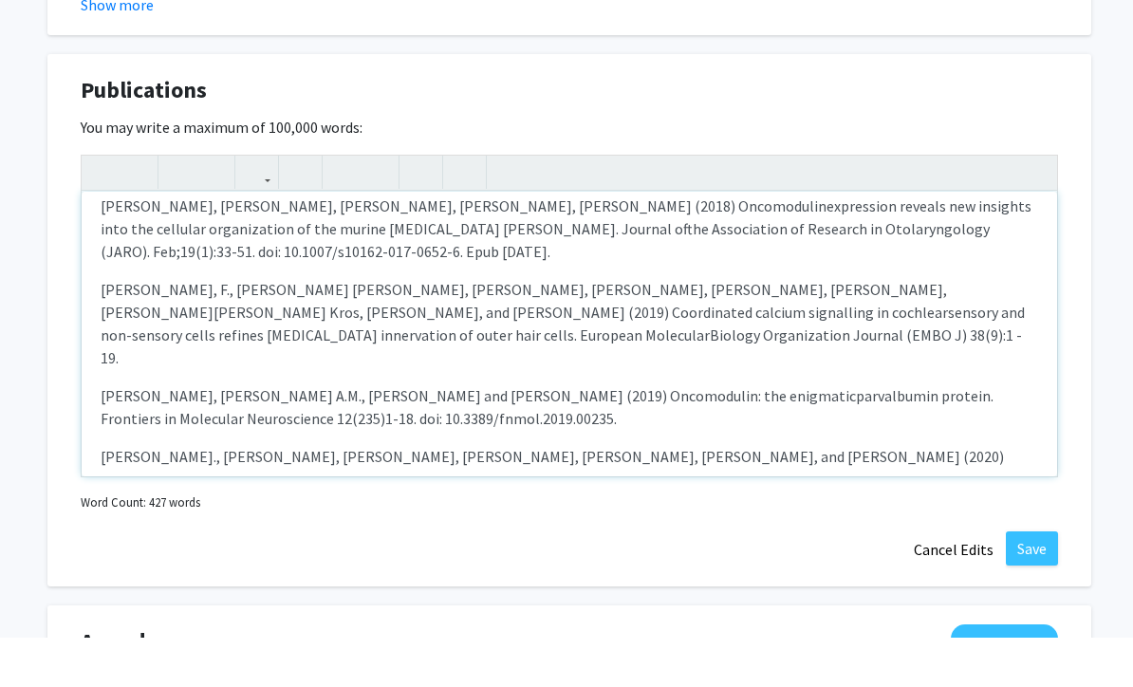
drag, startPoint x: 101, startPoint y: 445, endPoint x: 157, endPoint y: 445, distance: 55.0
click at [101, 533] on p "Outer [MEDICAL_DATA] maturation requires experience-independent Ca2+ action pot…" at bounding box center [569, 544] width 937 height 23
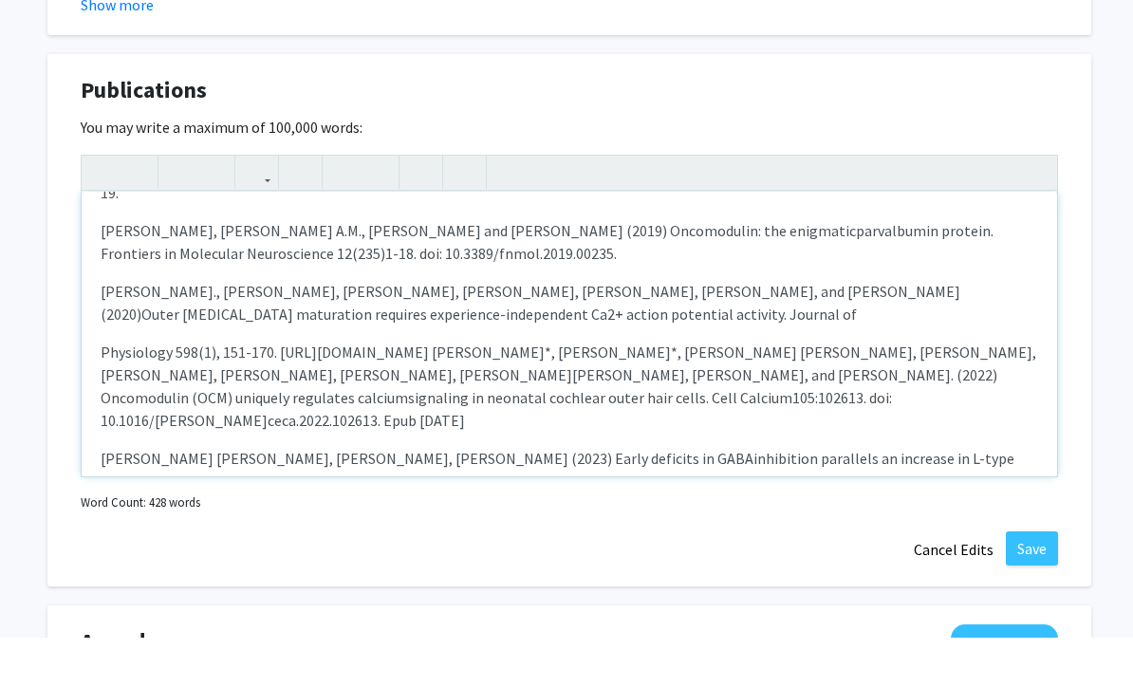
scroll to position [325, 0]
click at [97, 309] on div "[PERSON_NAME], B., [PERSON_NAME], [PERSON_NAME], [PERSON_NAME], [PERSON_NAME] a…" at bounding box center [569, 384] width 975 height 285
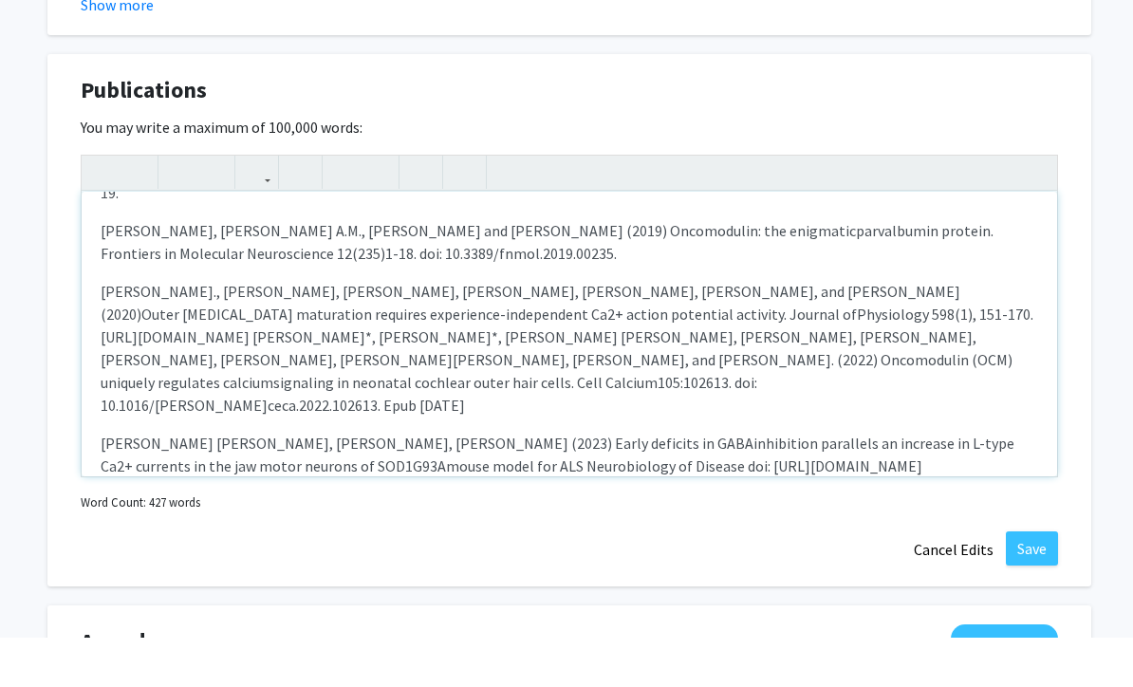
click at [856, 355] on span "Physiology 598(1), 151-170. [URL][DOMAIN_NAME] [PERSON_NAME]*, [PERSON_NAME]*, …" at bounding box center [567, 387] width 932 height 64
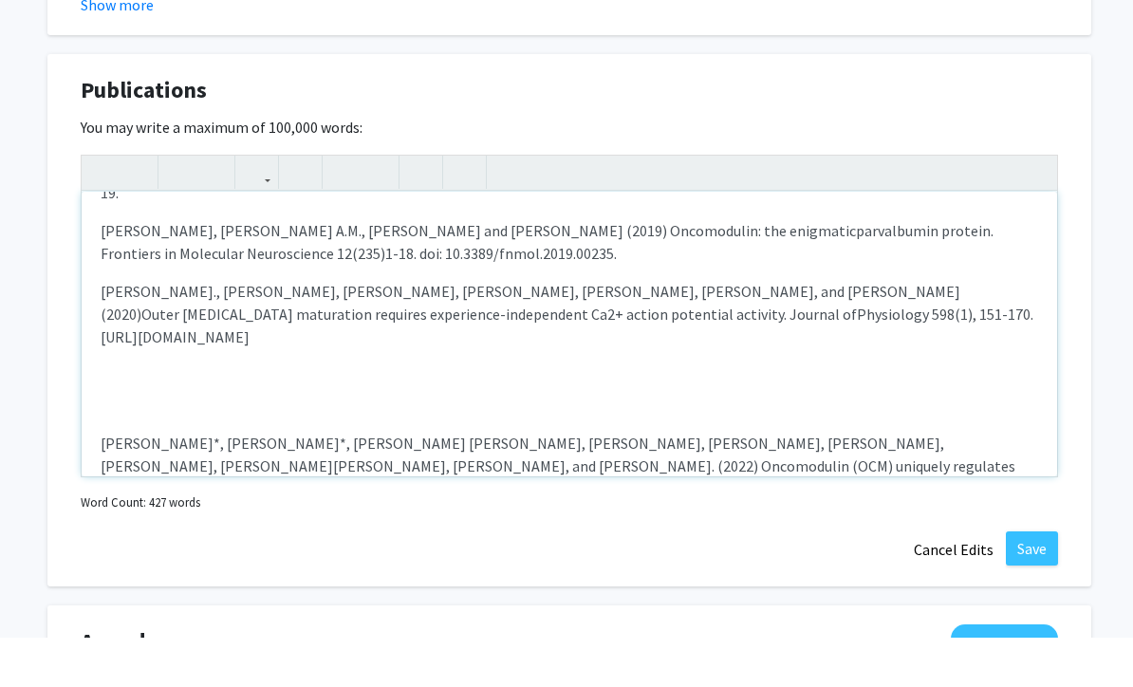
scroll to position [1602, 0]
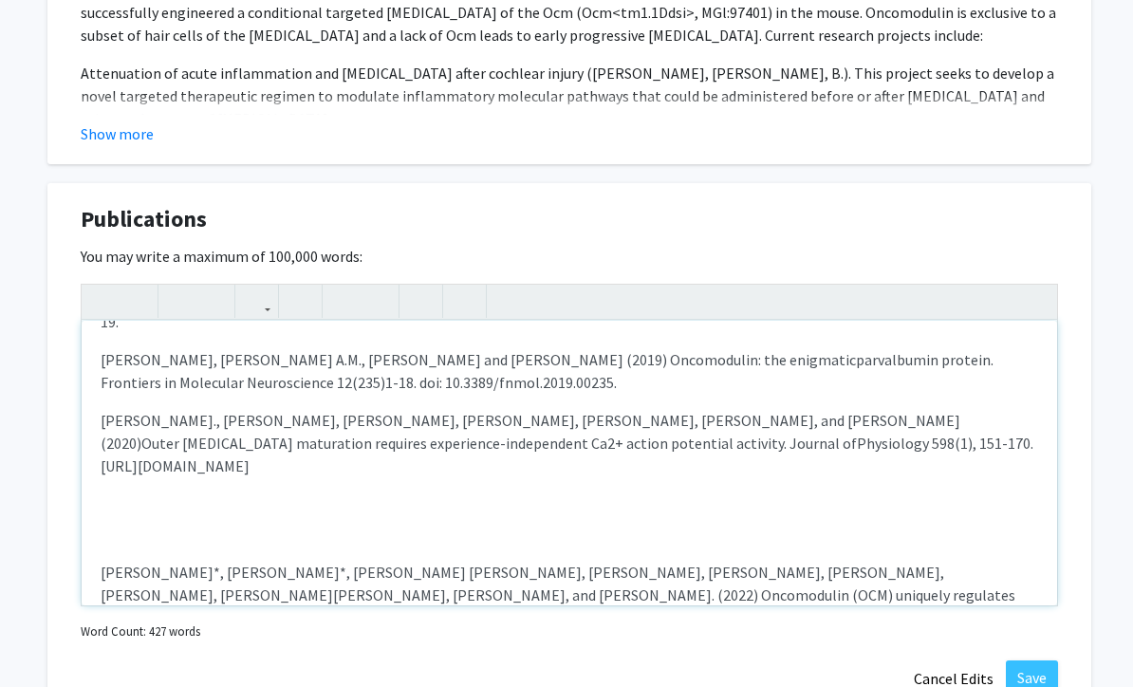
click at [294, 428] on div "[PERSON_NAME], B., [PERSON_NAME], [PERSON_NAME], [PERSON_NAME], [PERSON_NAME] a…" at bounding box center [569, 463] width 975 height 285
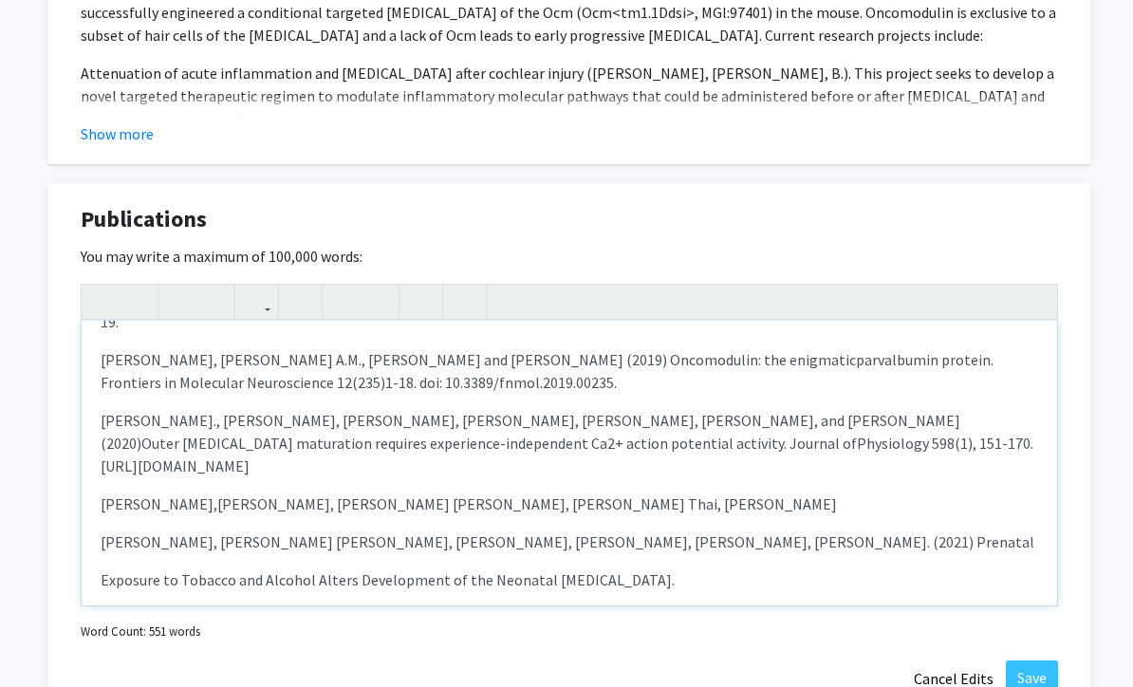
click at [103, 532] on span "[PERSON_NAME], [PERSON_NAME] [PERSON_NAME], [PERSON_NAME], [PERSON_NAME], [PERS…" at bounding box center [567, 541] width 933 height 19
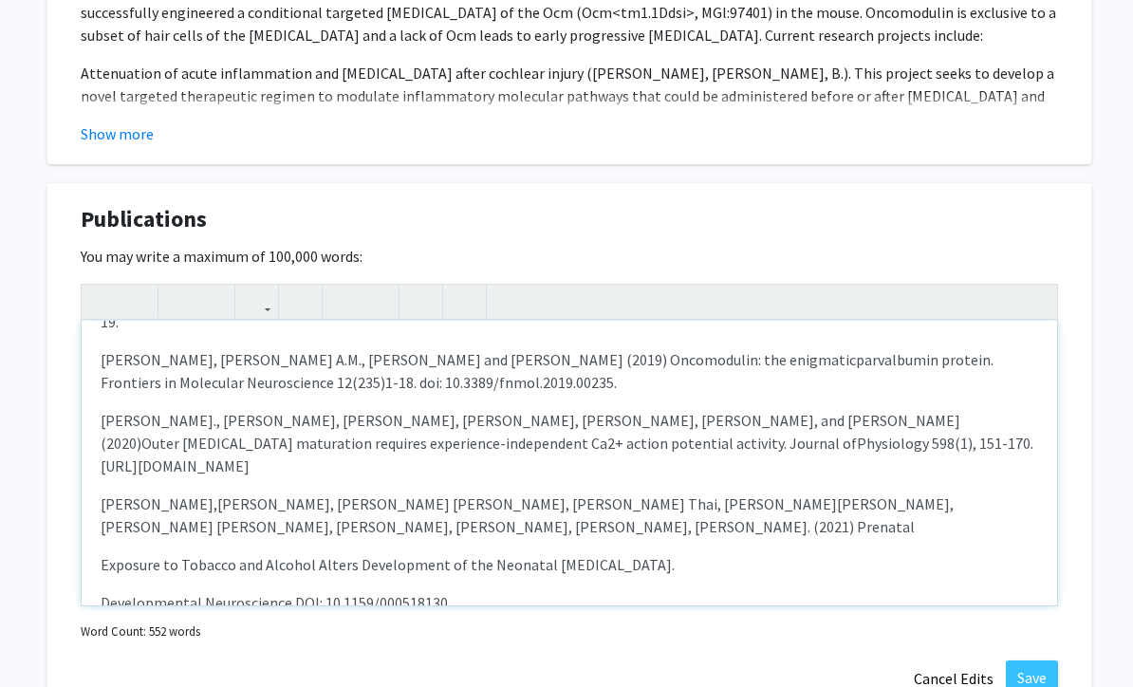
click at [96, 492] on div "[PERSON_NAME], B., [PERSON_NAME], [PERSON_NAME], [PERSON_NAME], [PERSON_NAME] a…" at bounding box center [569, 463] width 975 height 285
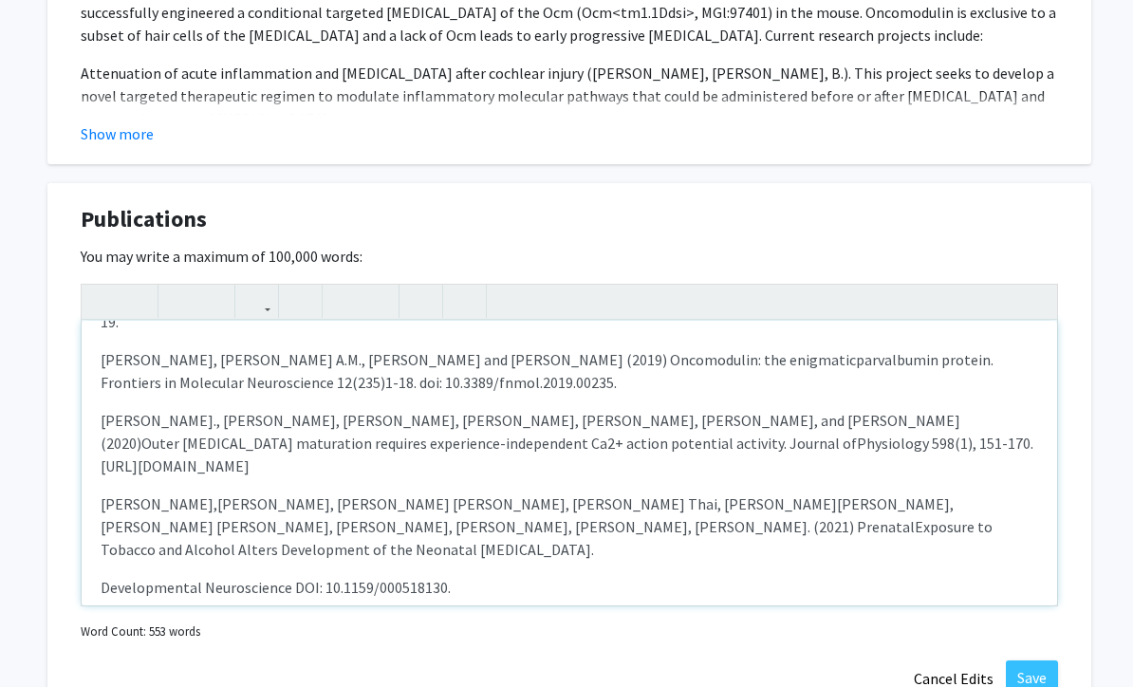
click at [98, 497] on div "[PERSON_NAME], B., [PERSON_NAME], [PERSON_NAME], [PERSON_NAME], [PERSON_NAME] a…" at bounding box center [569, 463] width 975 height 285
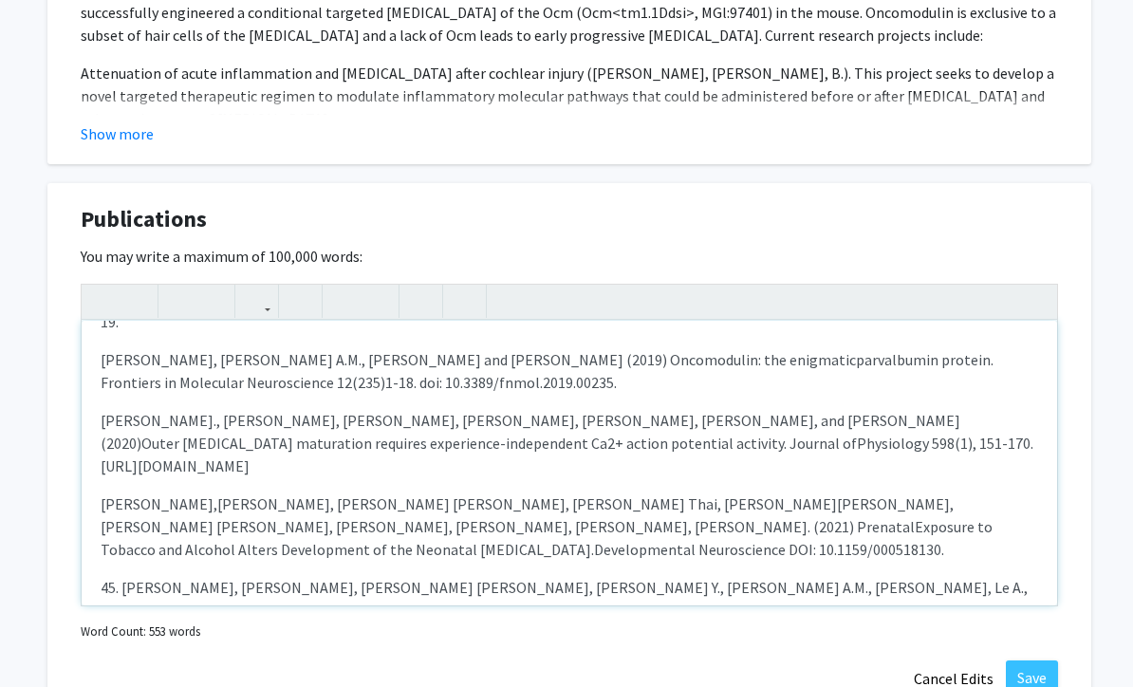
click at [127, 578] on span "45. [PERSON_NAME], [PERSON_NAME], [PERSON_NAME] [PERSON_NAME], [PERSON_NAME] Y.…" at bounding box center [564, 599] width 927 height 42
click at [98, 549] on div "[PERSON_NAME], B., [PERSON_NAME], [PERSON_NAME], [PERSON_NAME], [PERSON_NAME] a…" at bounding box center [569, 463] width 975 height 285
click at [101, 638] on span "CBA Mice. Frontiers in Aging Neuroscience 13:796. [URL][DOMAIN_NAME]" at bounding box center [336, 647] width 470 height 19
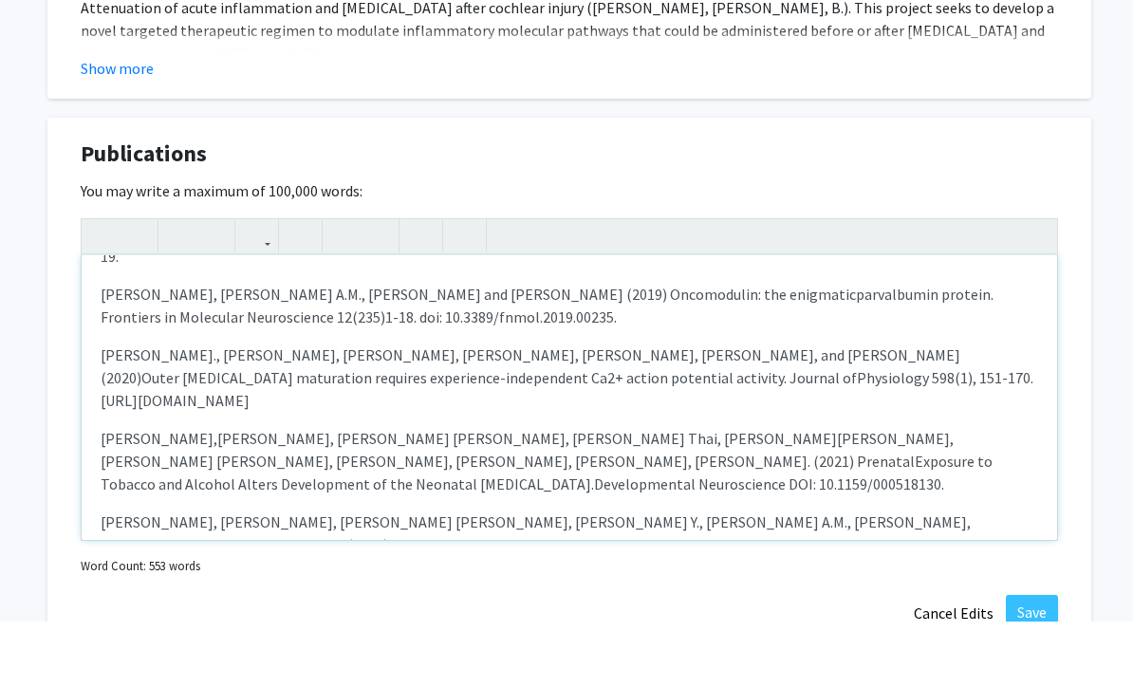
click at [98, 513] on div "[PERSON_NAME], B., [PERSON_NAME], [PERSON_NAME], [PERSON_NAME], [PERSON_NAME] a…" at bounding box center [569, 463] width 975 height 285
click at [594, 623] on span "fnagi.2021.749729. DOI: 10.3389/fnagi.2021.749729" at bounding box center [755, 632] width 322 height 19
click at [378, 623] on span "CBA Mice. Frontiers in Aging Neuroscience 13:796. [URL][DOMAIN_NAME]" at bounding box center [359, 632] width 470 height 19
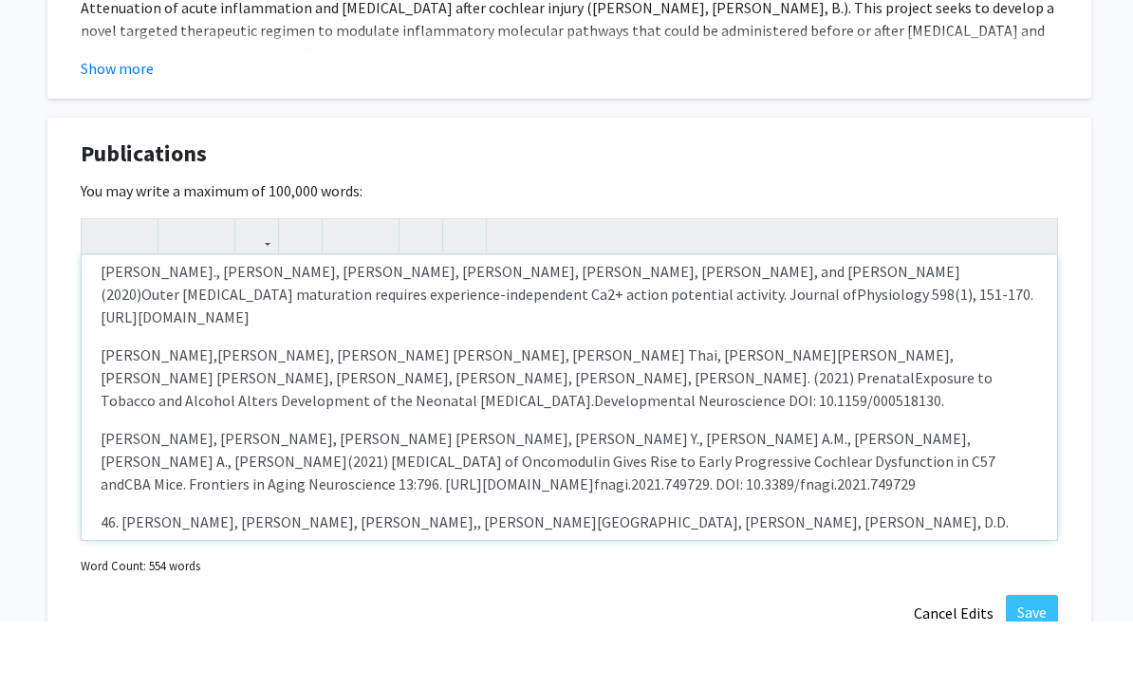
scroll to position [407, 0]
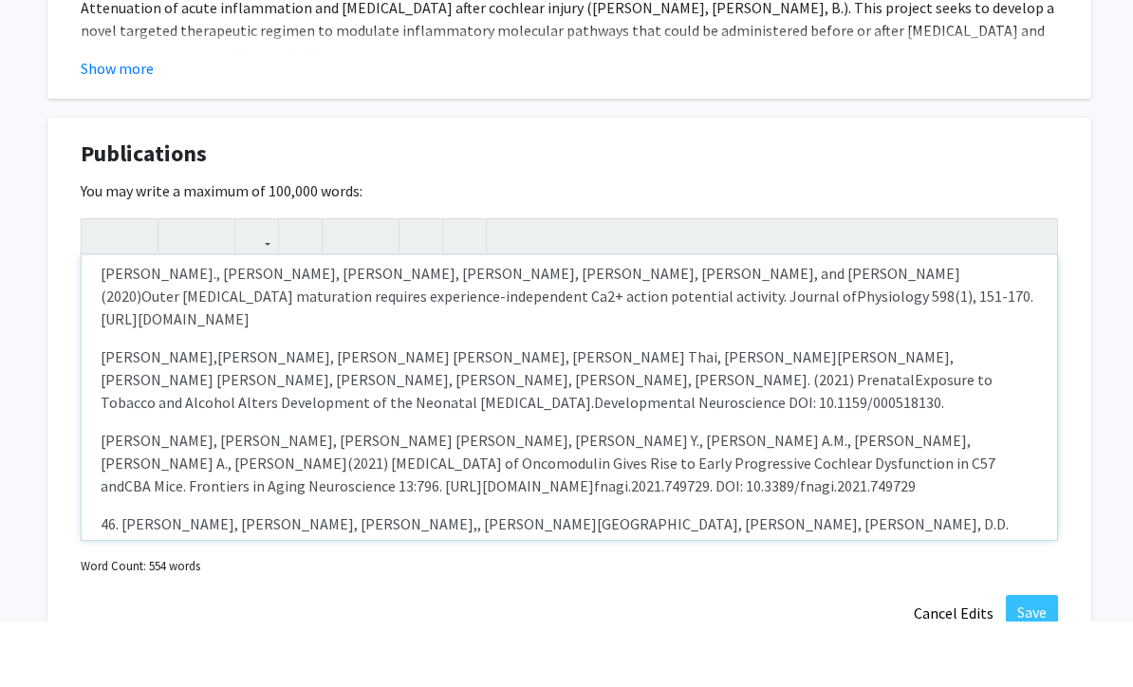
click at [122, 580] on span "46. [PERSON_NAME], [PERSON_NAME], [PERSON_NAME],, [PERSON_NAME][GEOGRAPHIC_DATA…" at bounding box center [555, 589] width 908 height 19
click at [104, 617] on span "[PERSON_NAME], and [PERSON_NAME] (2022) The conditioning lesion response in [ME…" at bounding box center [427, 626] width 652 height 19
click at [95, 513] on div "[PERSON_NAME], B., [PERSON_NAME], [PERSON_NAME], [PERSON_NAME], [PERSON_NAME] a…" at bounding box center [569, 463] width 975 height 285
click at [97, 515] on div "[PERSON_NAME], B., [PERSON_NAME], [PERSON_NAME], [PERSON_NAME], [PERSON_NAME] a…" at bounding box center [569, 463] width 975 height 285
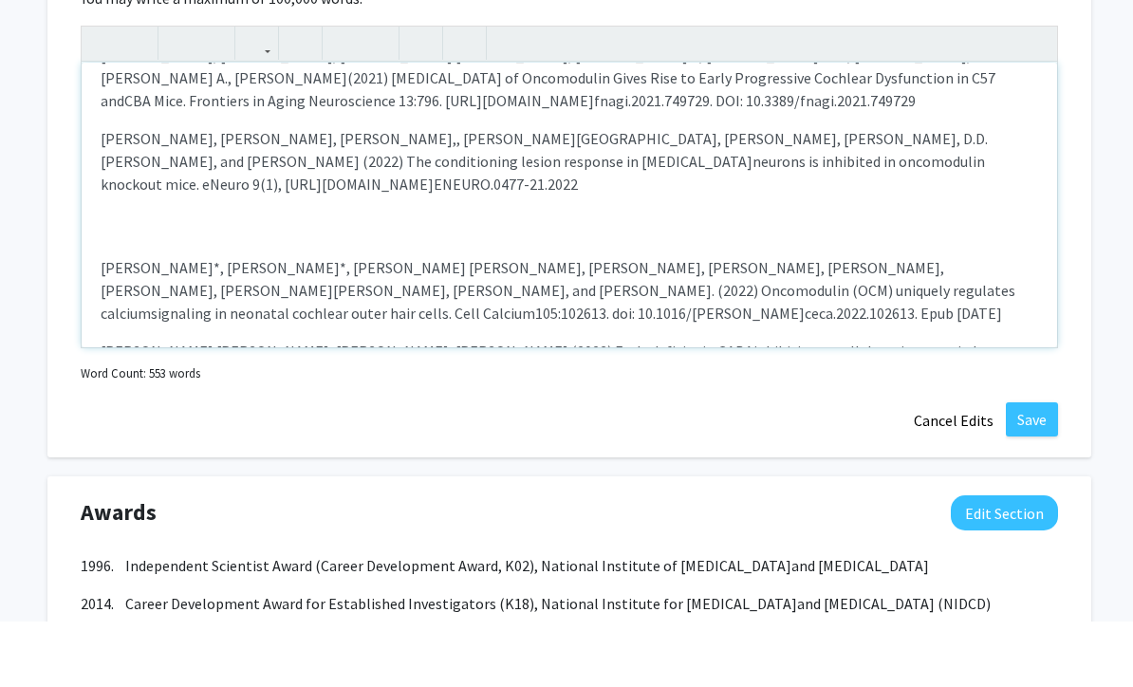
scroll to position [617, 0]
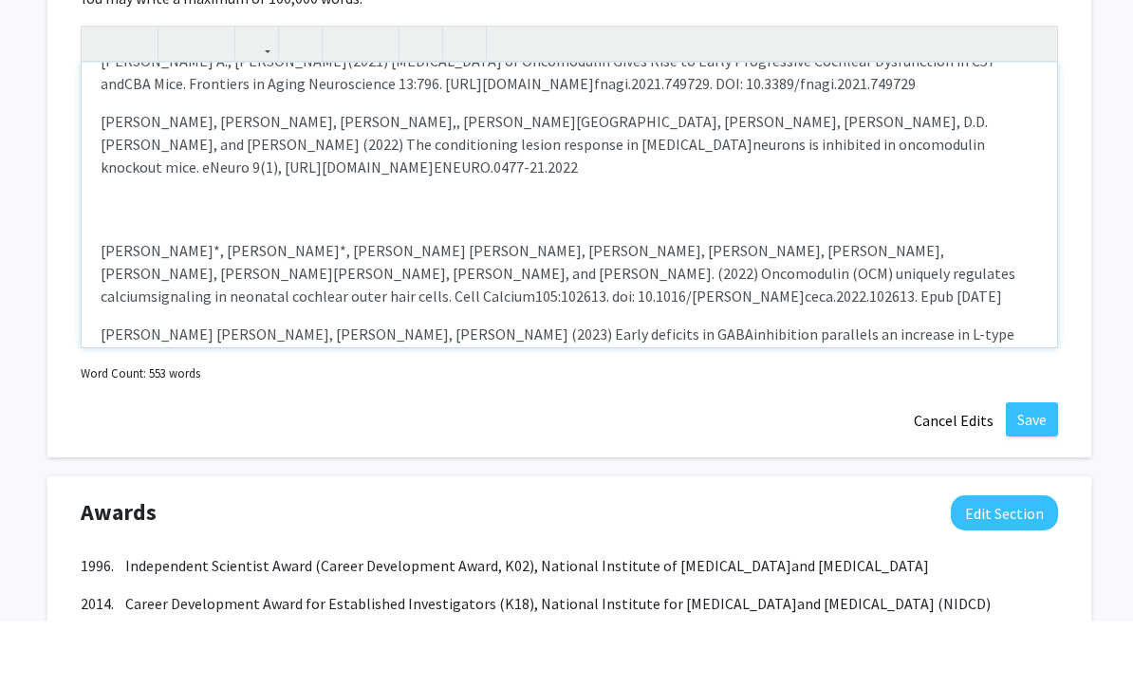
click at [96, 185] on div "[PERSON_NAME], B., [PERSON_NAME], [PERSON_NAME], [PERSON_NAME], [PERSON_NAME] a…" at bounding box center [569, 270] width 975 height 285
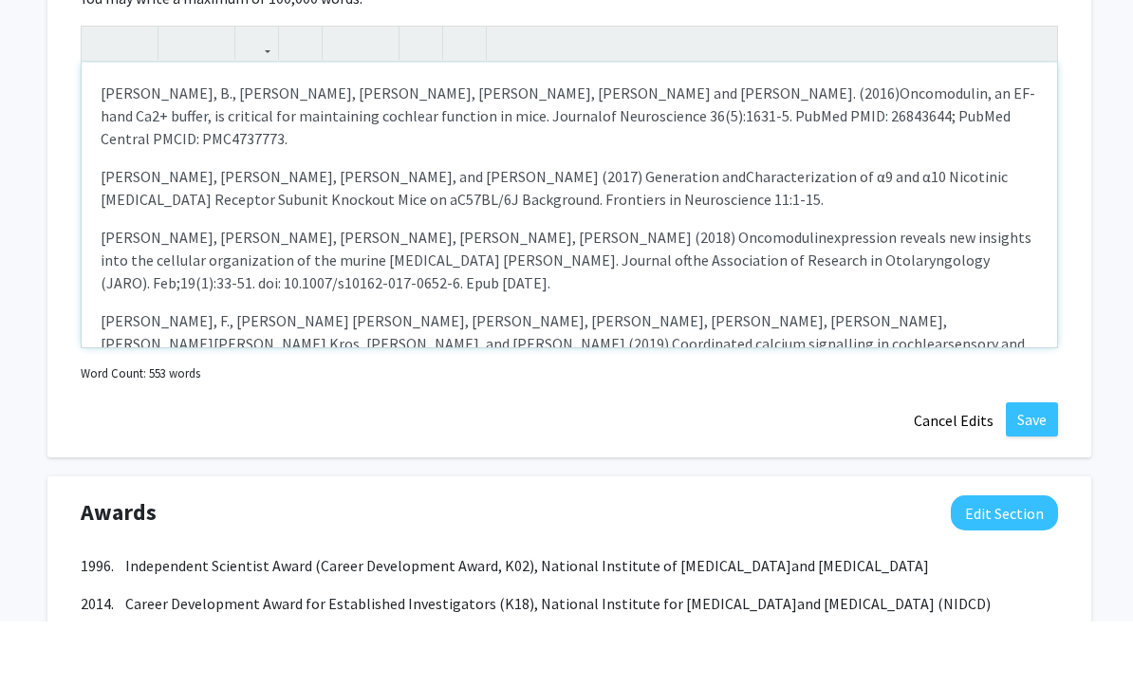
scroll to position [0, 0]
click at [96, 128] on div "[PERSON_NAME], B., [PERSON_NAME], [PERSON_NAME], [PERSON_NAME], [PERSON_NAME] a…" at bounding box center [569, 270] width 975 height 285
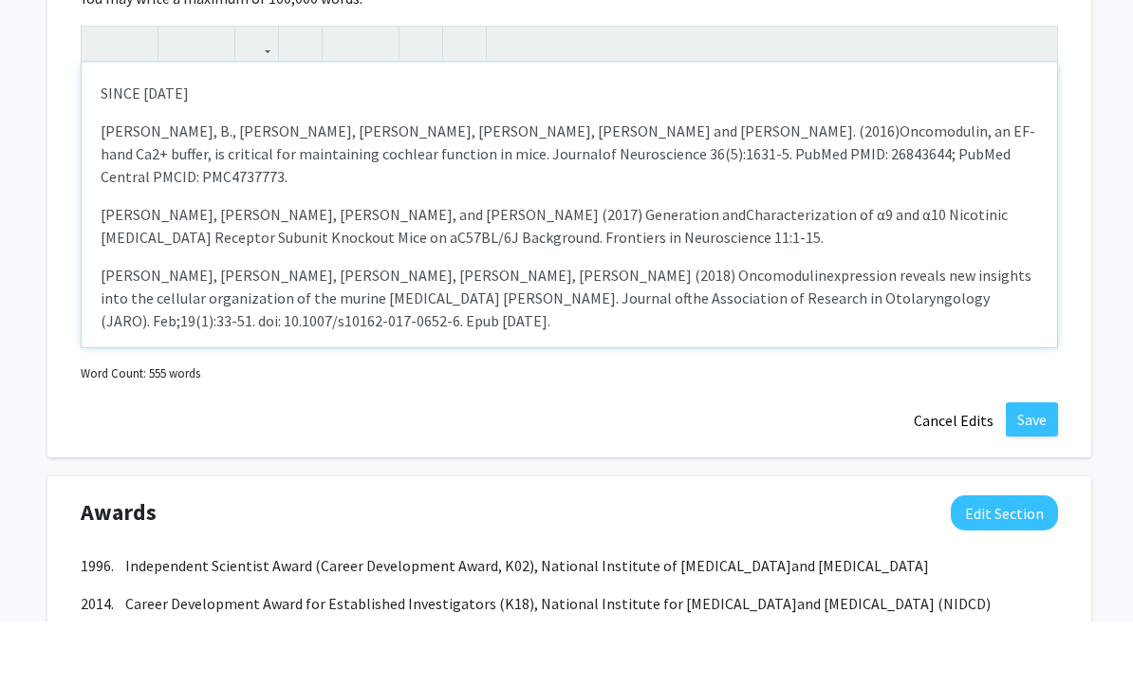
click at [94, 128] on div "SINCE [DATE] [PERSON_NAME], B., [PERSON_NAME], [PERSON_NAME], [PERSON_NAME], [P…" at bounding box center [569, 270] width 975 height 285
drag, startPoint x: 98, startPoint y: 91, endPoint x: 97, endPoint y: 101, distance: 9.5
click at [97, 128] on div "PUBLICATIONS SINCE [DATE] Tong, B., [PERSON_NAME], [PERSON_NAME], [PERSON_NAME]…" at bounding box center [569, 270] width 975 height 285
type textarea "<l><ipsumd>SITAMETCONSE ADIPI 9725</elitse></d><e>Temp, I., U.L. Etdolo, M.A En…"
click at [101, 93] on icon "button" at bounding box center [103, 108] width 16 height 31
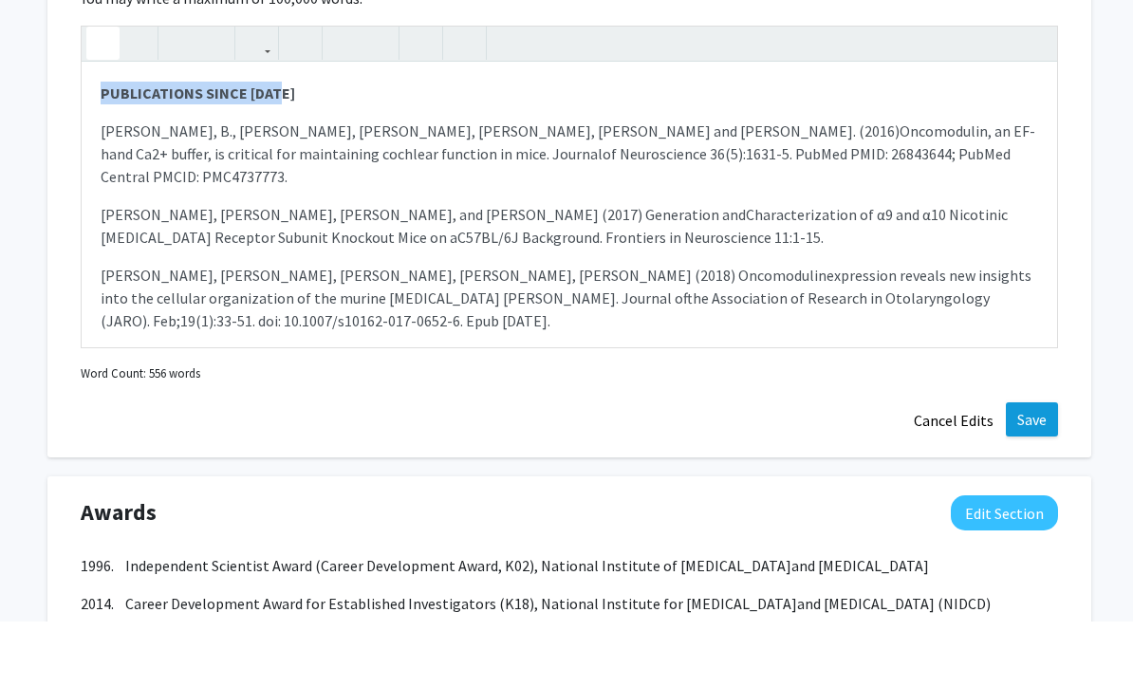
click at [1041, 468] on button "Save" at bounding box center [1031, 485] width 52 height 34
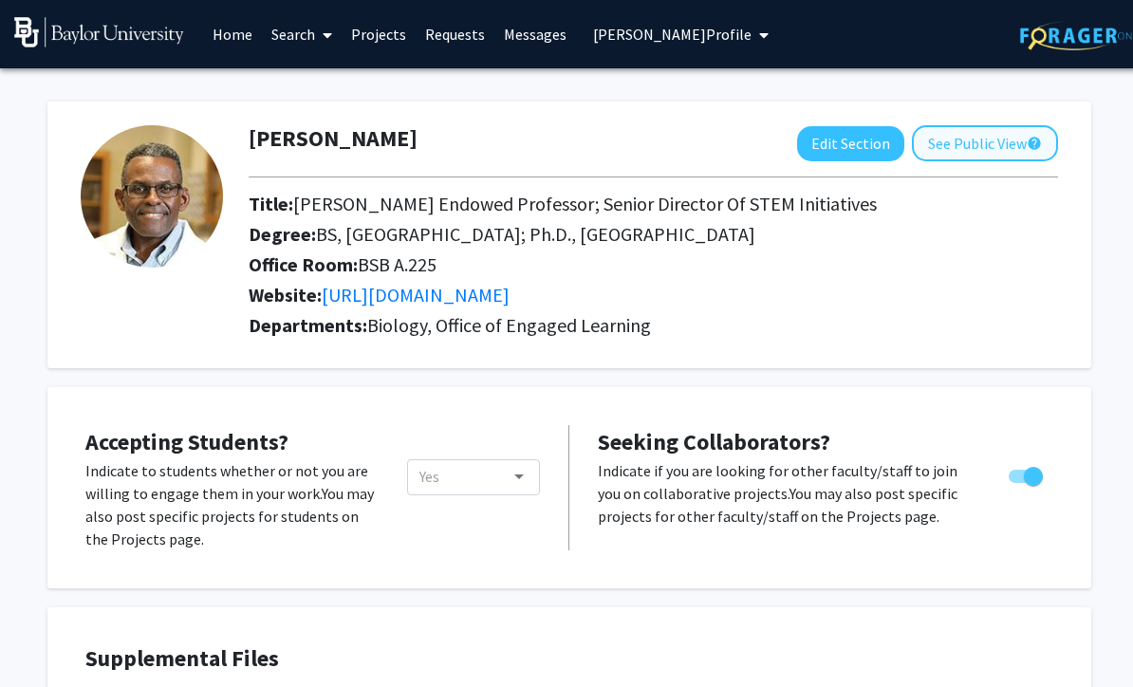
click at [951, 143] on button "See Public View help" at bounding box center [985, 143] width 146 height 36
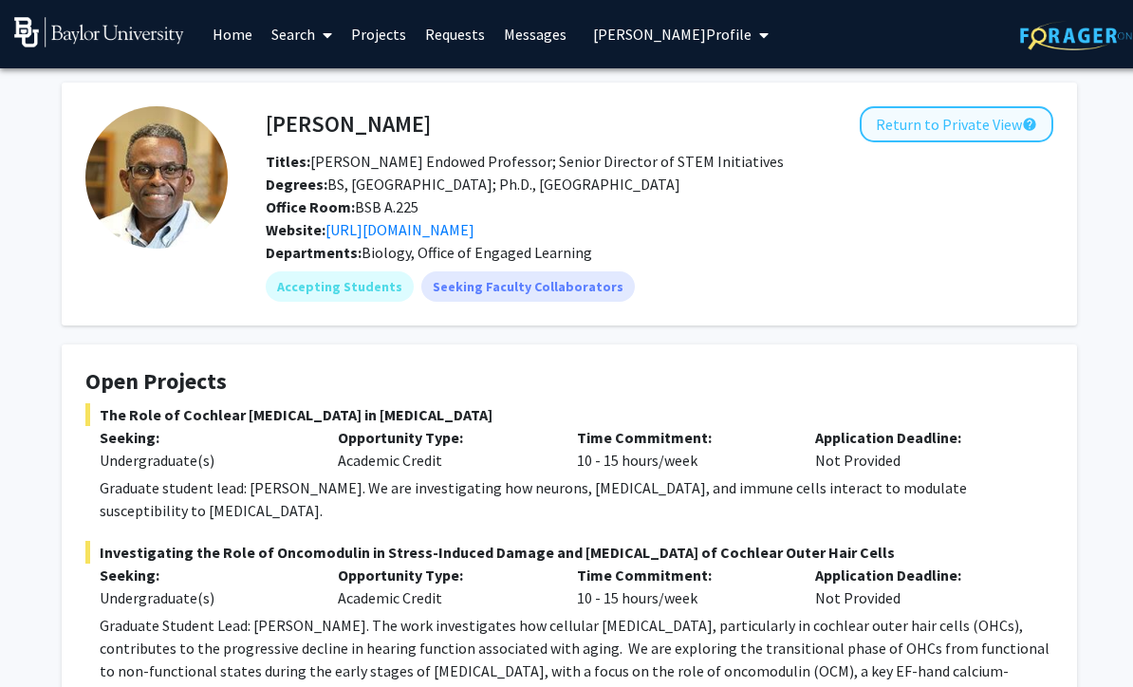
click at [912, 122] on button "Return to Private View help" at bounding box center [955, 124] width 193 height 36
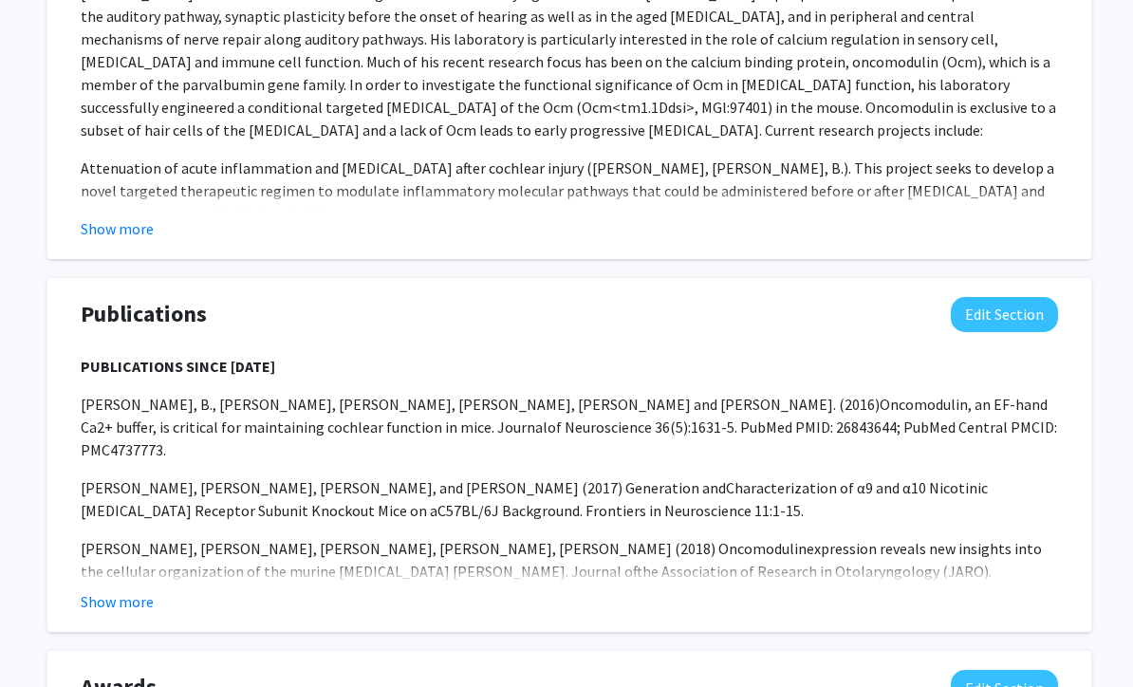
scroll to position [1735, 0]
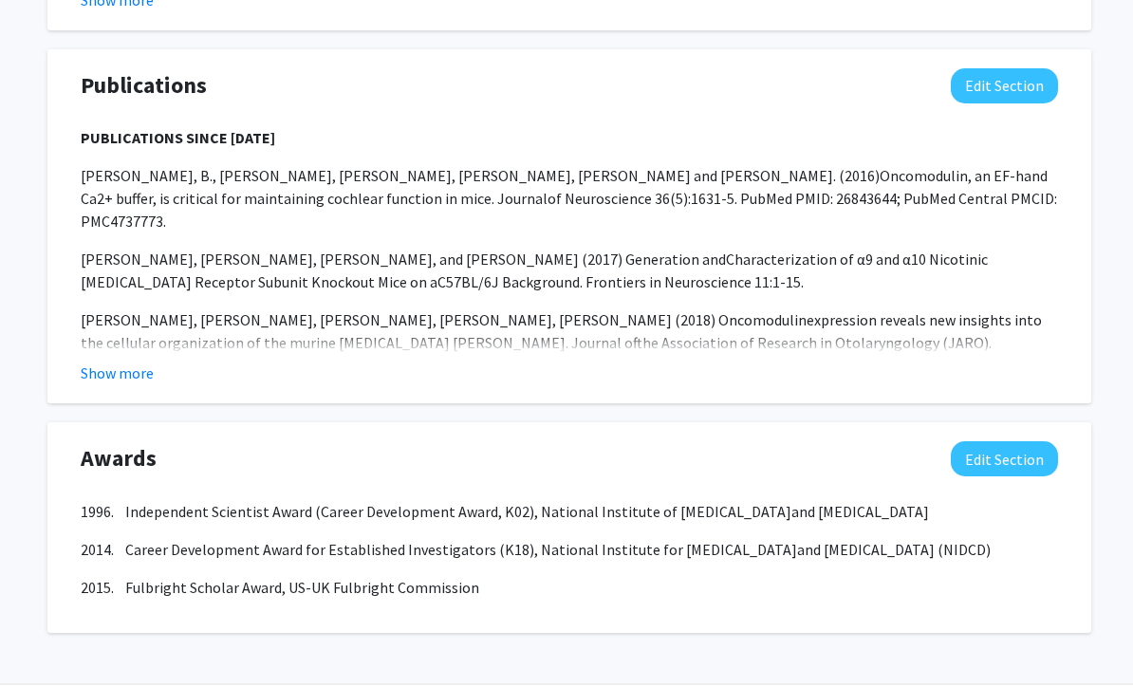
click at [977, 455] on button "Edit Section" at bounding box center [1003, 459] width 107 height 35
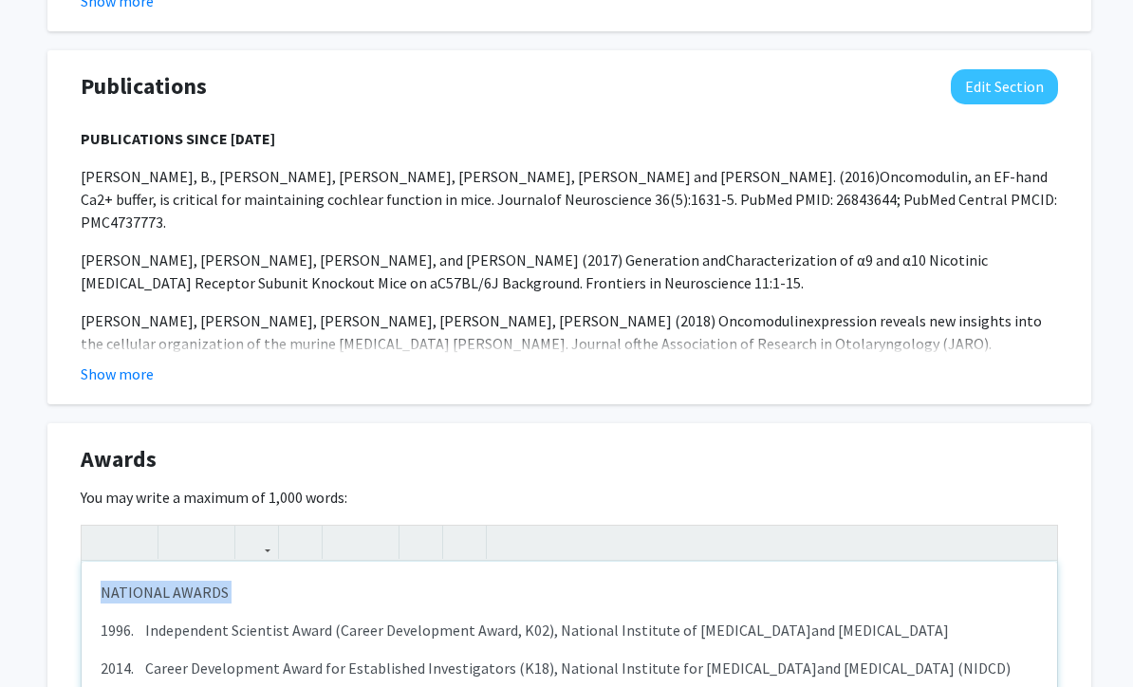
drag, startPoint x: 92, startPoint y: 580, endPoint x: 86, endPoint y: 614, distance: 33.7
type textarea "<p><strong>NATIONAL AWARDS</strong></p><p>1996. &nbsp; &nbsp;Independent Scient…"
click at [95, 526] on use "button" at bounding box center [95, 526] width 0 height 0
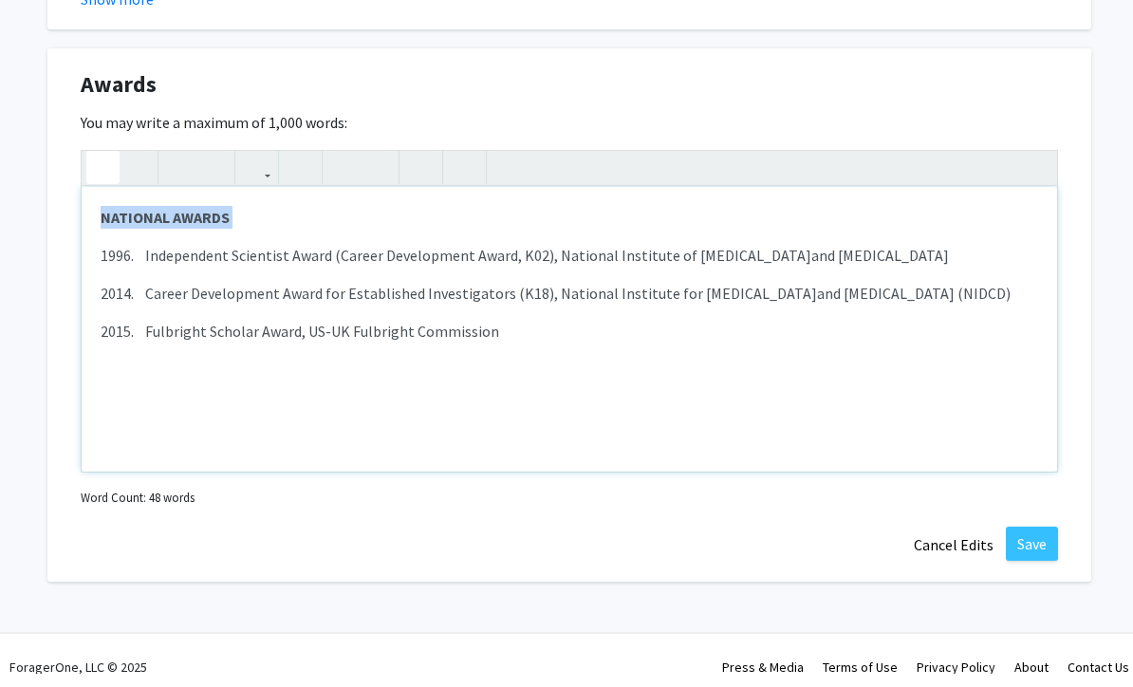
scroll to position [2120, 0]
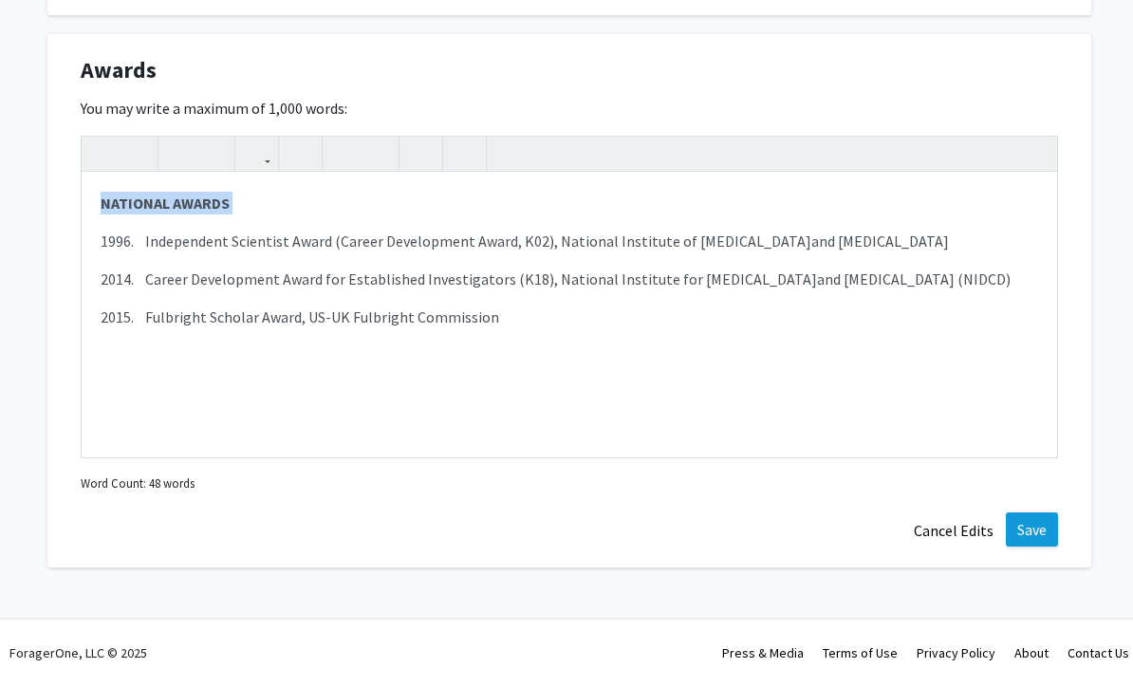
click at [1026, 530] on button "Save" at bounding box center [1031, 533] width 52 height 34
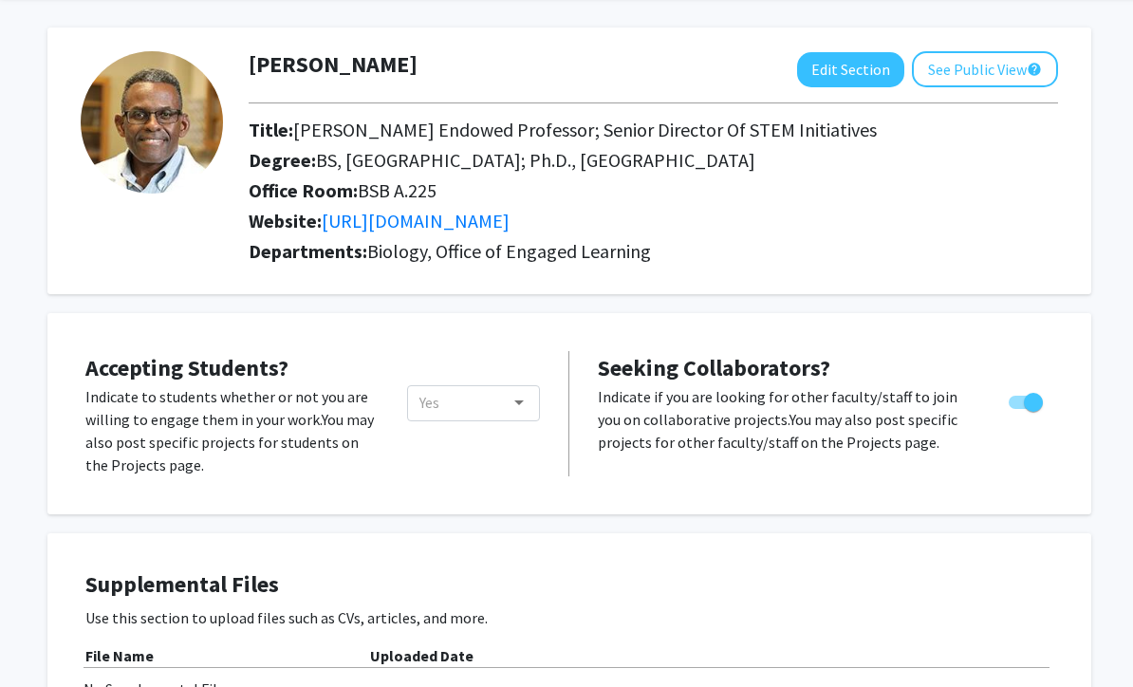
scroll to position [0, 0]
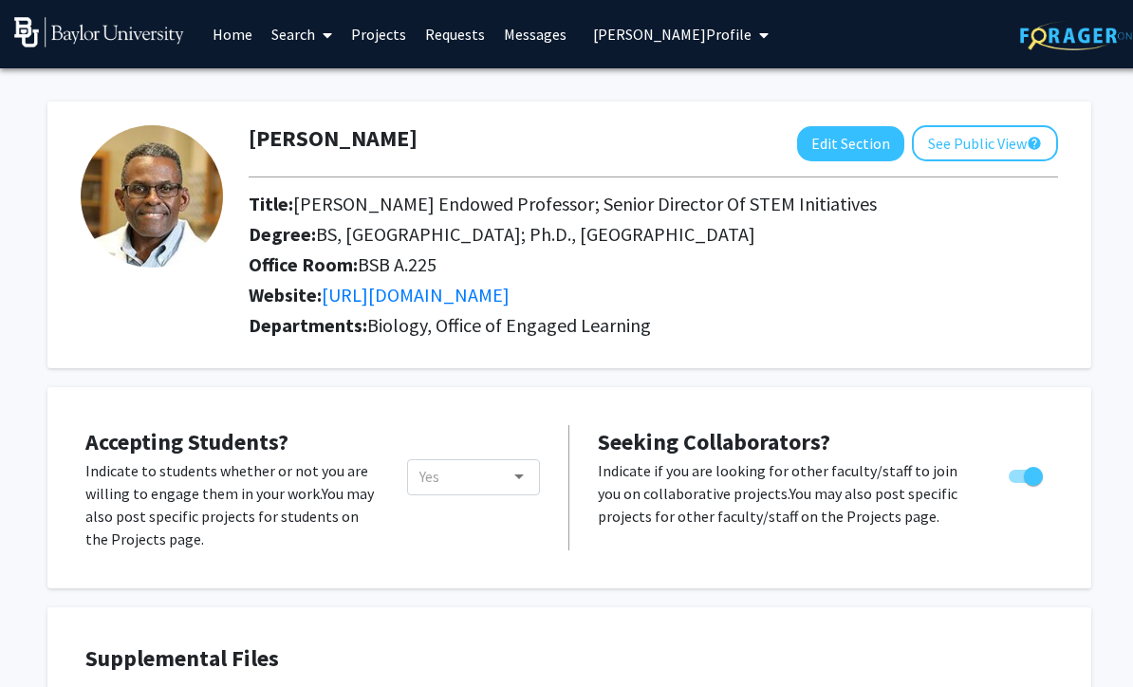
click at [716, 33] on span "[PERSON_NAME] Profile" at bounding box center [672, 34] width 158 height 19
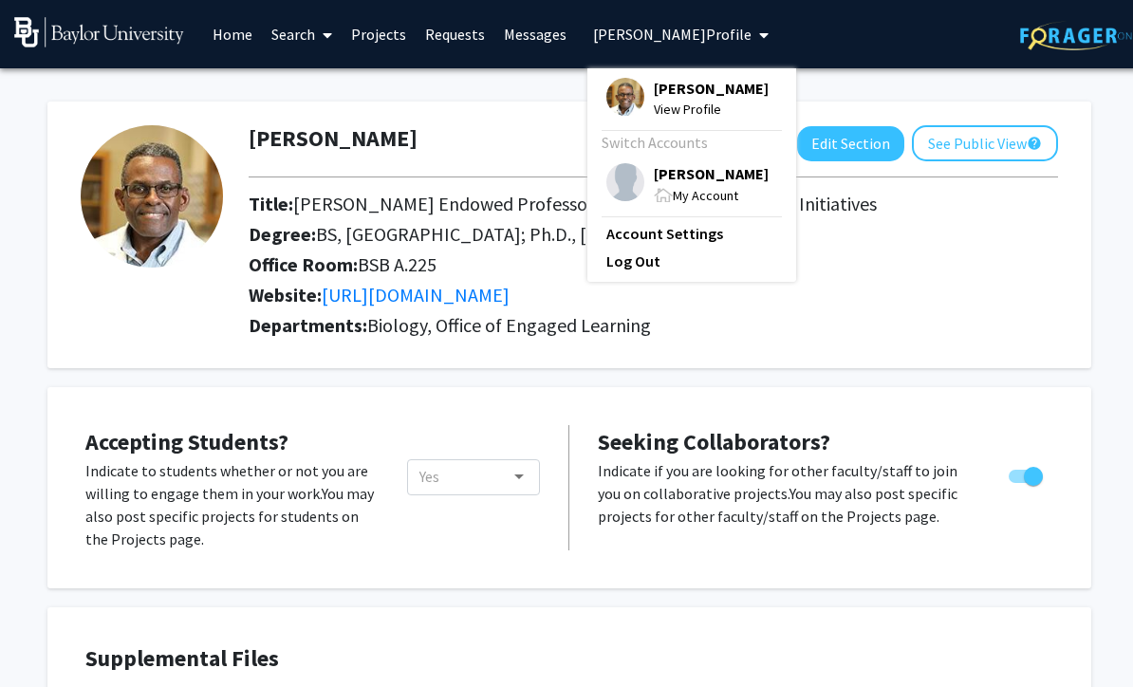
click at [691, 187] on span "My Account" at bounding box center [705, 195] width 65 height 17
